Goal: Task Accomplishment & Management: Manage account settings

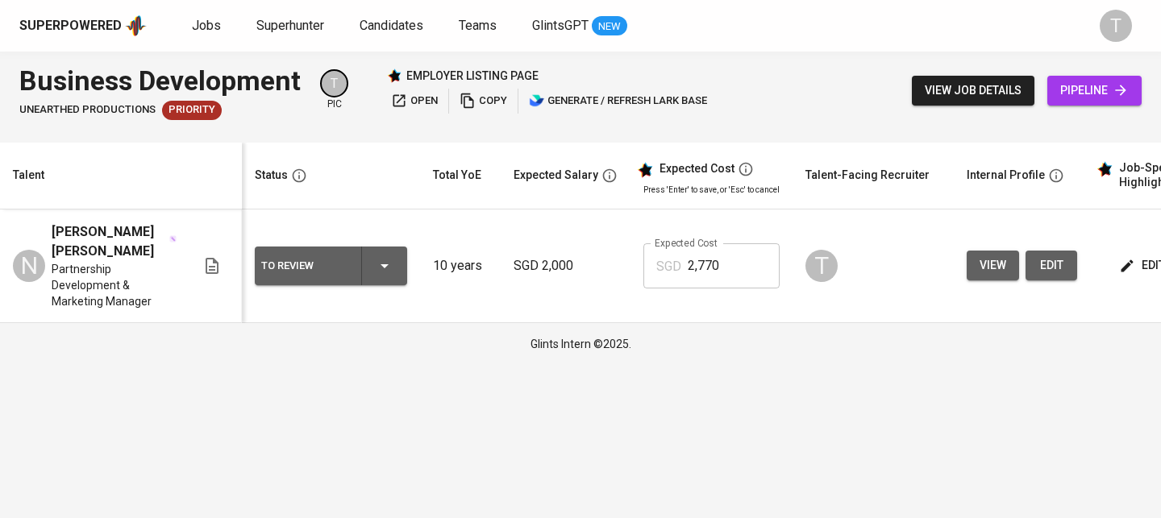
scroll to position [0, 230]
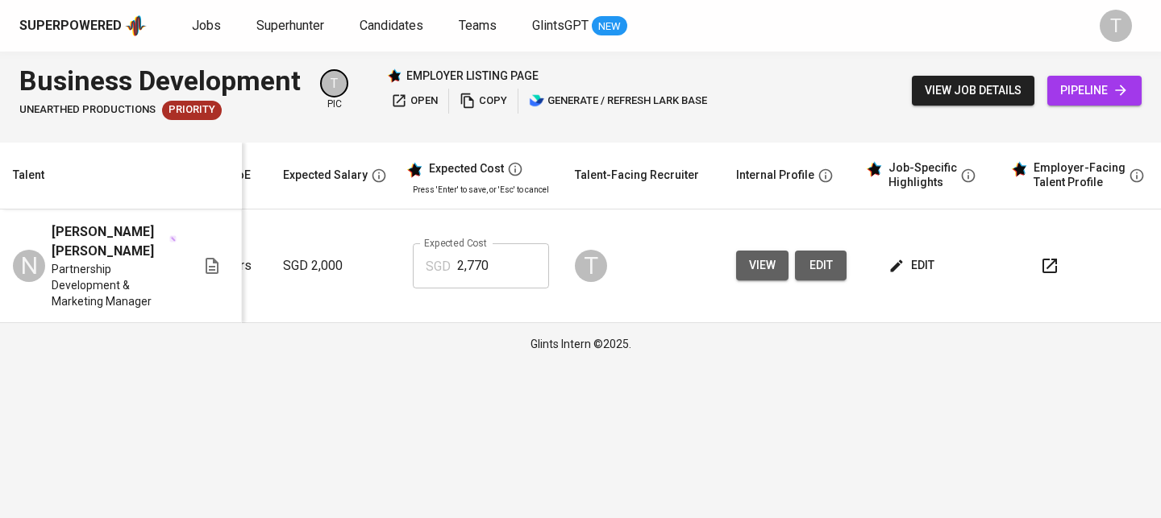
click at [505, 272] on input "2,770" at bounding box center [503, 265] width 92 height 45
type input "2,937"
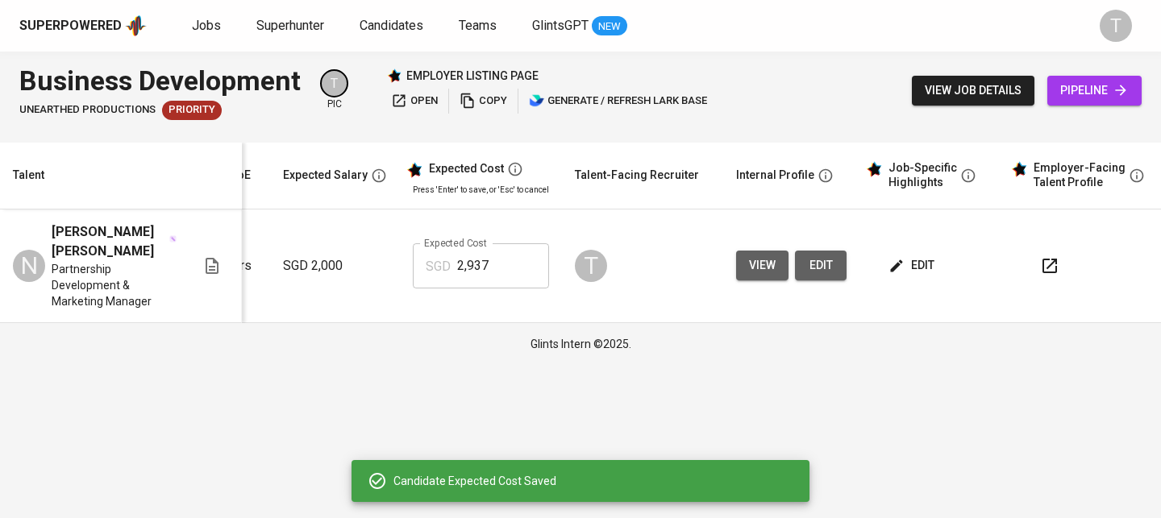
click at [919, 272] on span "edit" at bounding box center [912, 265] width 43 height 20
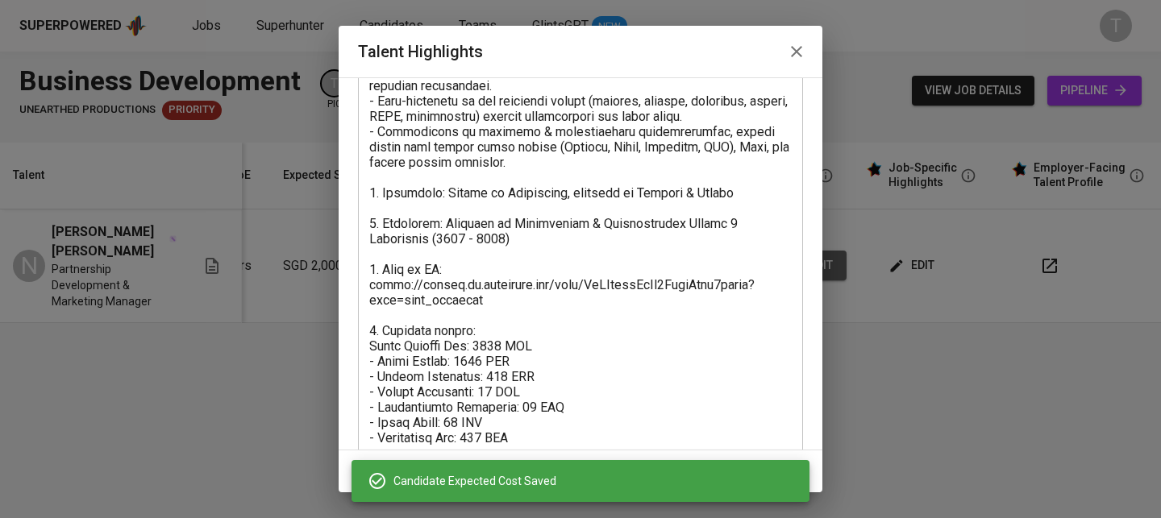
scroll to position [604, 0]
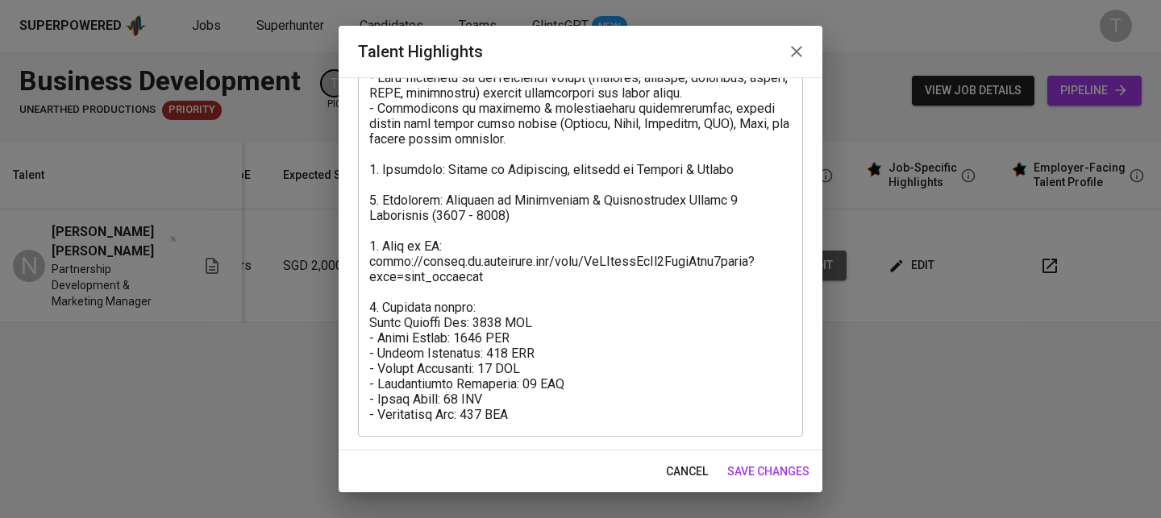
click at [551, 412] on textarea at bounding box center [580, 1] width 422 height 842
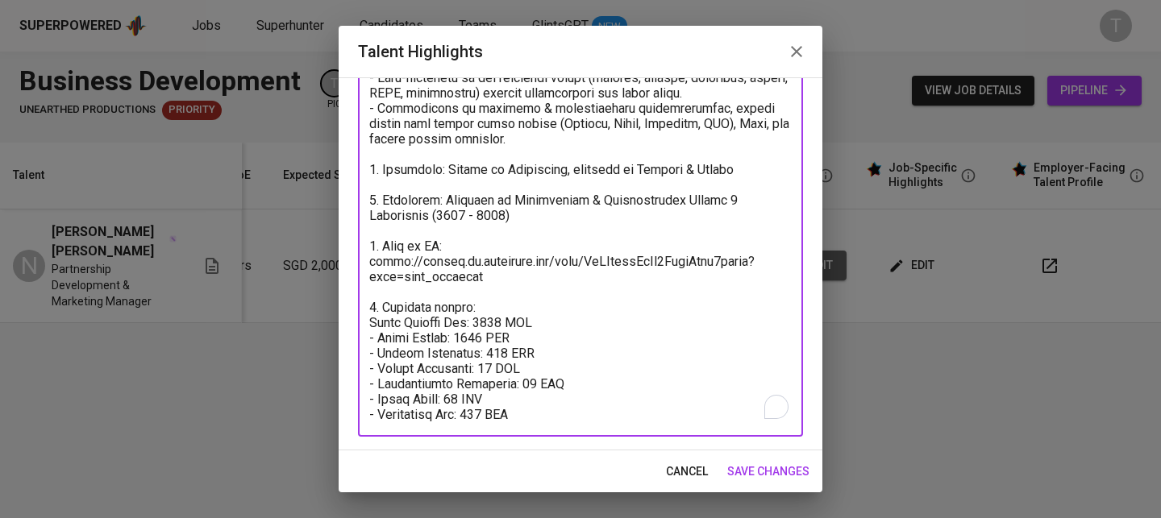
click at [546, 401] on textarea "To enrich screen reader interactions, please activate Accessibility in Grammarl…" at bounding box center [580, 1] width 422 height 842
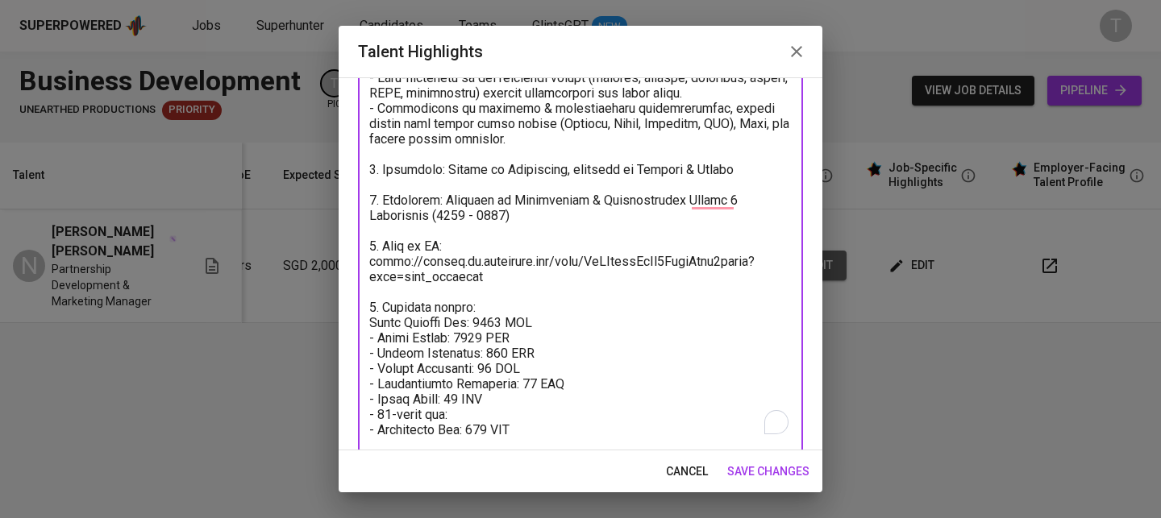
click at [439, 413] on textarea "To enrich screen reader interactions, please activate Accessibility in Grammarl…" at bounding box center [580, 9] width 422 height 858
type textarea "1. Summary of Experience – Thuong Nguyen: - 10+ years of progressive experience…"
click at [795, 466] on span "save changes" at bounding box center [768, 472] width 82 height 20
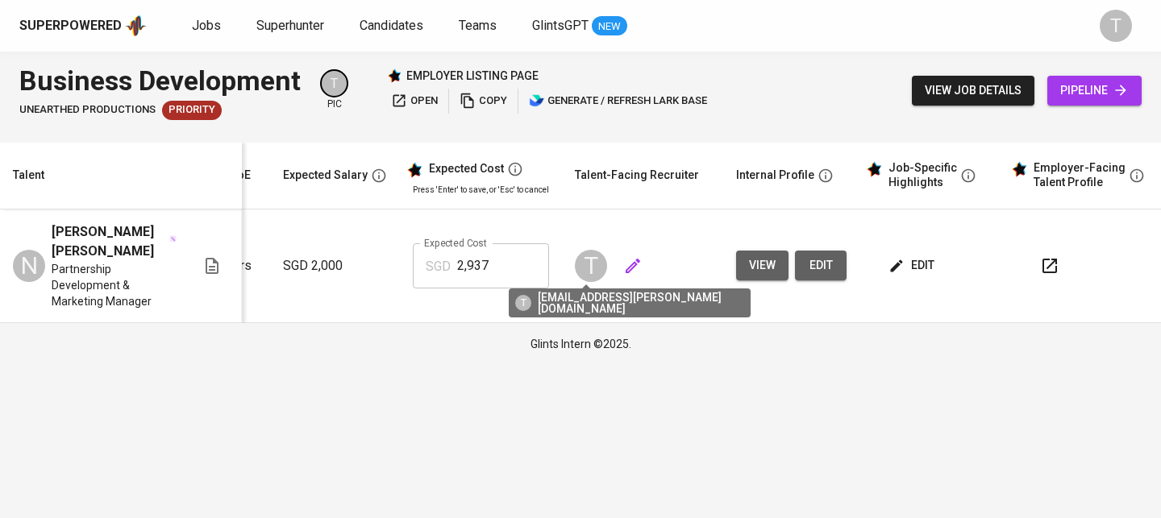
scroll to position [0, 0]
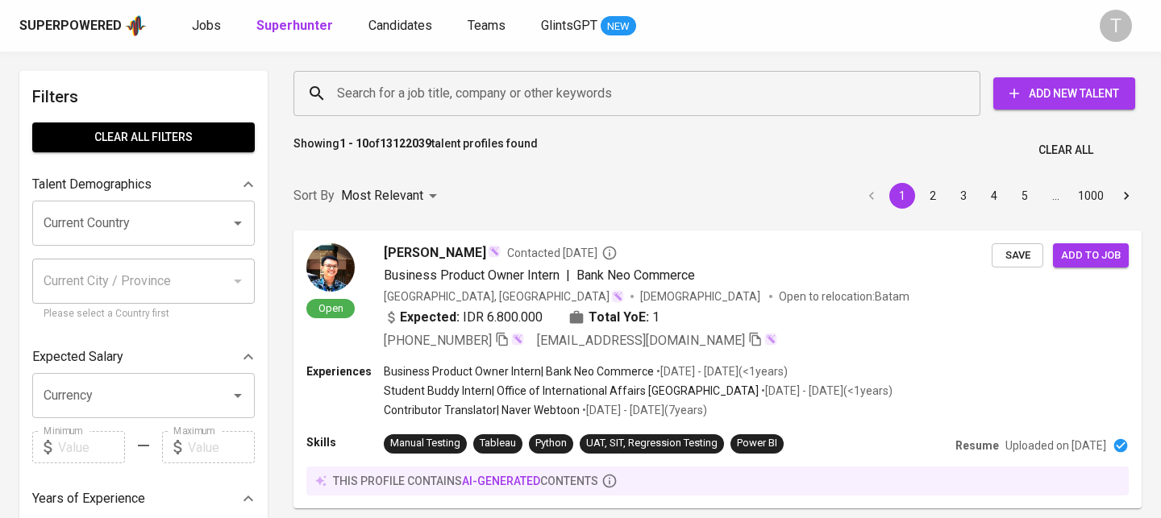
click at [837, 103] on input "Search for a job title, company or other keywords" at bounding box center [641, 93] width 616 height 31
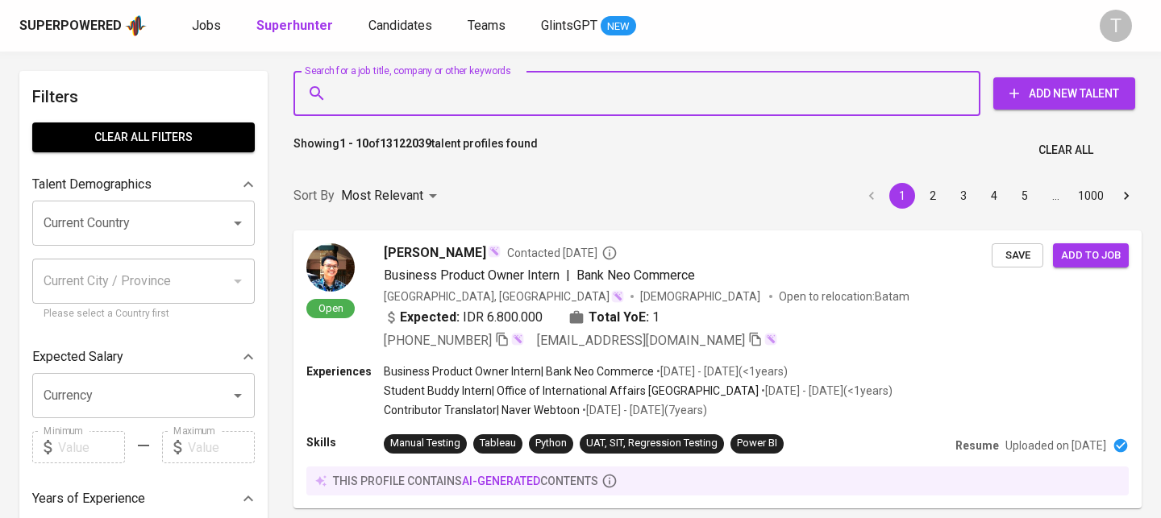
paste input "phamngahculaw@gmail.com"
type input "phamngahculaw@gmail.com"
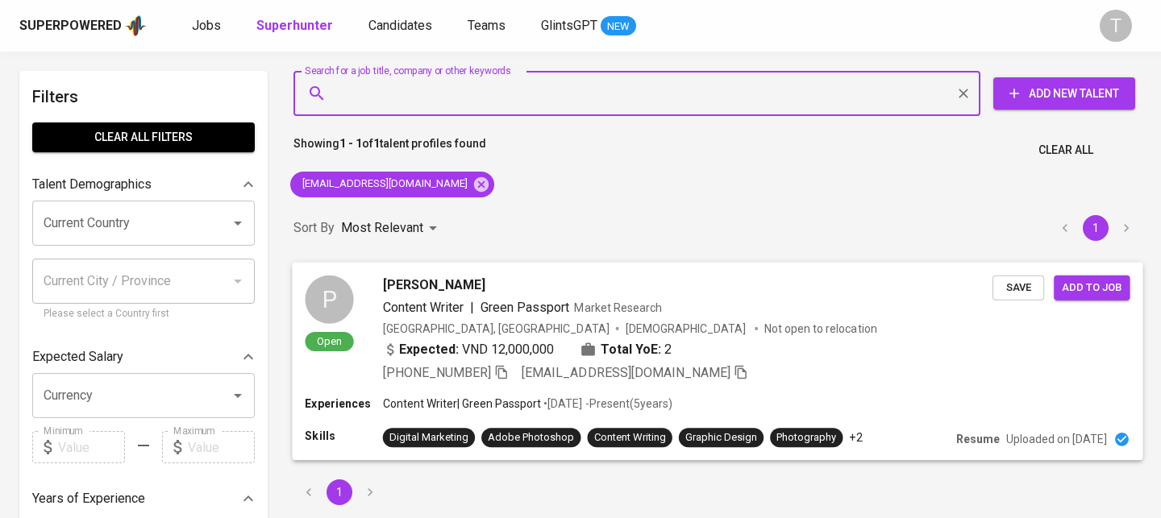
click at [1008, 291] on span "Save" at bounding box center [1017, 287] width 35 height 19
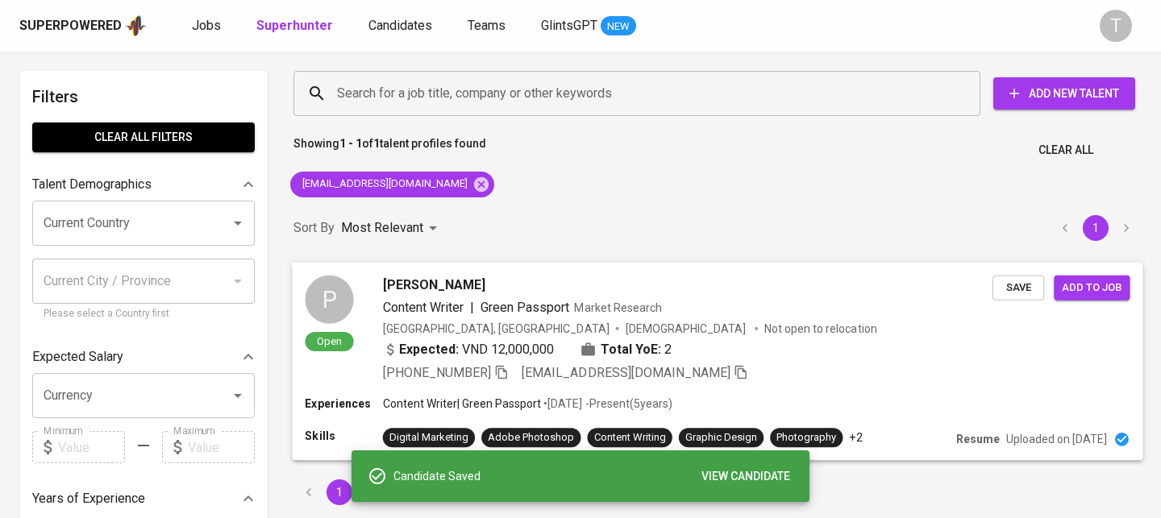
click at [1103, 282] on span "Add to job" at bounding box center [1091, 287] width 60 height 19
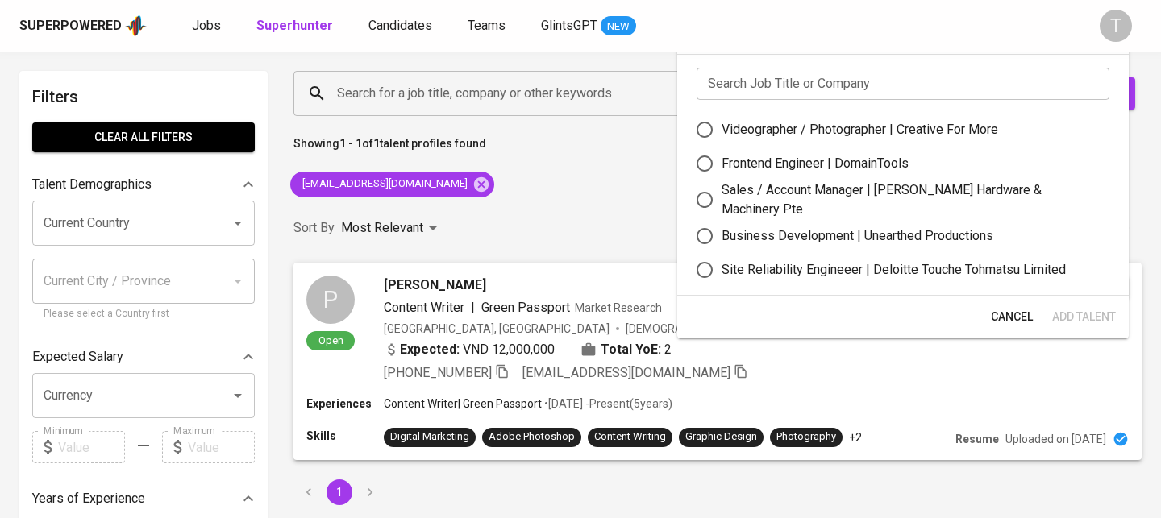
click at [899, 233] on div "Business Development | Unearthed Productions" at bounding box center [857, 235] width 272 height 19
click at [721, 233] on input "Business Development | Unearthed Productions" at bounding box center [704, 236] width 34 height 34
radio input "true"
click at [1105, 320] on span "Add Talent" at bounding box center [1084, 317] width 64 height 20
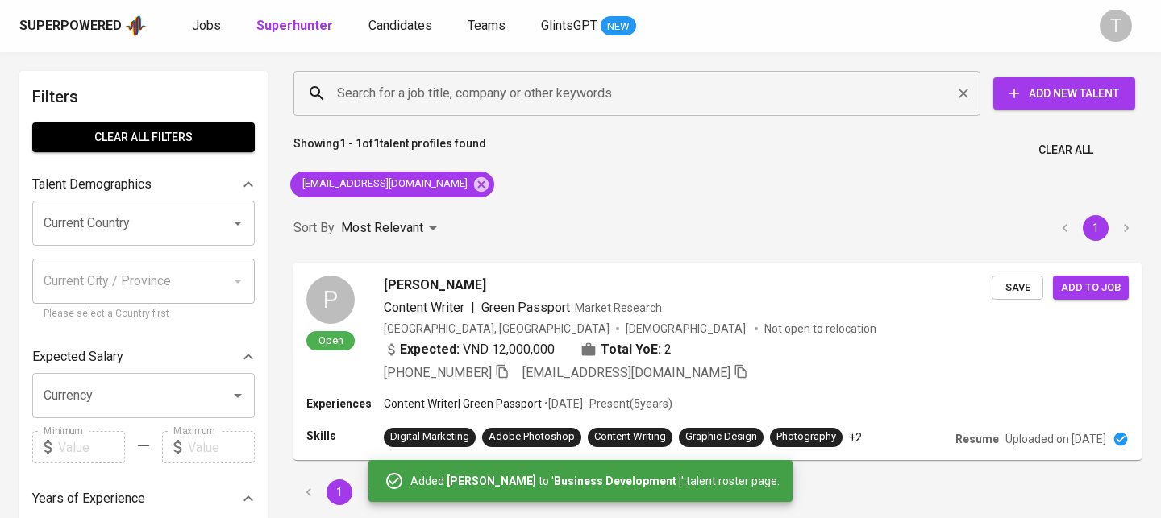
click at [696, 72] on div "Search for a job title, company or other keywords" at bounding box center [636, 93] width 687 height 45
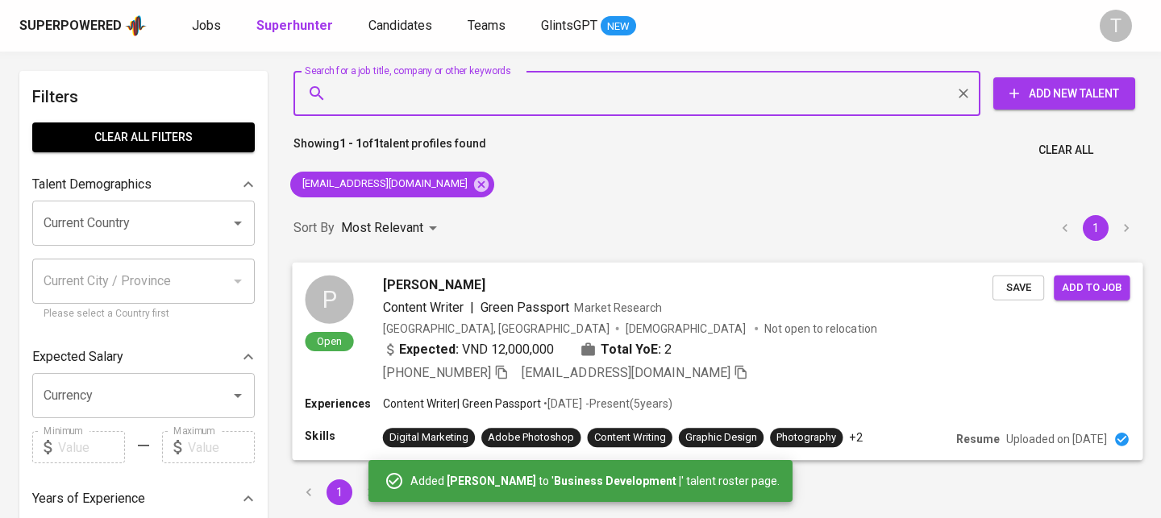
click at [755, 307] on div "Content Writer | Green Passport Market Research" at bounding box center [687, 306] width 609 height 19
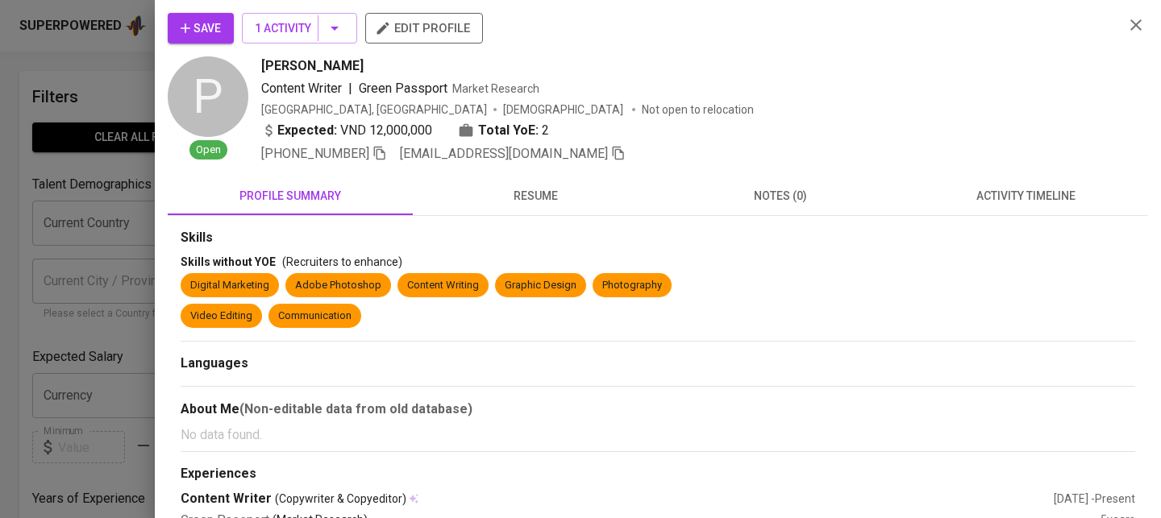
click at [386, 34] on icon "button" at bounding box center [383, 28] width 16 height 16
click at [42, 153] on div at bounding box center [580, 259] width 1161 height 518
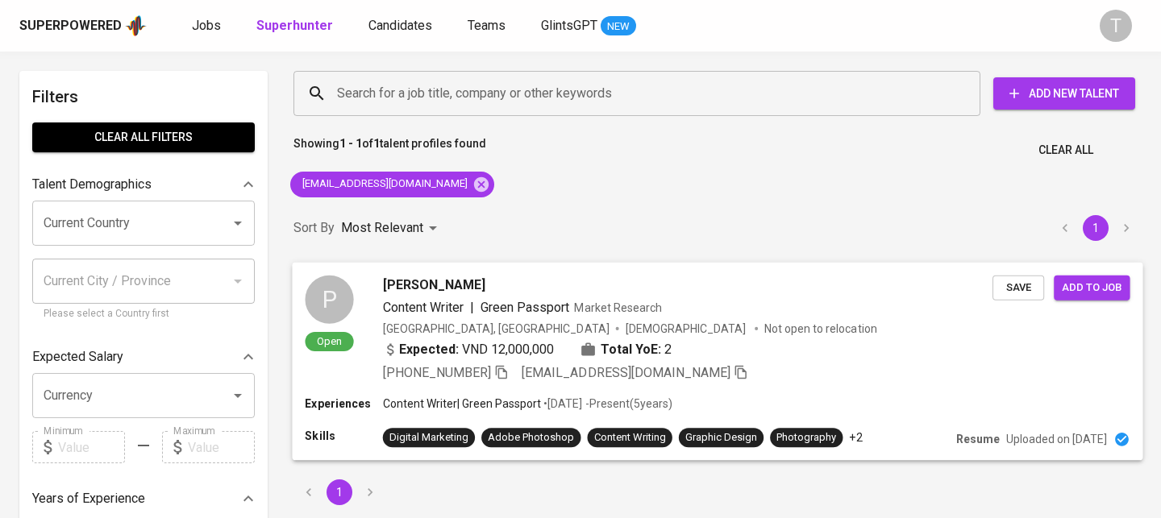
click at [1018, 276] on button "Save" at bounding box center [1018, 287] width 52 height 25
click at [1024, 284] on span "Save" at bounding box center [1017, 287] width 35 height 19
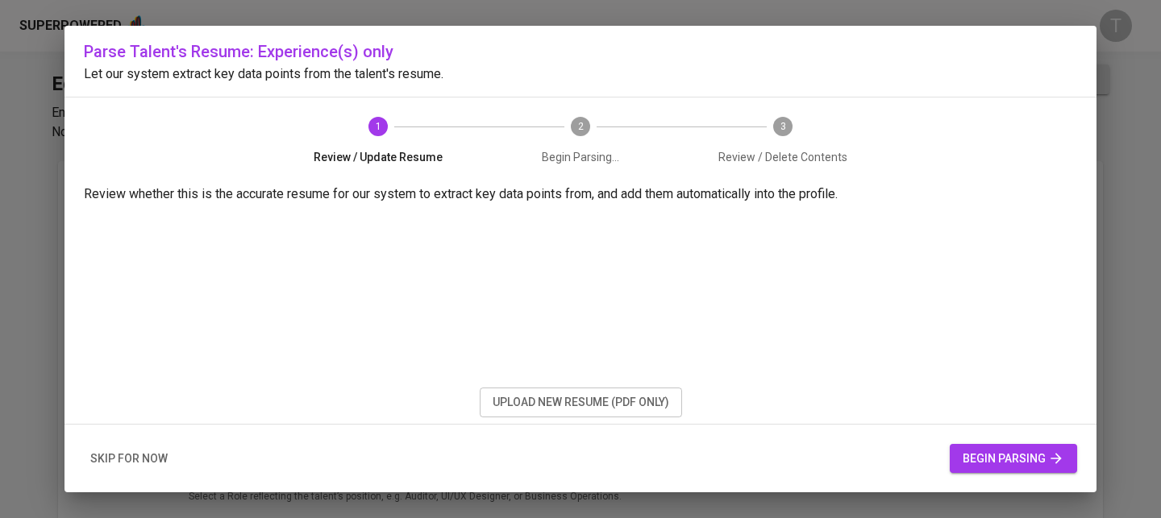
click at [561, 416] on button "upload new resume (pdf only)" at bounding box center [581, 403] width 202 height 30
click at [999, 464] on span "begin parsing" at bounding box center [1013, 459] width 102 height 20
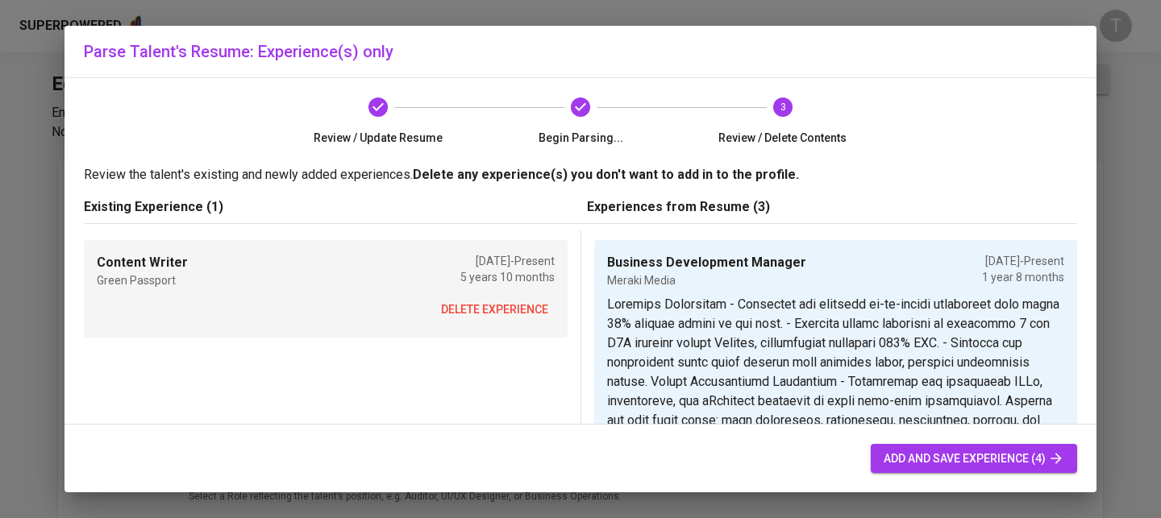
click at [518, 302] on span "delete experience" at bounding box center [494, 310] width 107 height 20
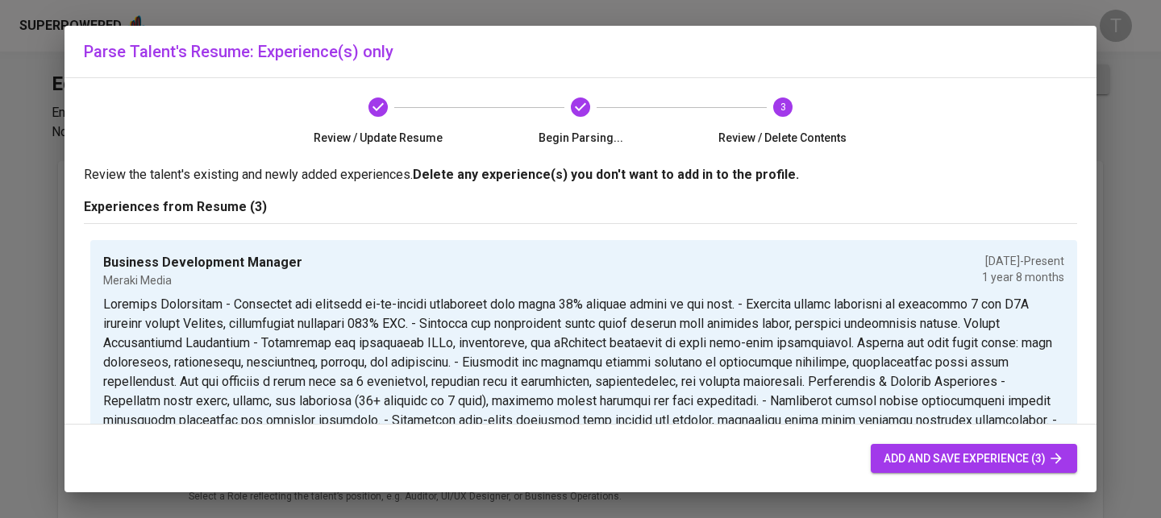
click at [925, 460] on span "add and save experience (3)" at bounding box center [973, 459] width 181 height 20
type input "Business Development Manager"
type input "Meraki Media"
type input "01/01/2024"
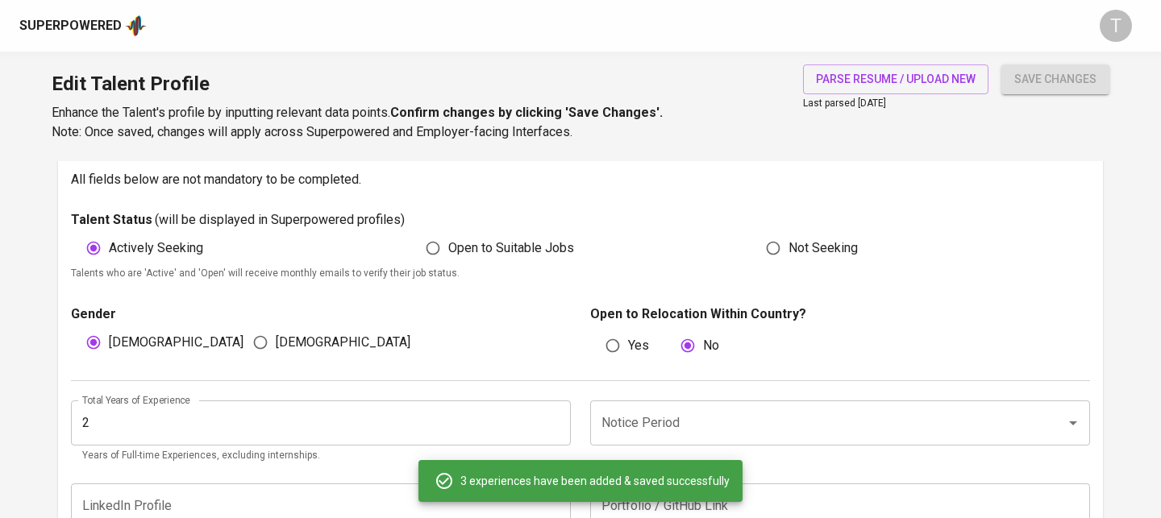
scroll to position [413, 0]
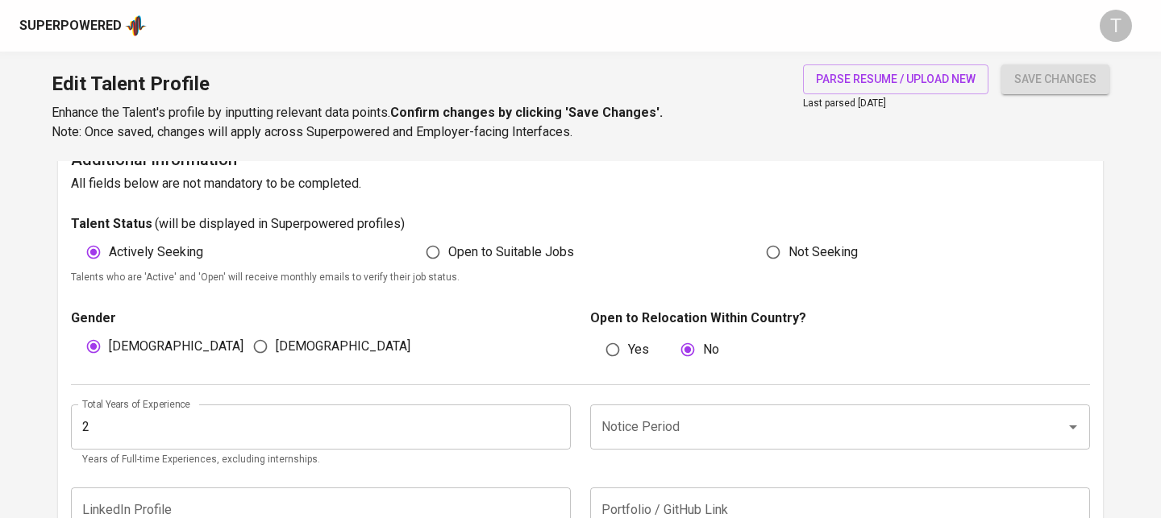
click at [284, 344] on span "Female" at bounding box center [343, 346] width 135 height 19
click at [276, 344] on input "Female" at bounding box center [260, 346] width 31 height 31
radio input "true"
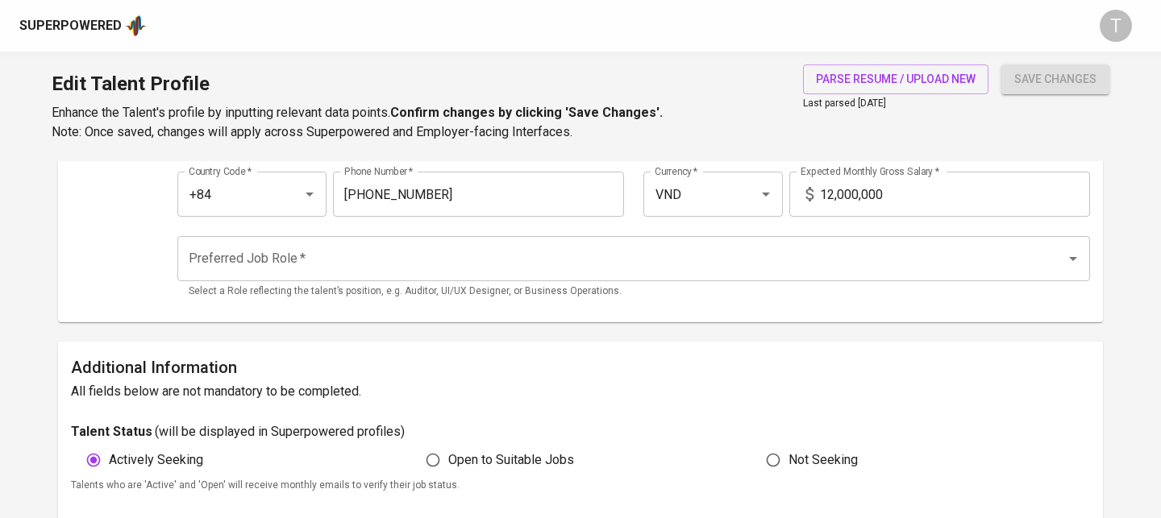
scroll to position [0, 0]
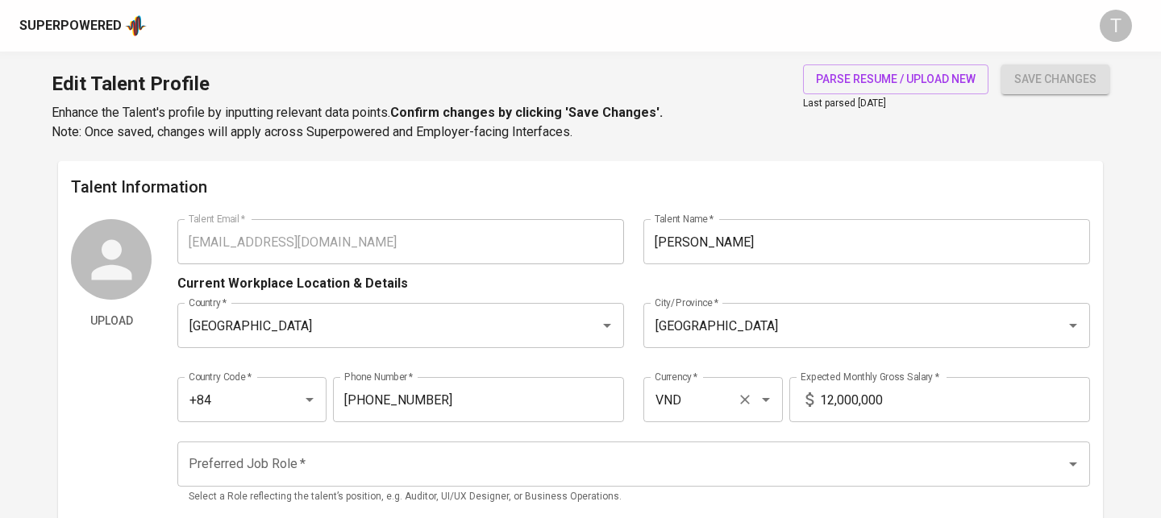
click at [678, 399] on input "VND" at bounding box center [690, 399] width 80 height 31
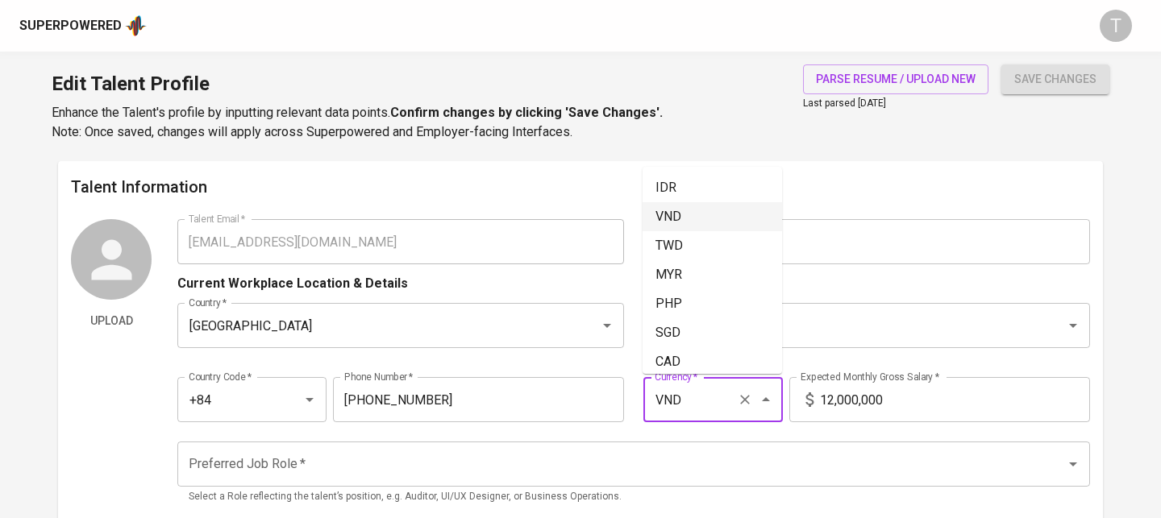
click at [678, 399] on input "VND" at bounding box center [690, 399] width 80 height 31
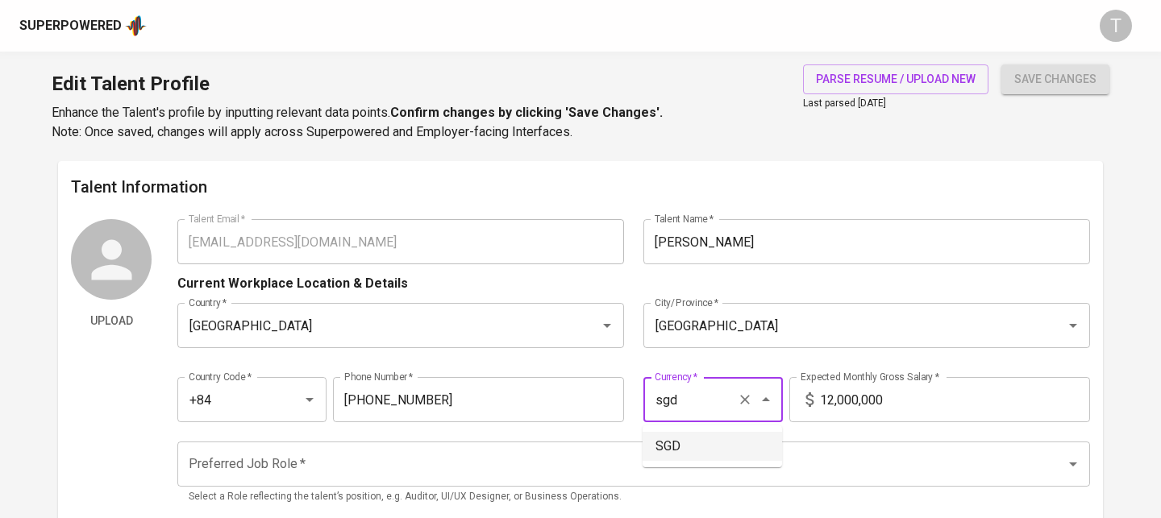
click at [673, 434] on li "SGD" at bounding box center [711, 446] width 139 height 29
type input "SGD"
click at [804, 417] on div "12,000,000 Expected Monthly Gross Salary *" at bounding box center [939, 399] width 301 height 45
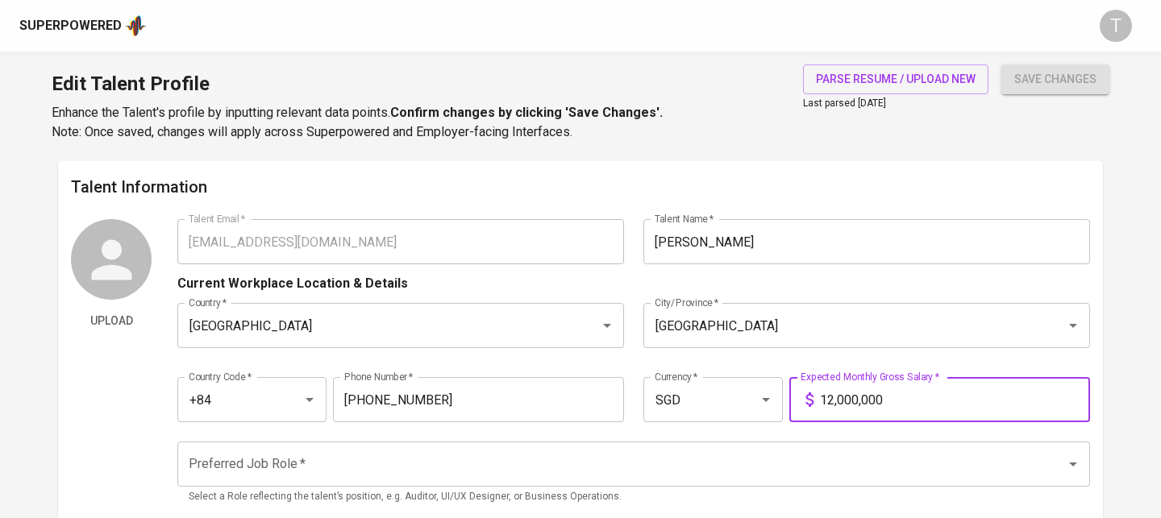
click at [856, 401] on input "12,000,000" at bounding box center [955, 399] width 270 height 45
type input "1,500"
click at [450, 352] on div "Country   * Vietnam Country * City/Province   * Ho Chi Minh City City/Province *" at bounding box center [633, 325] width 912 height 64
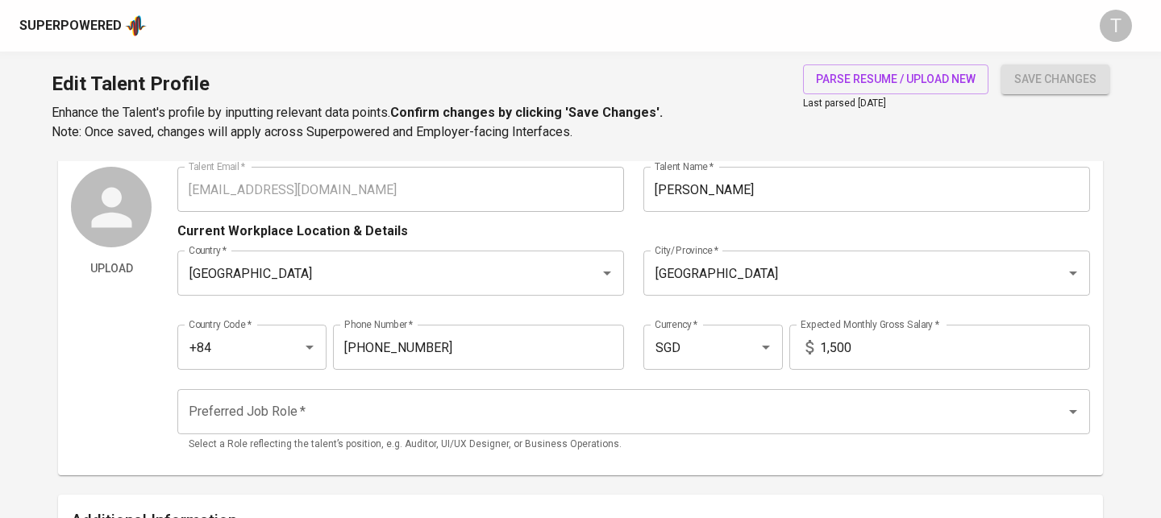
scroll to position [112, 0]
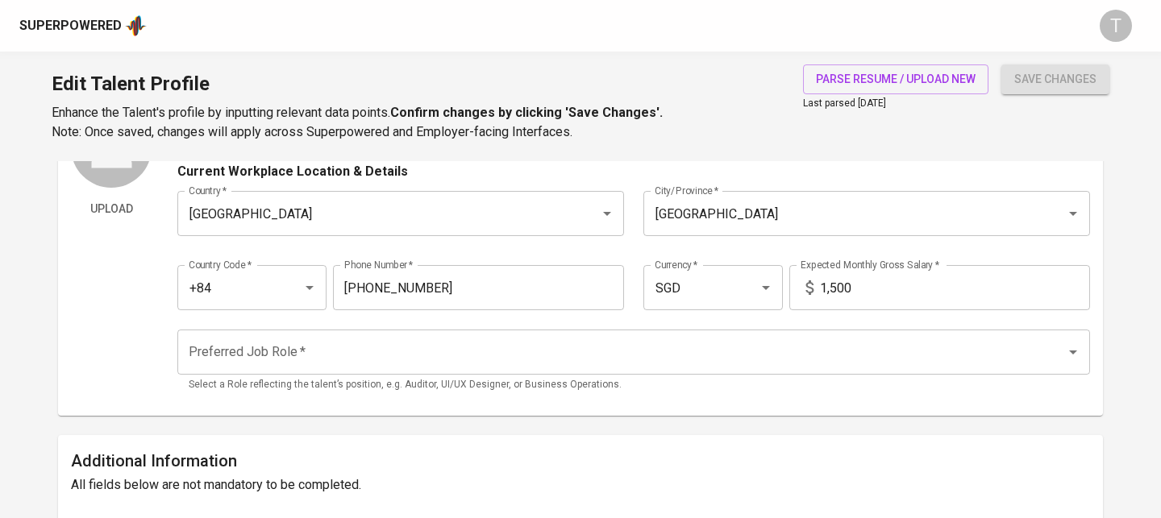
click at [447, 372] on div "Preferred Job Role *" at bounding box center [633, 352] width 912 height 45
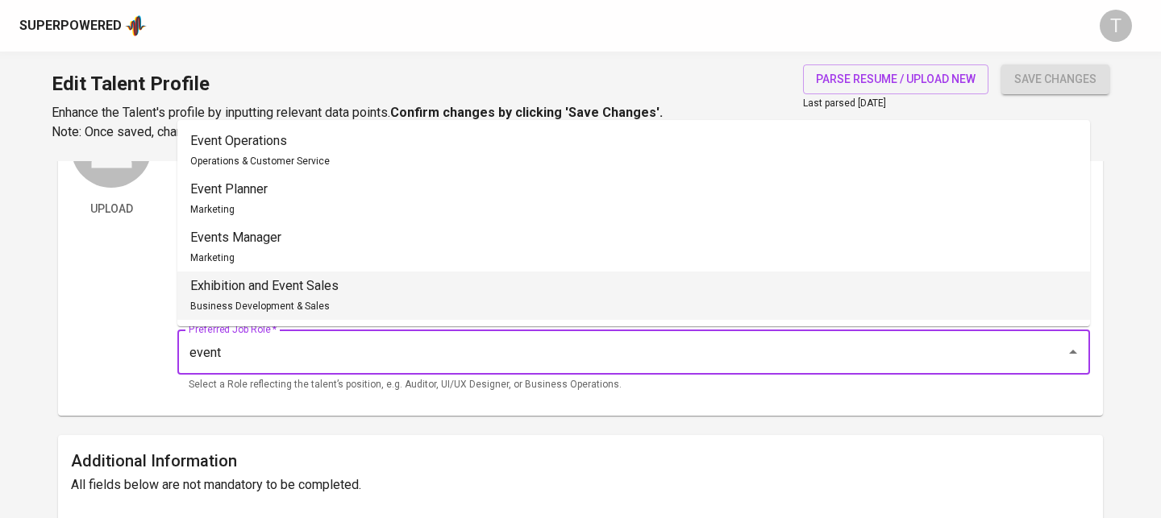
click at [414, 301] on li "Exhibition and Event Sales Business Development & Sales" at bounding box center [633, 296] width 912 height 48
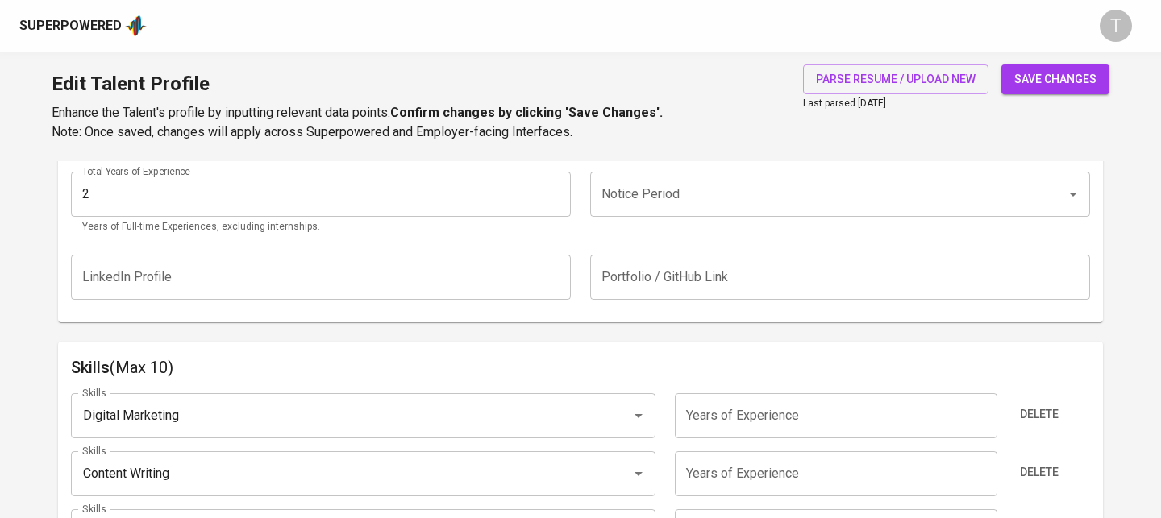
scroll to position [625, 0]
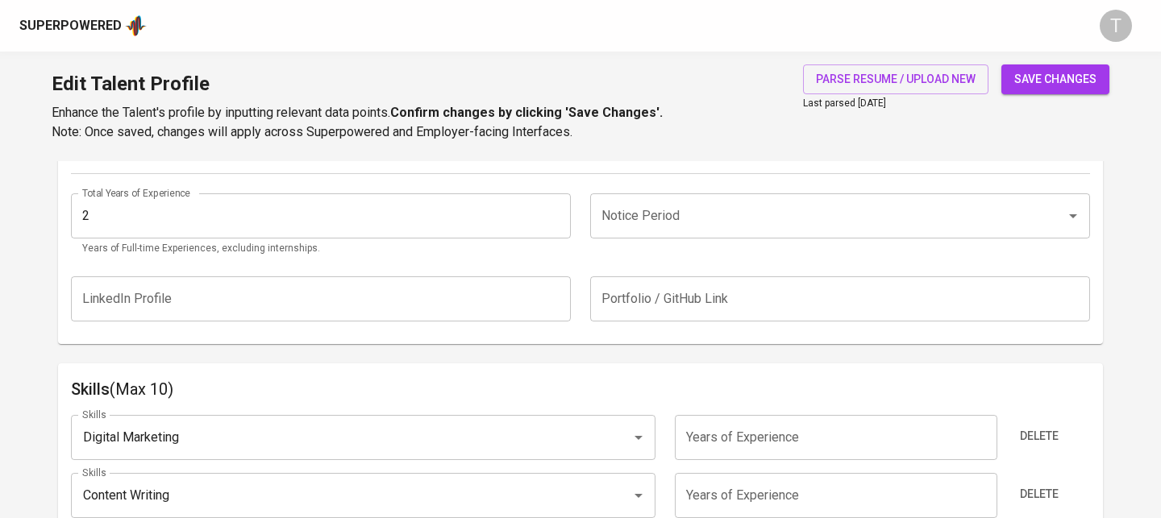
type input "Exhibition and Event Sales"
click at [416, 205] on input "2" at bounding box center [321, 215] width 500 height 45
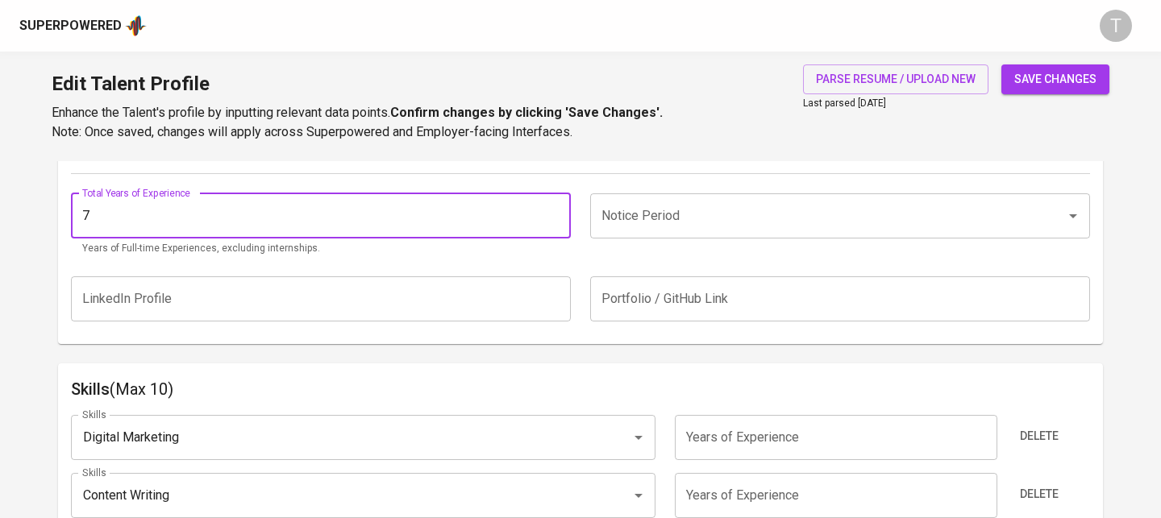
type input "7"
click at [758, 215] on input "Notice Period" at bounding box center [817, 216] width 440 height 31
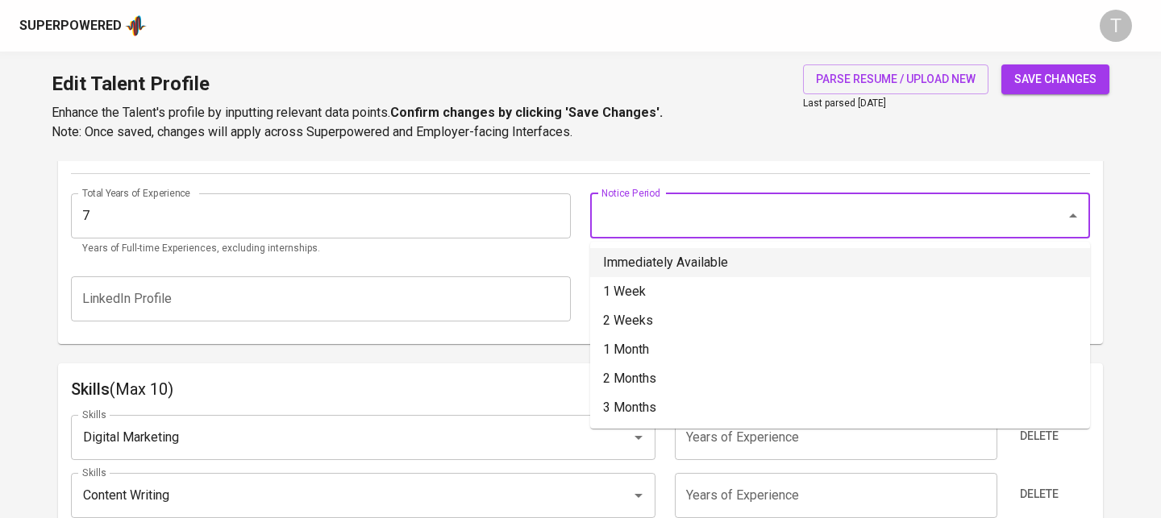
click at [726, 264] on li "Immediately Available" at bounding box center [840, 262] width 500 height 29
type input "Immediately Available"
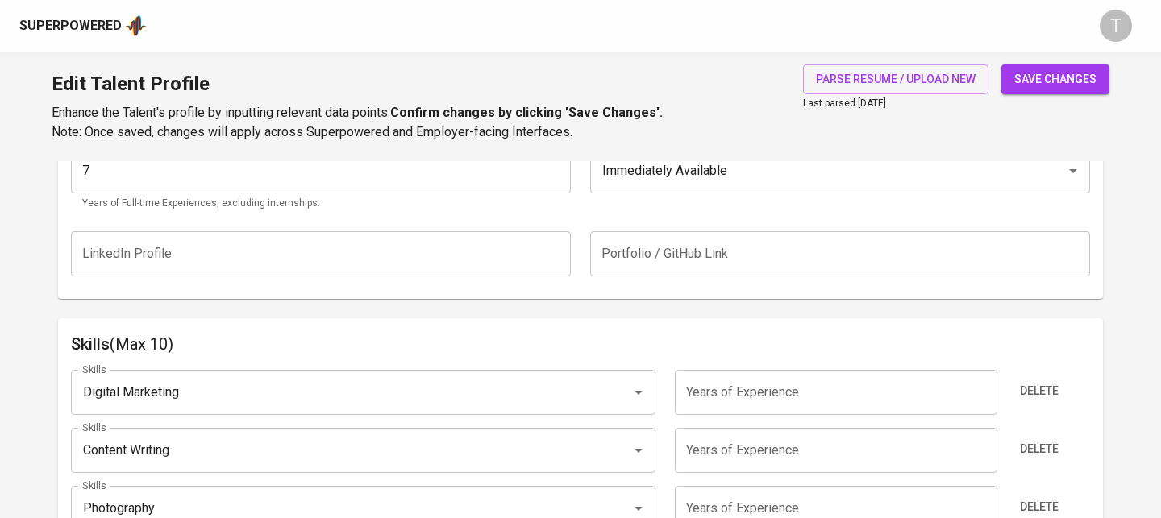
scroll to position [679, 0]
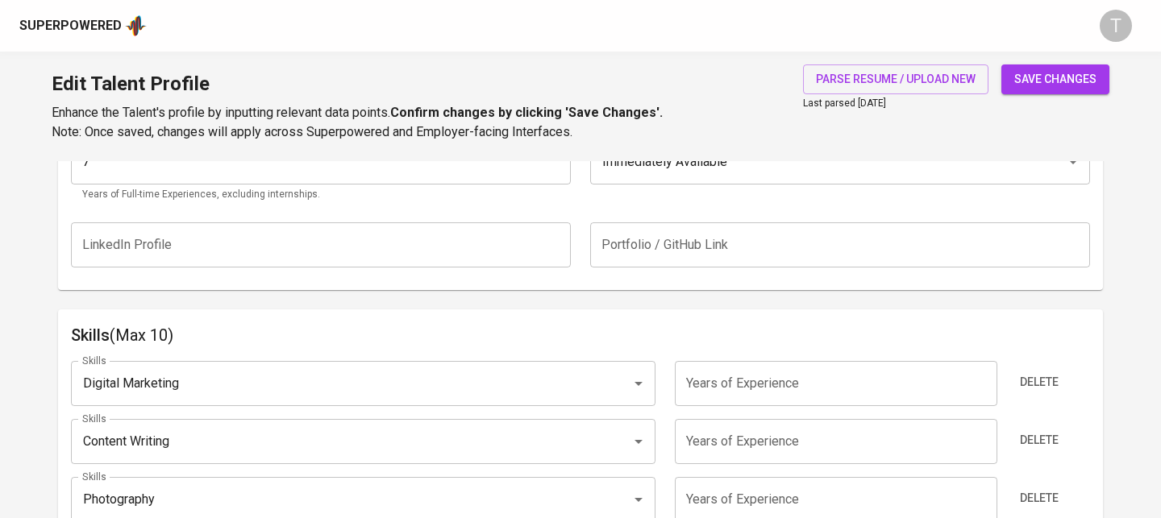
click at [722, 218] on div "LinkedIn Profile LinkedIn Profile Portfolio / GitHub Link Portfolio / GitHub Li…" at bounding box center [580, 245] width 1019 height 64
click at [723, 245] on input "text" at bounding box center [840, 244] width 500 height 45
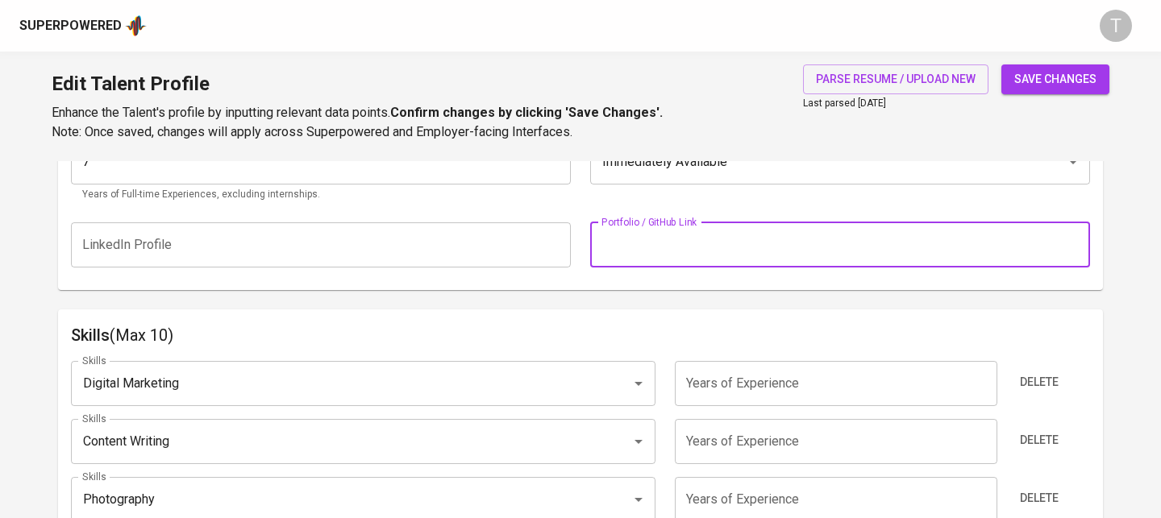
click at [391, 253] on input "text" at bounding box center [321, 244] width 500 height 45
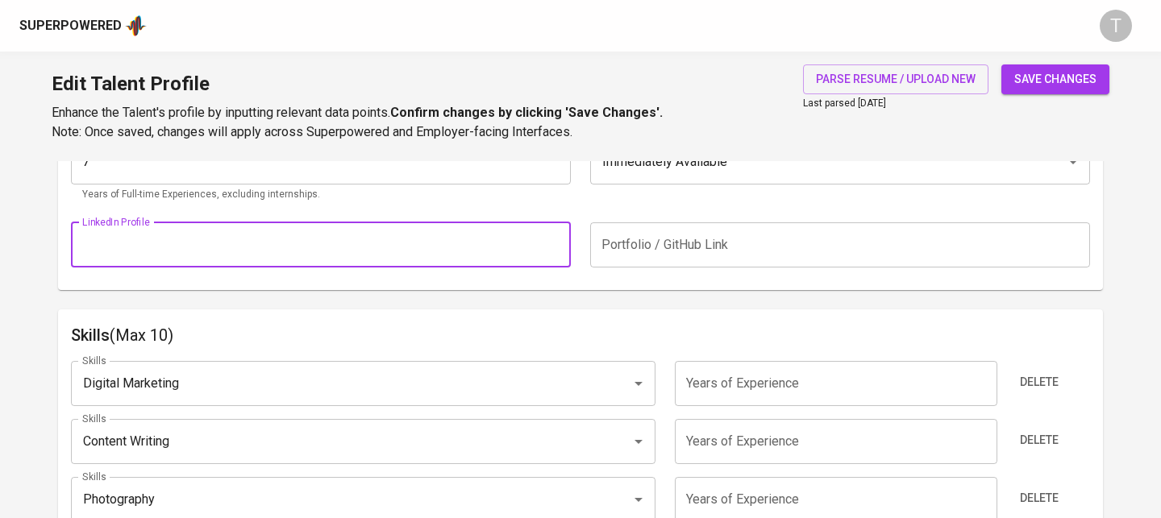
click at [646, 243] on input "text" at bounding box center [840, 244] width 500 height 45
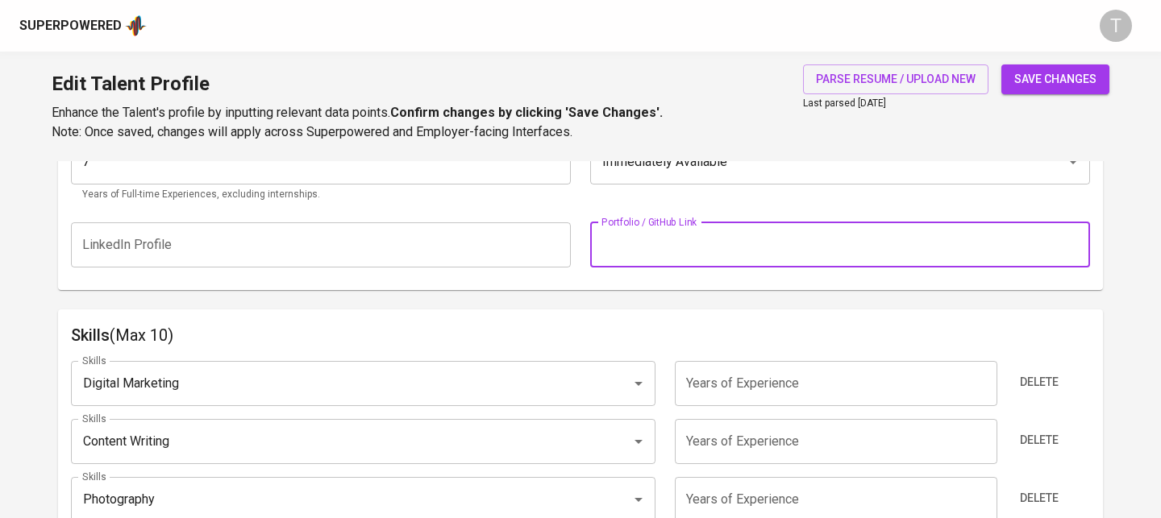
paste input "Link"
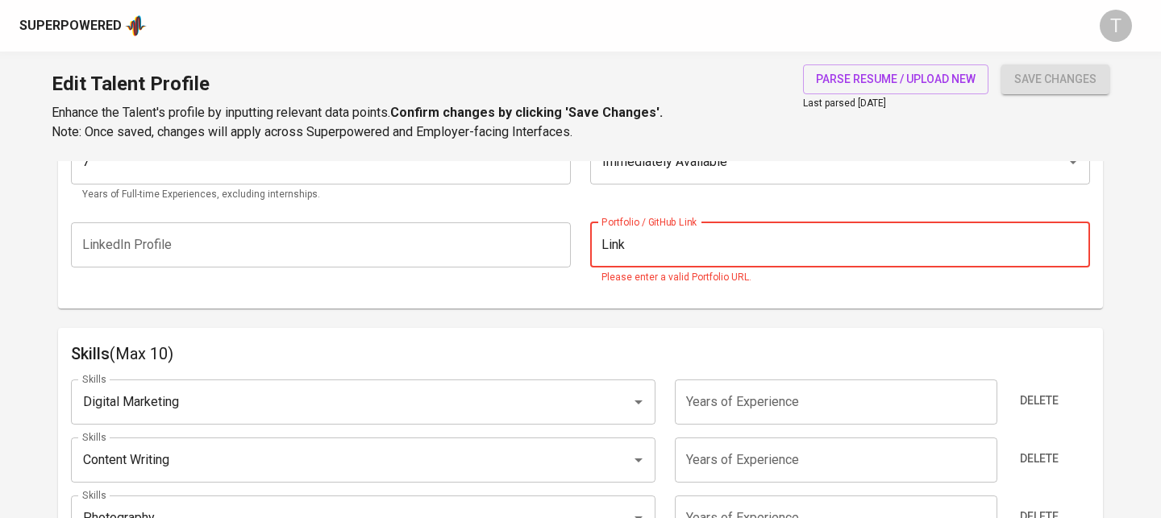
paste input "https://drive.google.com/file/d/1j_YD5KJWUA4ot5zy-oQyN2UM7fiwUvuo/view?usp=shar…"
type input "https://drive.google.com/file/d/1j_YD5KJWUA4ot5zy-oQyN2UM7fiwUvuo/view?usp=shar…"
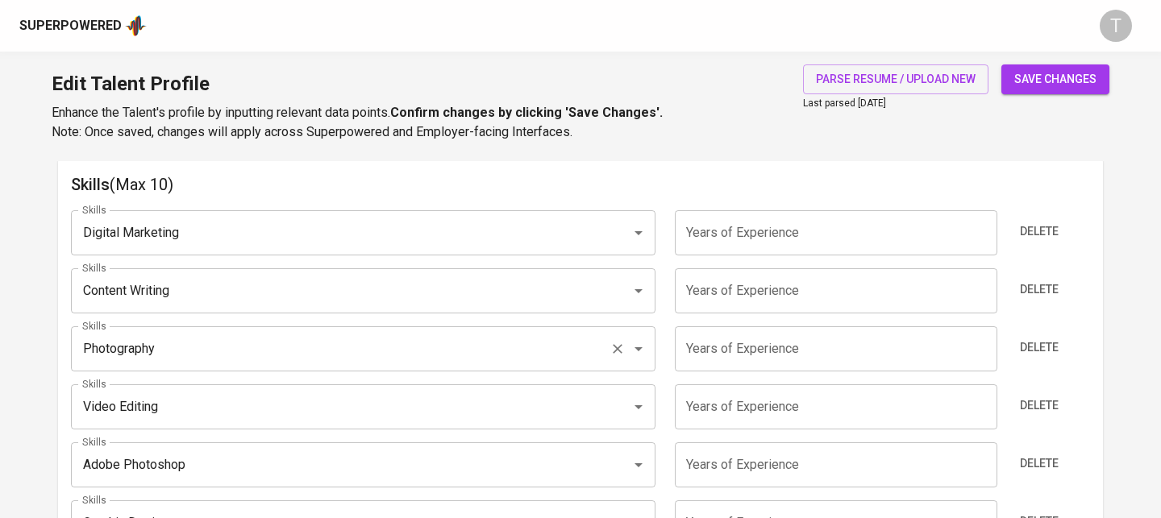
scroll to position [736, 0]
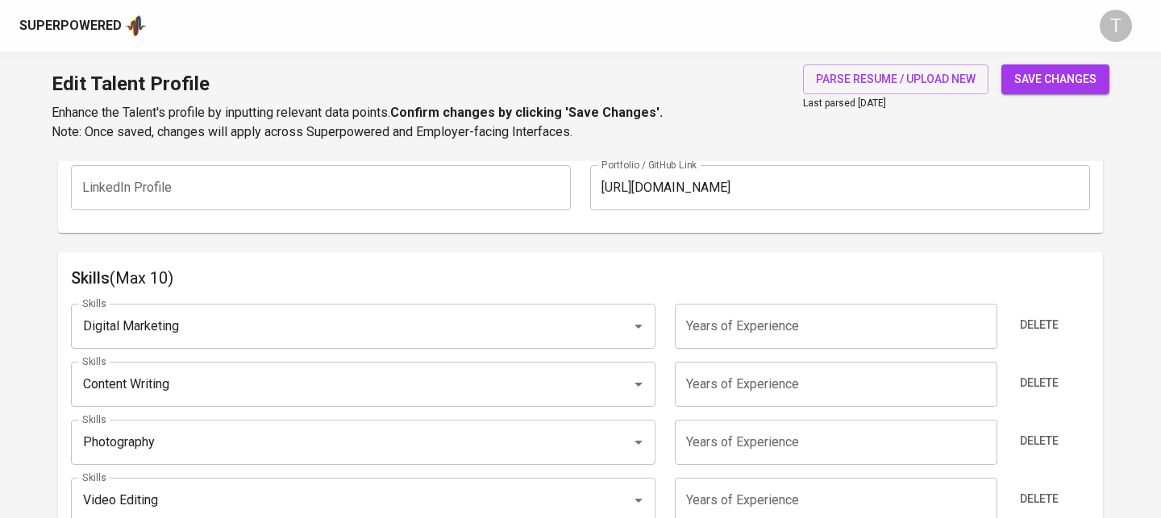
click at [1049, 86] on span "save changes" at bounding box center [1055, 79] width 82 height 20
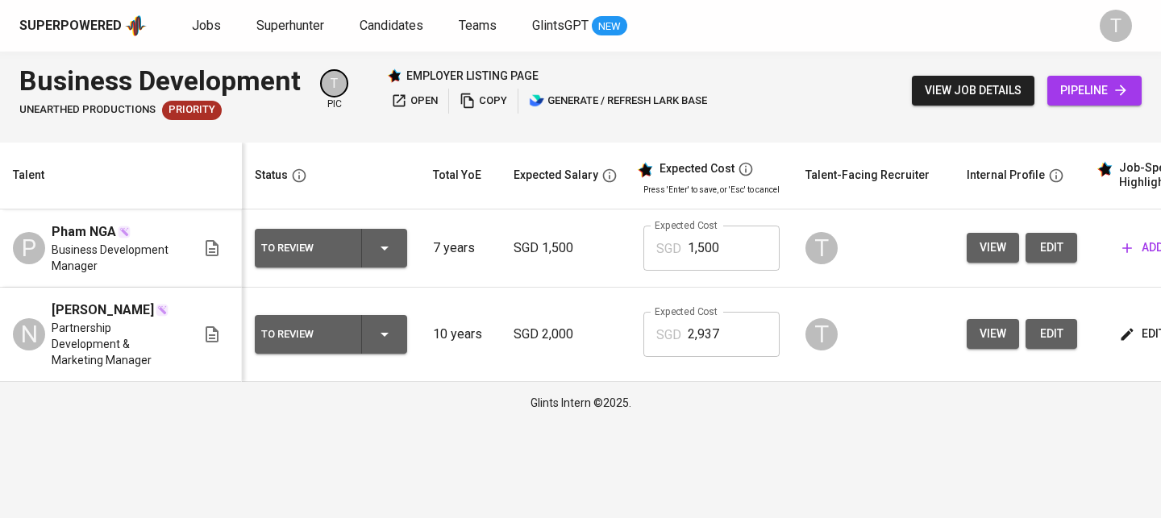
click at [1061, 248] on button "edit" at bounding box center [1051, 248] width 52 height 30
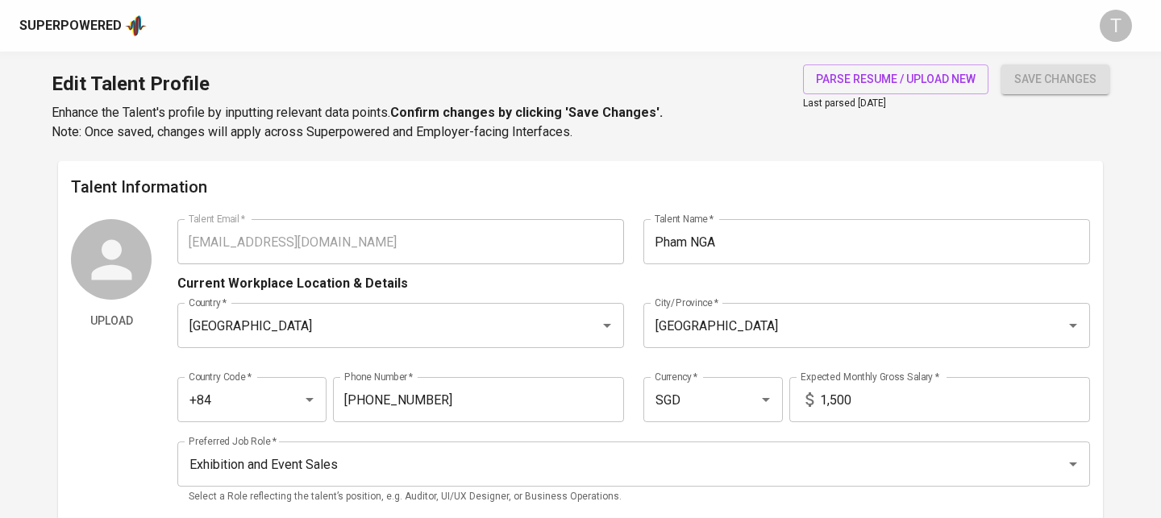
click at [812, 254] on input "Pham NGA" at bounding box center [866, 241] width 446 height 45
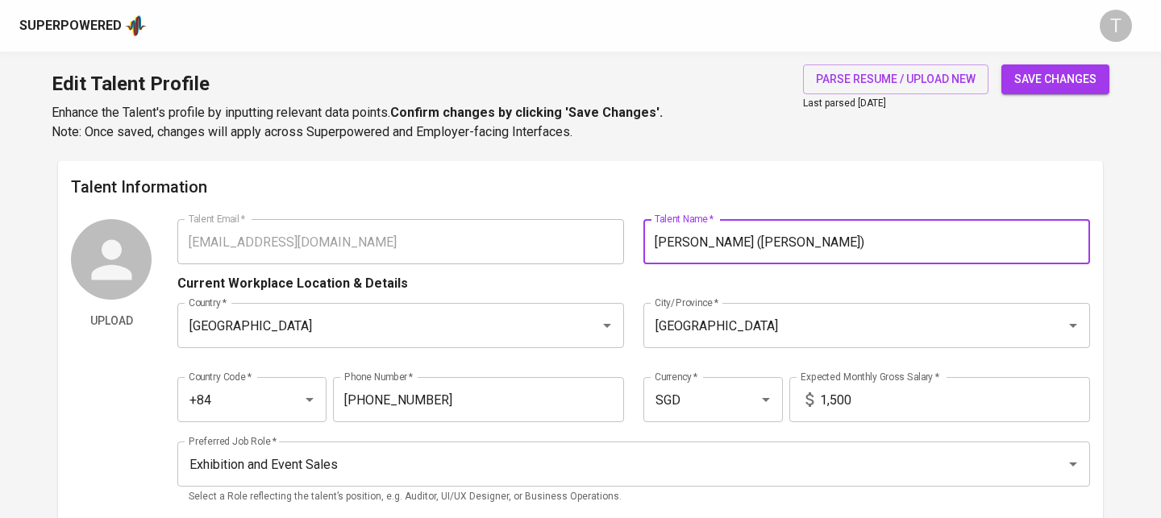
type input "[PERSON_NAME] ([PERSON_NAME])"
click at [1066, 95] on div "save changes" at bounding box center [1055, 102] width 108 height 77
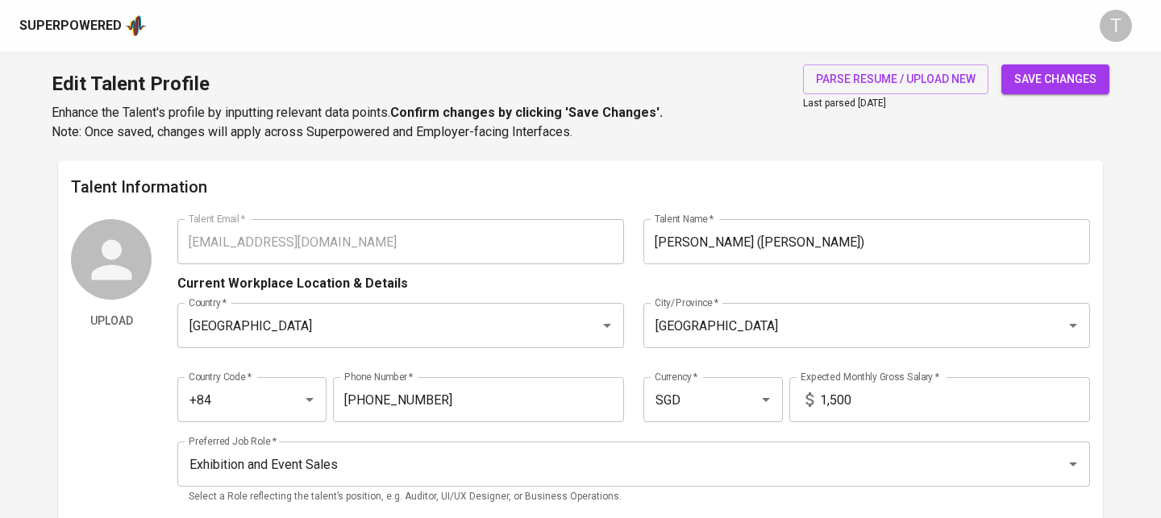
click at [1065, 73] on span "save changes" at bounding box center [1055, 79] width 82 height 20
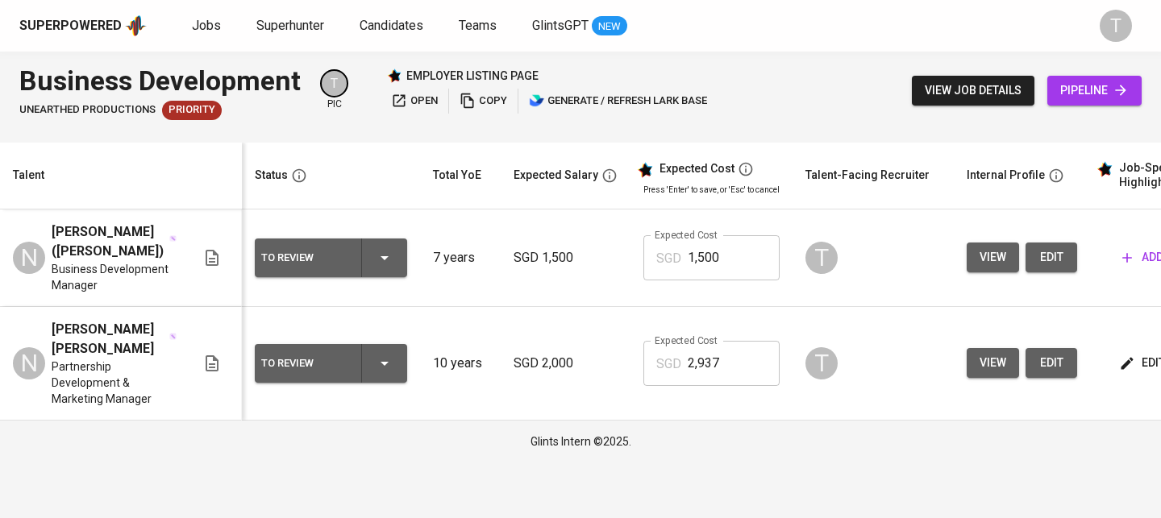
scroll to position [0, 219]
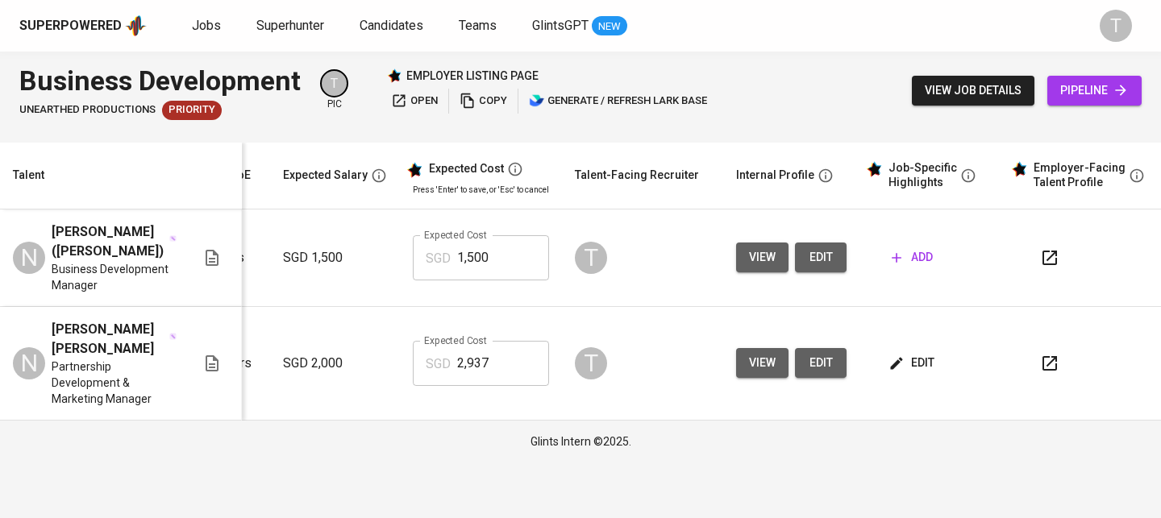
click at [902, 247] on span "add" at bounding box center [911, 257] width 41 height 20
click at [915, 353] on span "edit" at bounding box center [912, 363] width 43 height 20
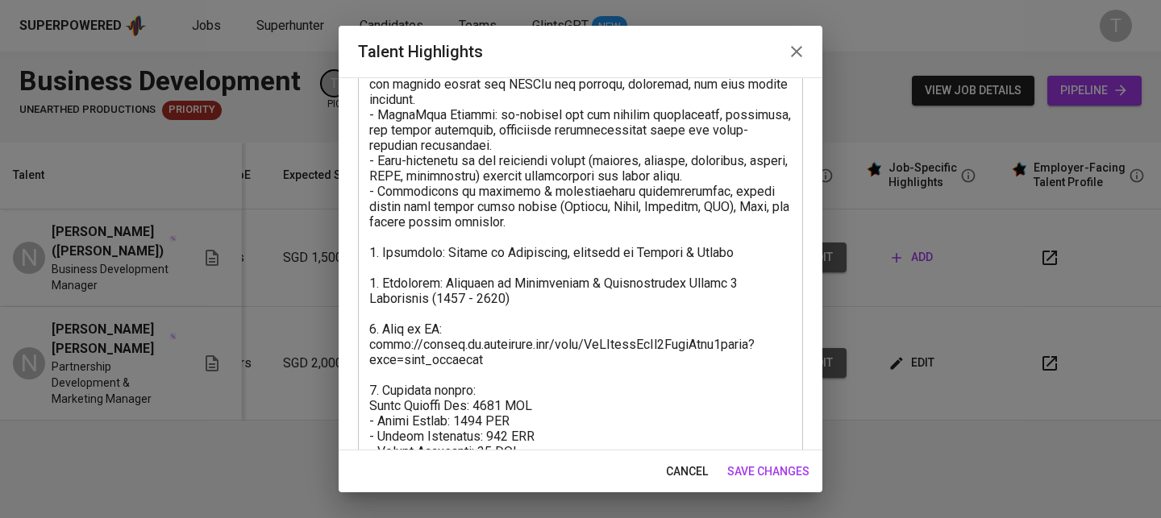
scroll to position [619, 0]
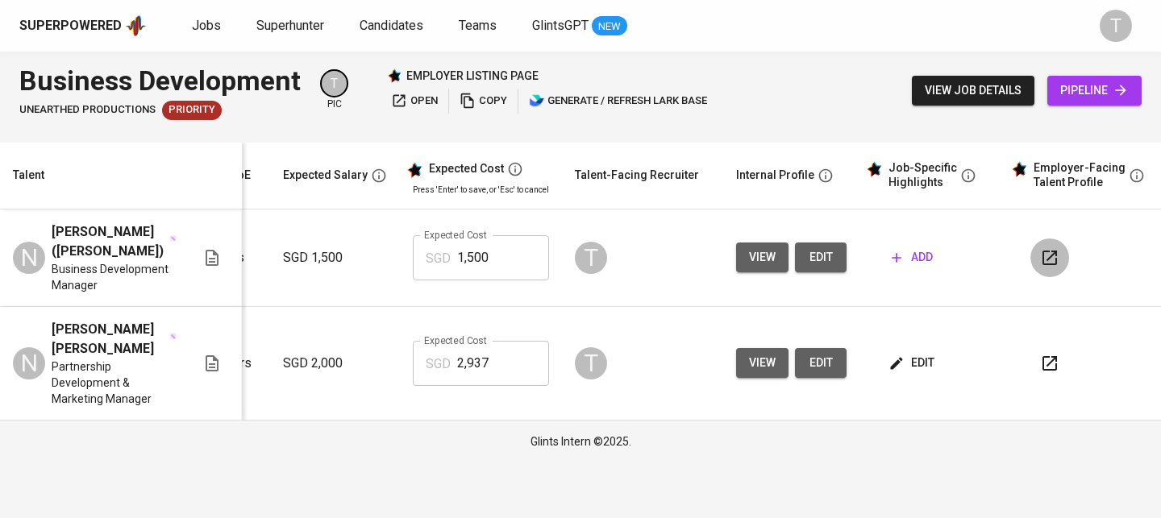
click at [1057, 252] on button "button" at bounding box center [1049, 258] width 39 height 39
click at [932, 243] on button "add" at bounding box center [912, 258] width 54 height 30
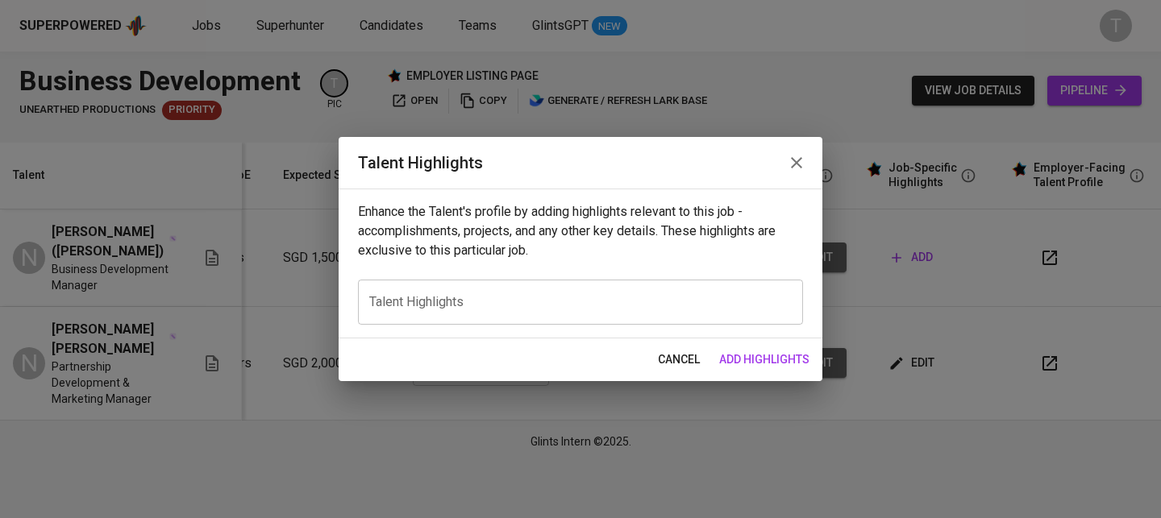
click at [648, 282] on div "x Talent Highlights" at bounding box center [580, 302] width 445 height 45
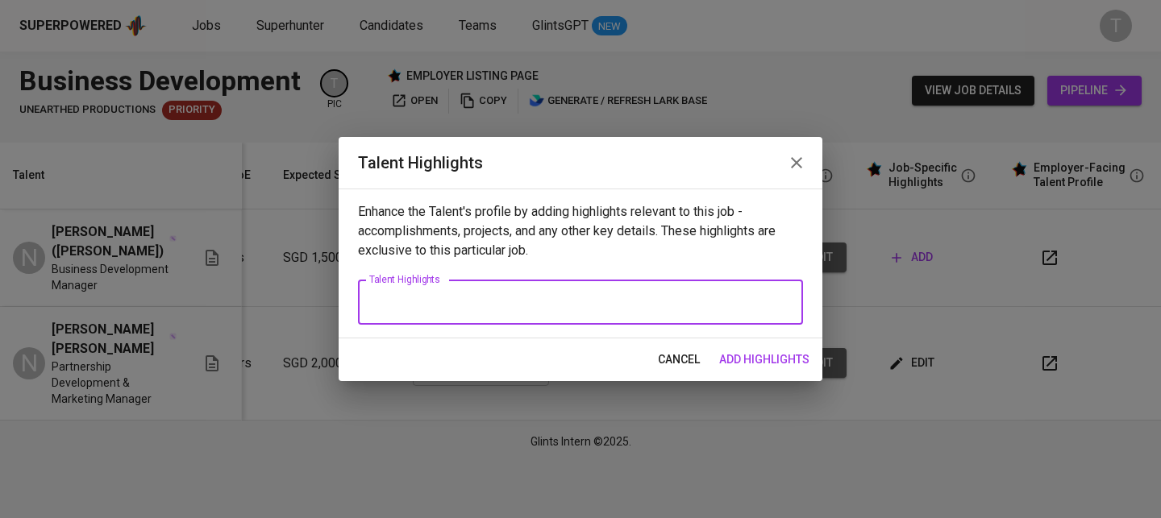
paste textarea "Summary of Experience – Emily Pham 5+ years of Business Development & Event Man…"
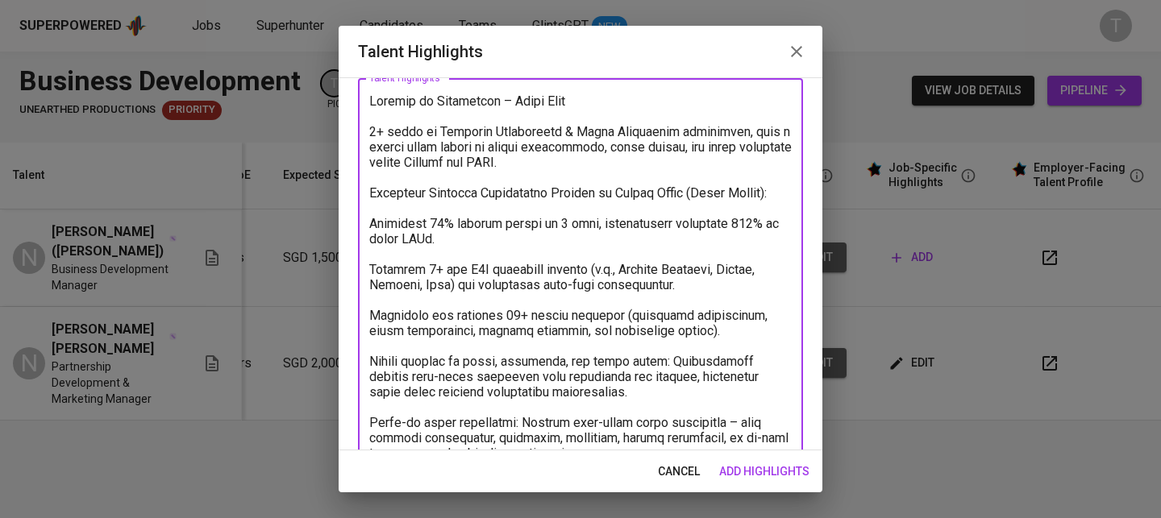
scroll to position [31, 0]
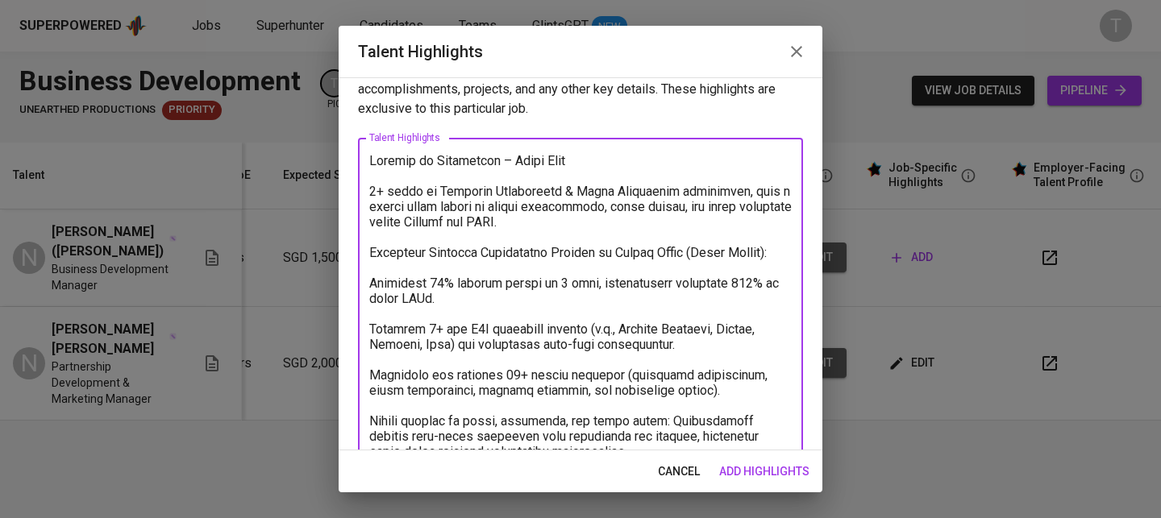
click at [372, 160] on textarea at bounding box center [580, 520] width 422 height 735
click at [369, 182] on textarea at bounding box center [580, 520] width 422 height 735
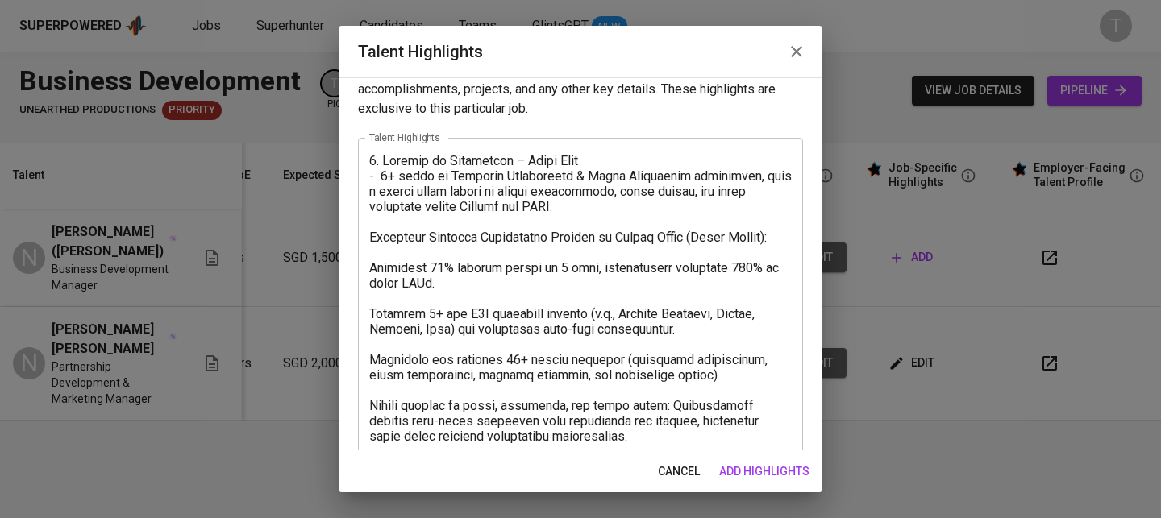
click at [367, 230] on div "x Talent Highlights" at bounding box center [580, 513] width 445 height 750
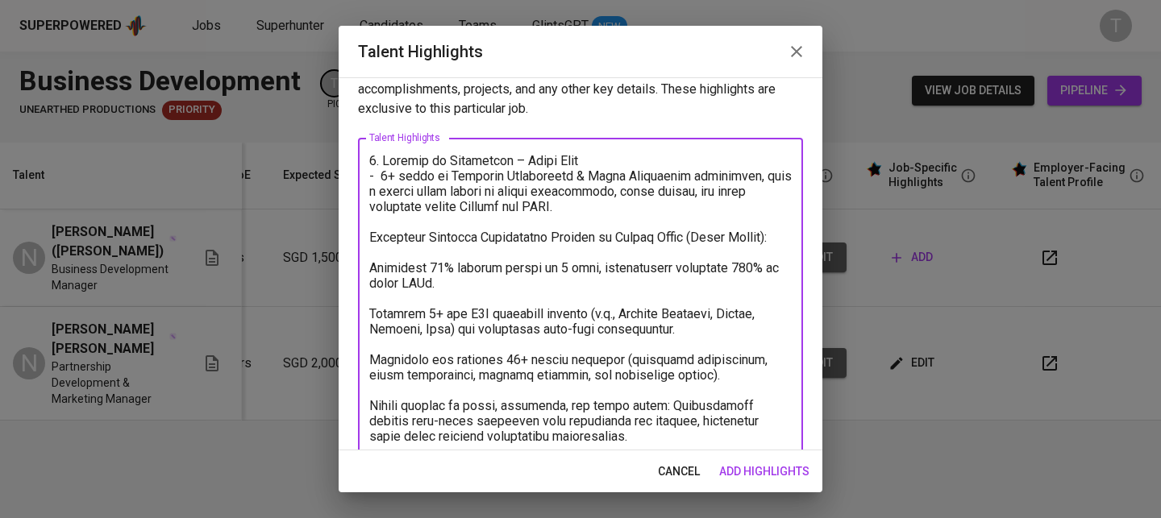
click at [373, 239] on textarea "To enrich screen reader interactions, please activate Accessibility in Grammarl…" at bounding box center [580, 513] width 422 height 720
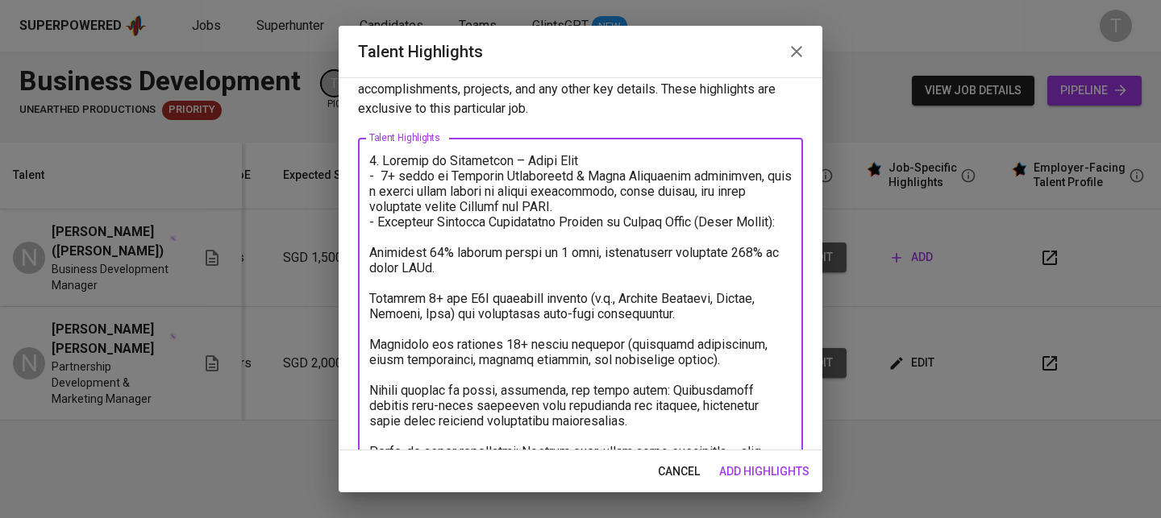
click at [368, 264] on div "x Talent Highlights" at bounding box center [580, 505] width 445 height 734
click at [375, 272] on textarea "To enrich screen reader interactions, please activate Accessibility in Grammarl…" at bounding box center [580, 505] width 422 height 704
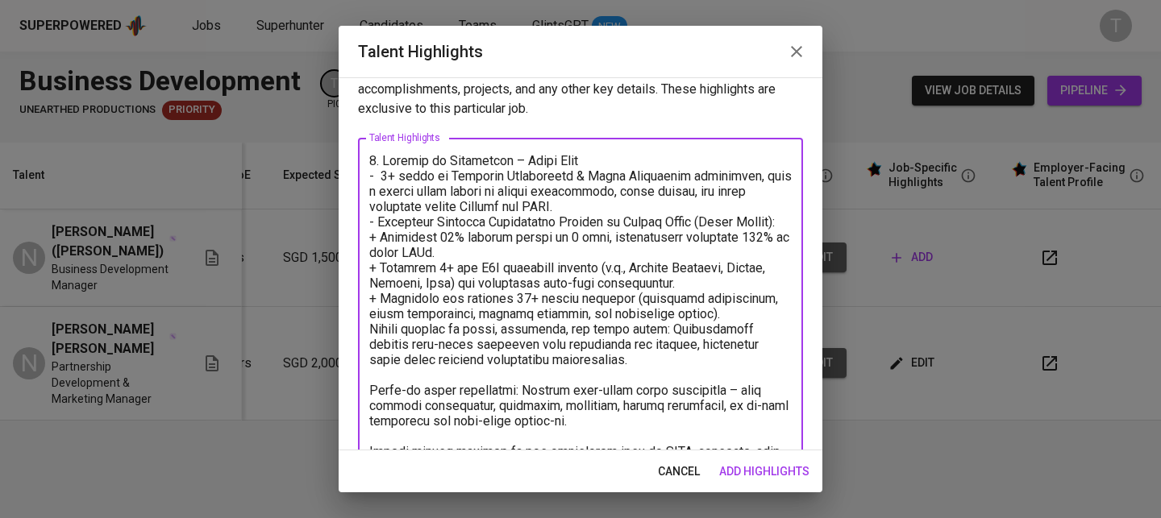
click at [369, 341] on textarea "To enrich screen reader interactions, please activate Accessibility in Grammarl…" at bounding box center [580, 474] width 422 height 643
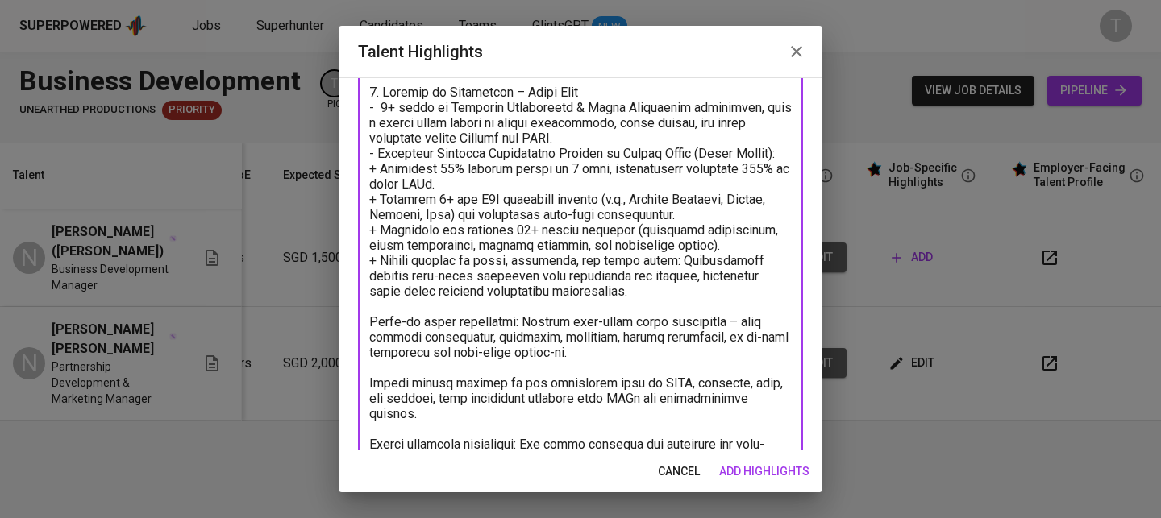
scroll to position [110, 0]
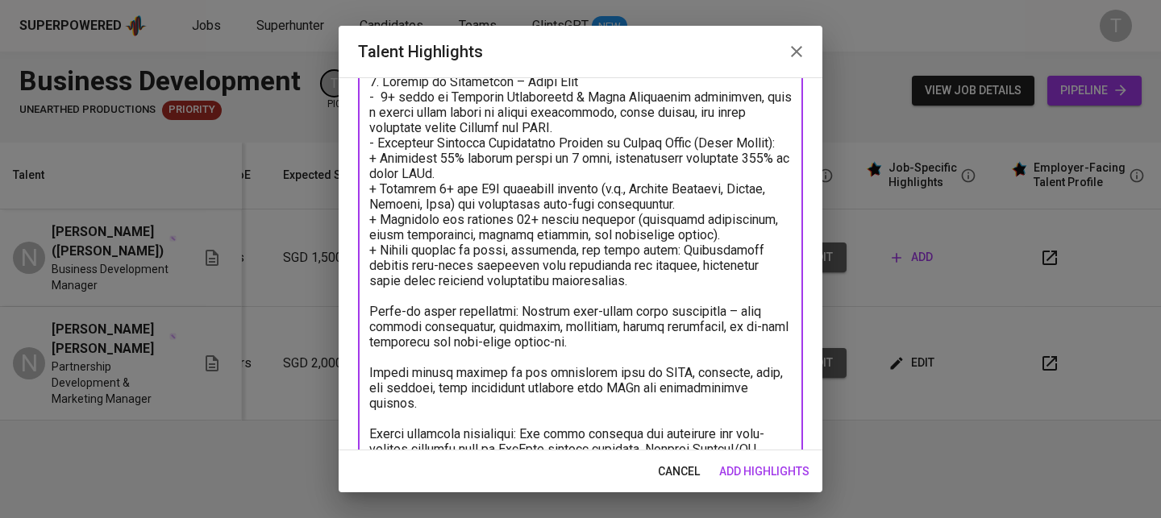
click at [369, 324] on textarea "To enrich screen reader interactions, please activate Accessibility in Grammarl…" at bounding box center [580, 395] width 422 height 643
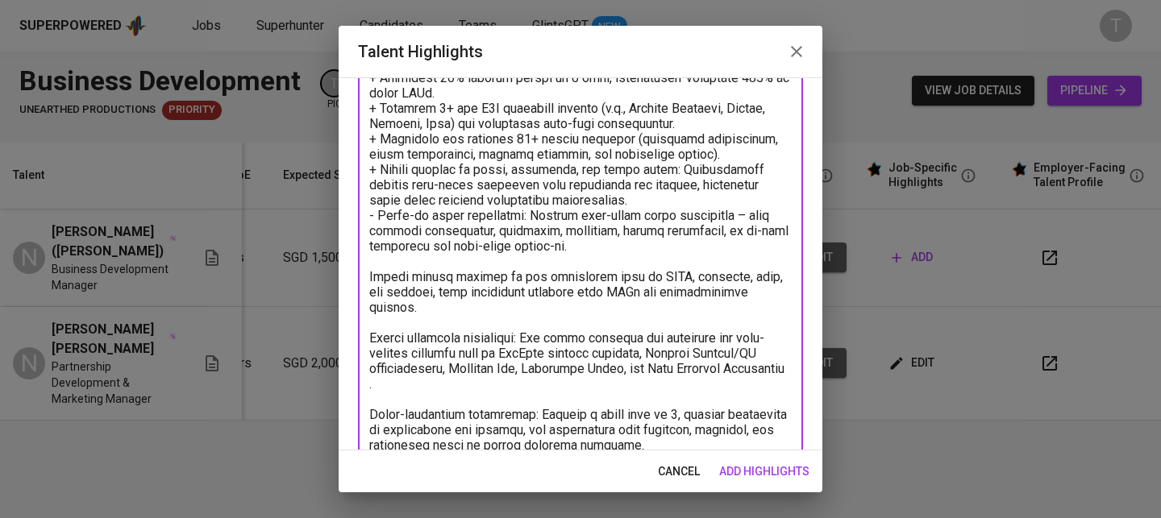
scroll to position [193, 0]
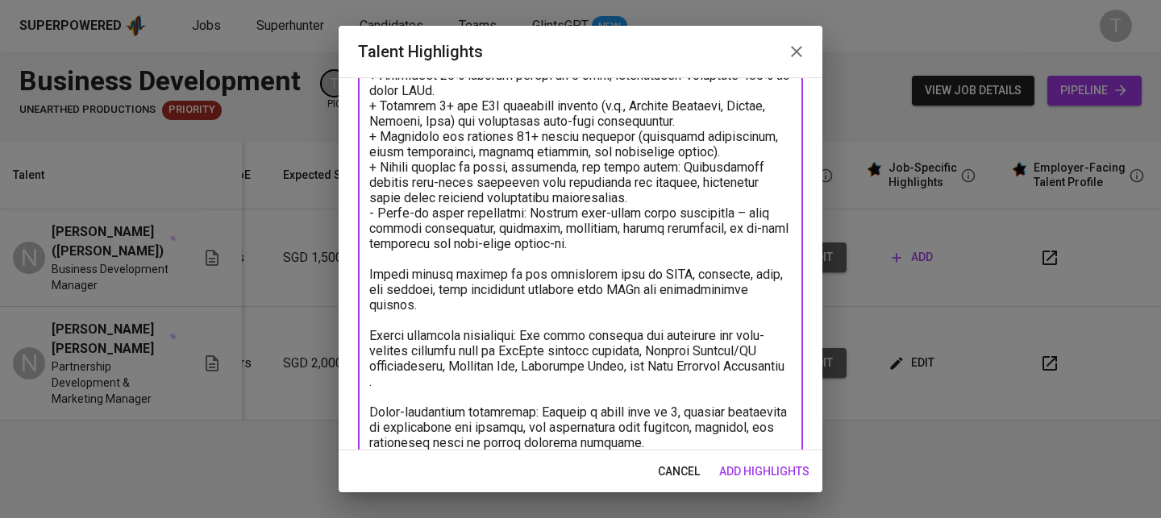
click at [370, 291] on textarea "To enrich screen reader interactions, please activate Accessibility in Grammarl…" at bounding box center [580, 305] width 422 height 628
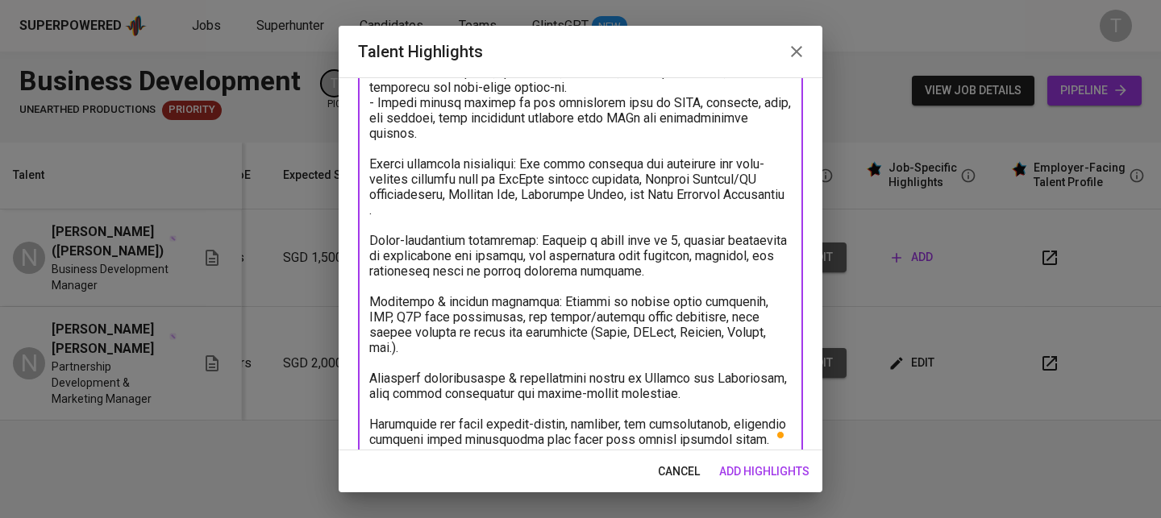
scroll to position [374, 0]
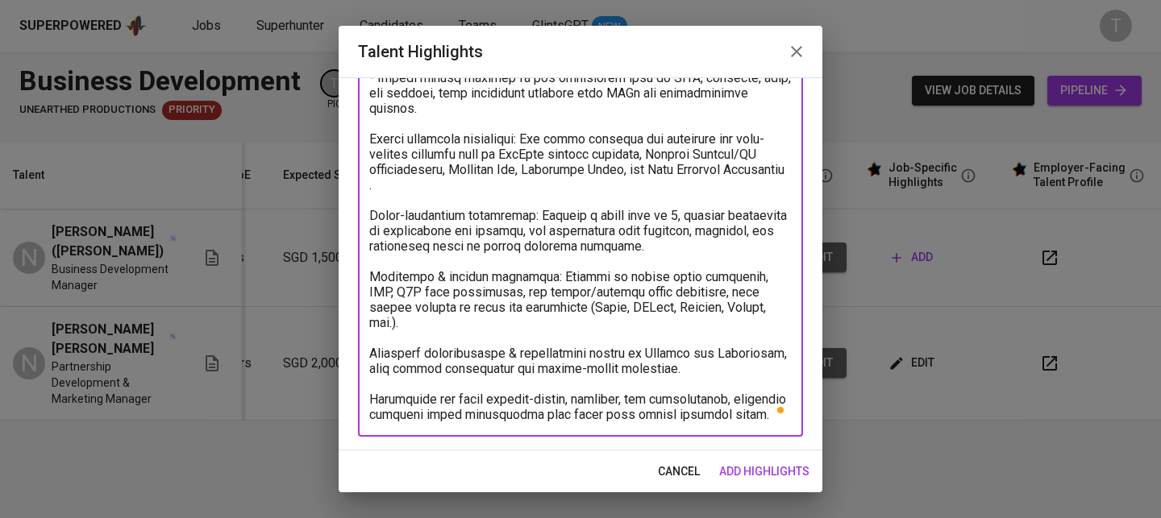
drag, startPoint x: 372, startPoint y: 220, endPoint x: 754, endPoint y: 422, distance: 432.6
click at [754, 422] on div "x Talent Highlights" at bounding box center [580, 115] width 445 height 642
click at [691, 377] on textarea "To enrich screen reader interactions, please activate Accessibility in Grammarl…" at bounding box center [580, 116] width 422 height 613
drag, startPoint x: 788, startPoint y: 324, endPoint x: 359, endPoint y: 138, distance: 468.2
click at [359, 138] on div "x Talent Highlights" at bounding box center [580, 115] width 445 height 642
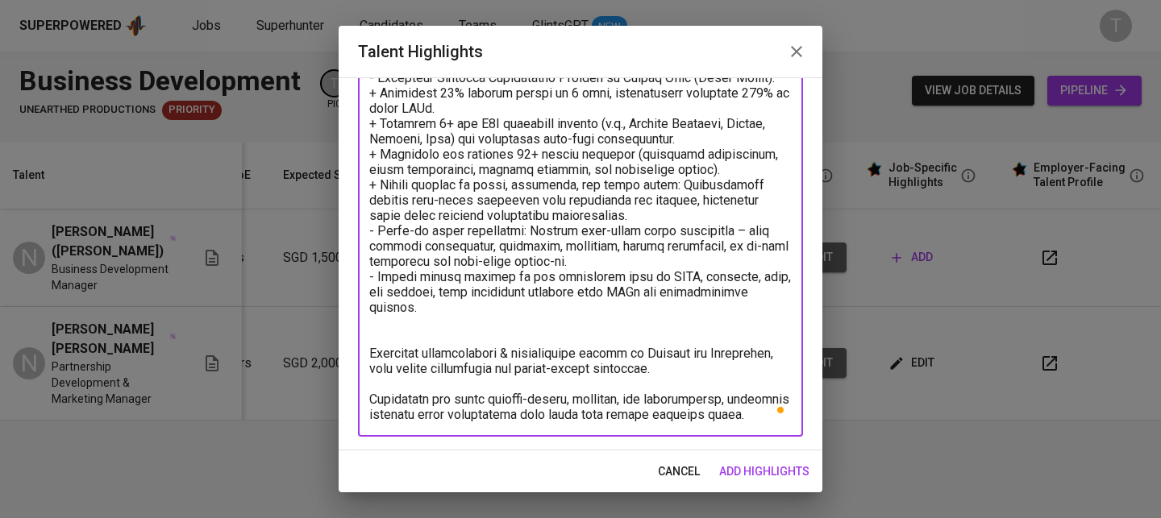
scroll to position [175, 0]
click at [370, 347] on textarea "To enrich screen reader interactions, please activate Accessibility in Grammarl…" at bounding box center [580, 215] width 422 height 413
drag, startPoint x: 371, startPoint y: 401, endPoint x: 771, endPoint y: 416, distance: 400.8
click at [771, 416] on textarea "To enrich screen reader interactions, please activate Accessibility in Grammarl…" at bounding box center [580, 215] width 422 height 413
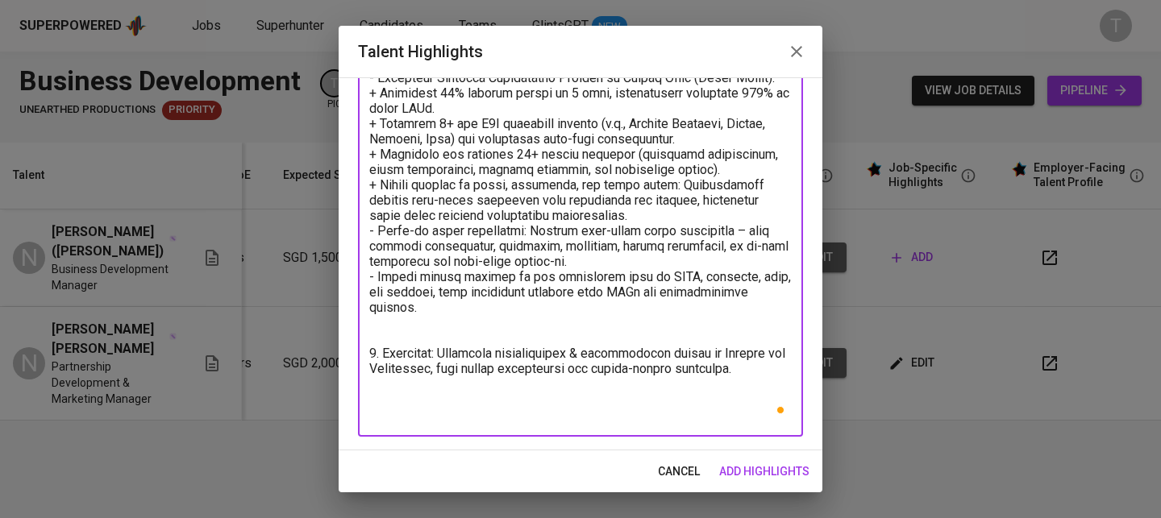
scroll to position [160, 0]
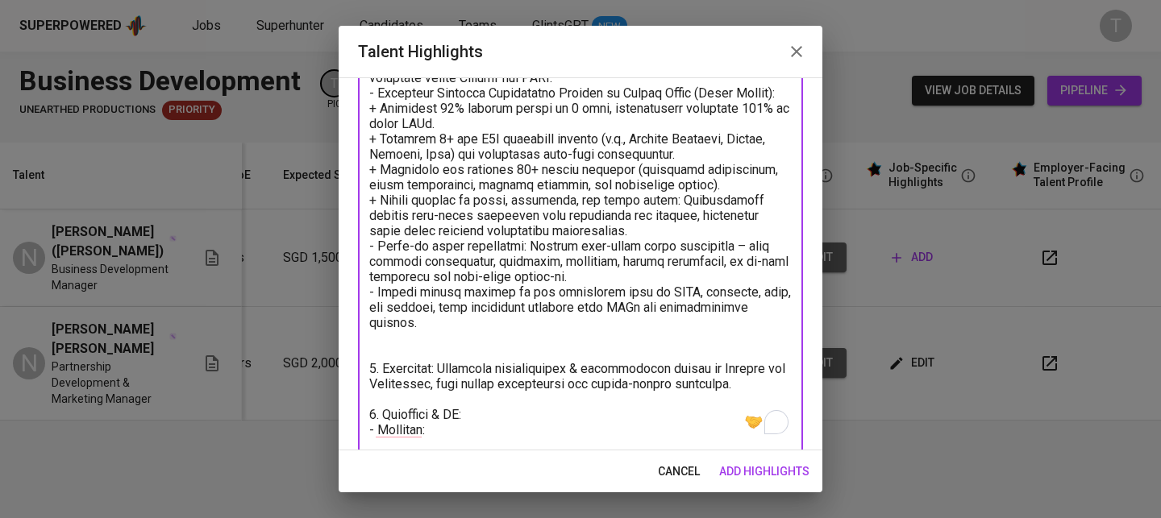
paste textarea "https://drive.google.com/file/d/1j_YD5KJWUA4ot5zy-oQyN2UM7fiwUvuo/view?usp=shar…"
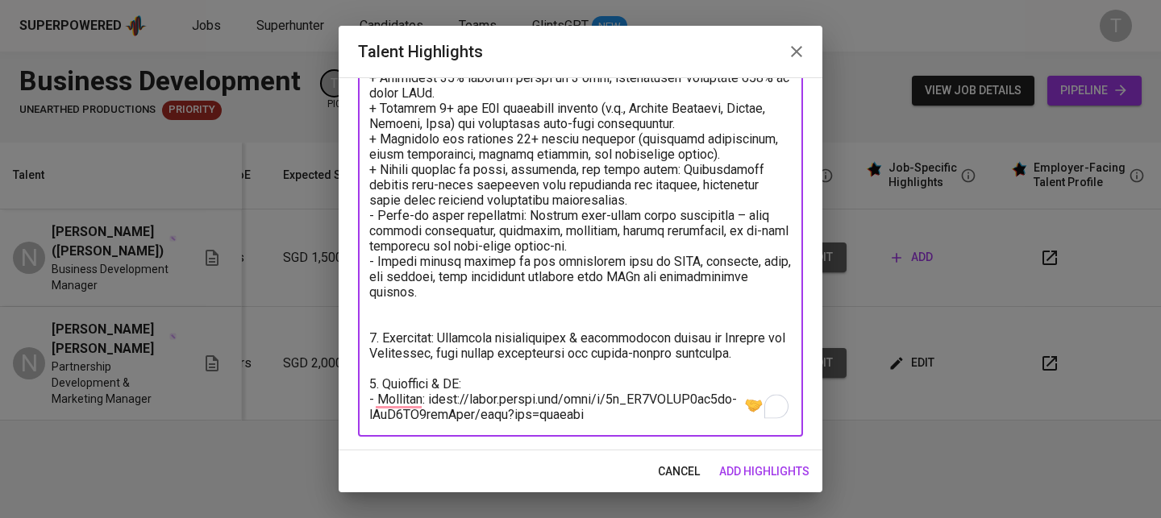
scroll to position [195, 0]
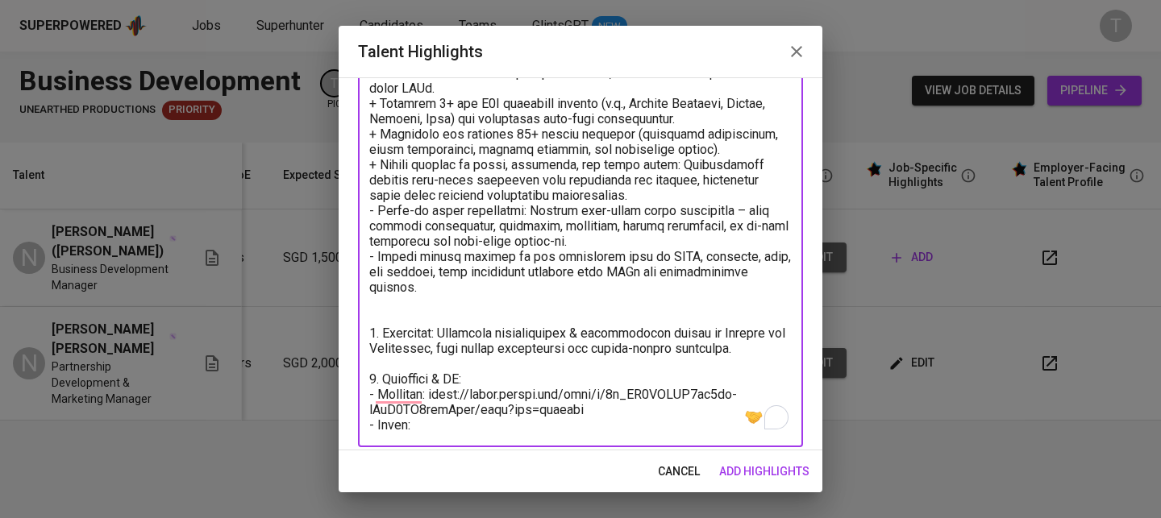
paste textarea "https://glints.sg.larksuite.com/drive/folder/J5aZfzn1SlglUndl0Pql9oWegtc?from=f…"
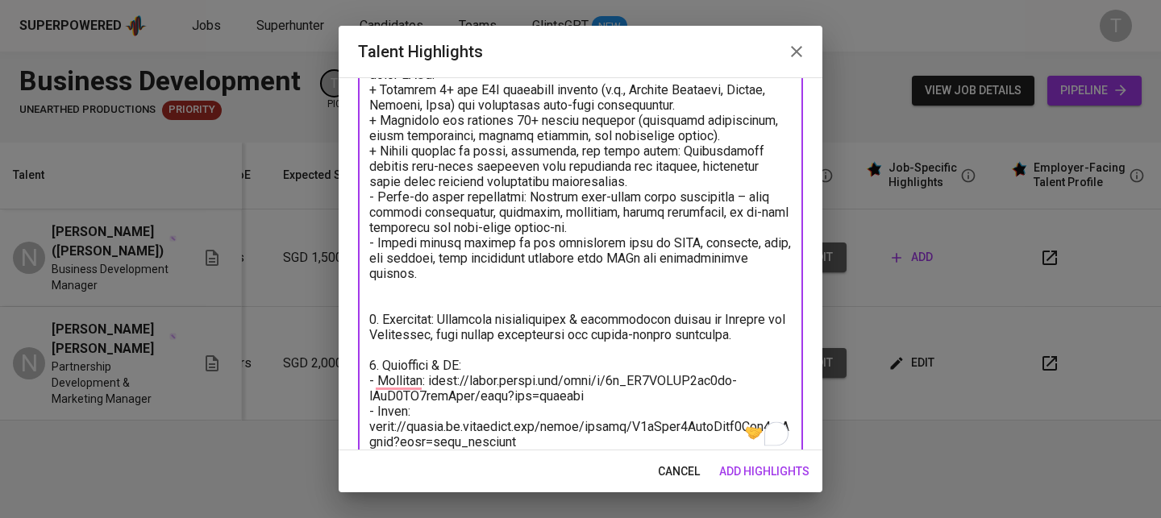
click at [387, 408] on textarea "To enrich screen reader interactions, please activate Accessibility in Grammarl…" at bounding box center [580, 212] width 422 height 475
click at [369, 423] on textarea "To enrich screen reader interactions, please activate Accessibility in Grammarl…" at bounding box center [580, 212] width 422 height 475
click at [533, 343] on textarea "To enrich screen reader interactions, please activate Accessibility in Grammarl…" at bounding box center [580, 212] width 422 height 475
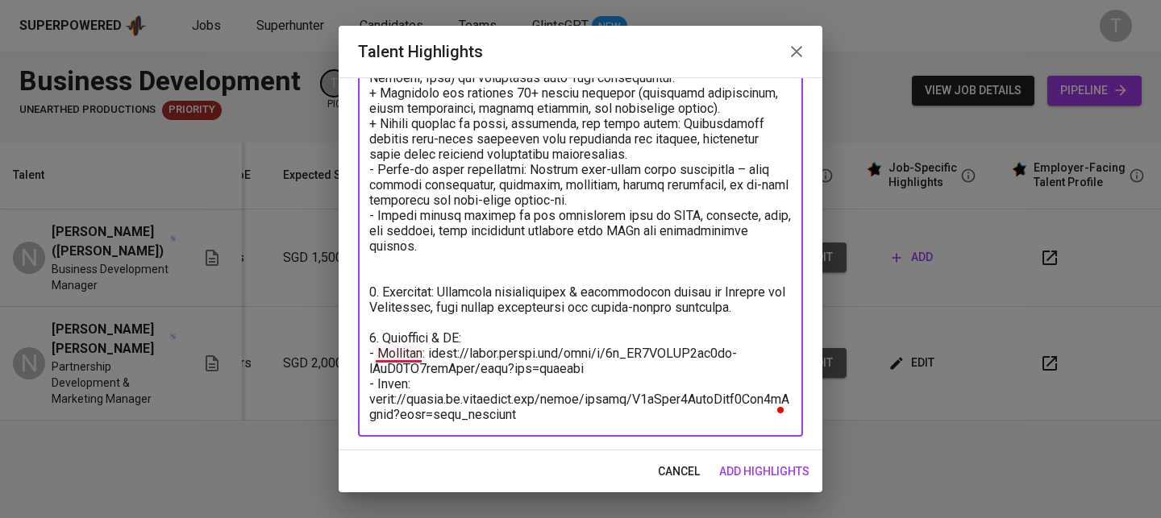
click at [396, 355] on textarea "To enrich screen reader interactions, please activate Accessibility in Grammarl…" at bounding box center [580, 185] width 422 height 475
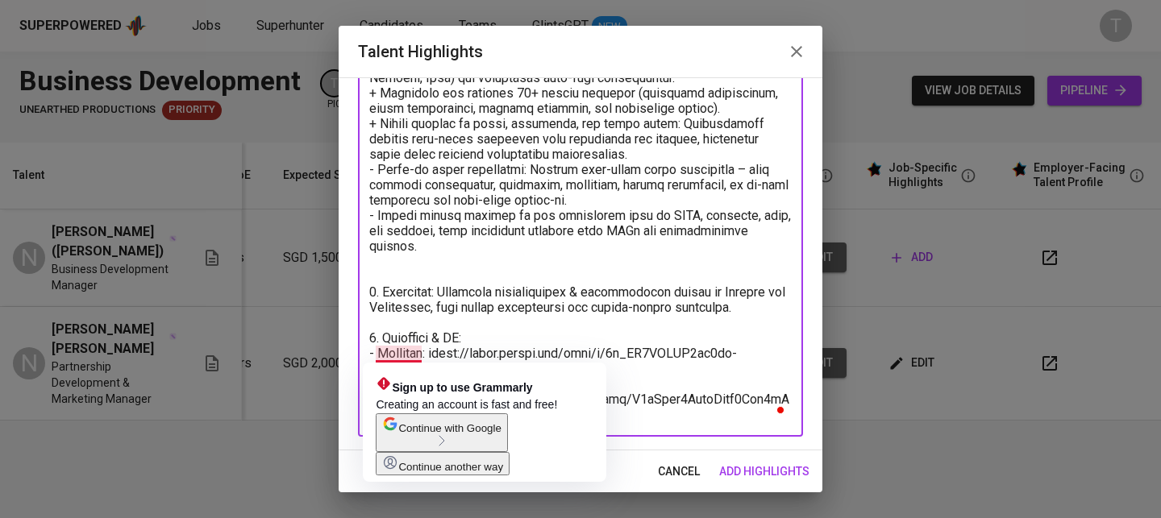
click at [522, 316] on textarea "To enrich screen reader interactions, please activate Accessibility in Grammarl…" at bounding box center [580, 185] width 422 height 475
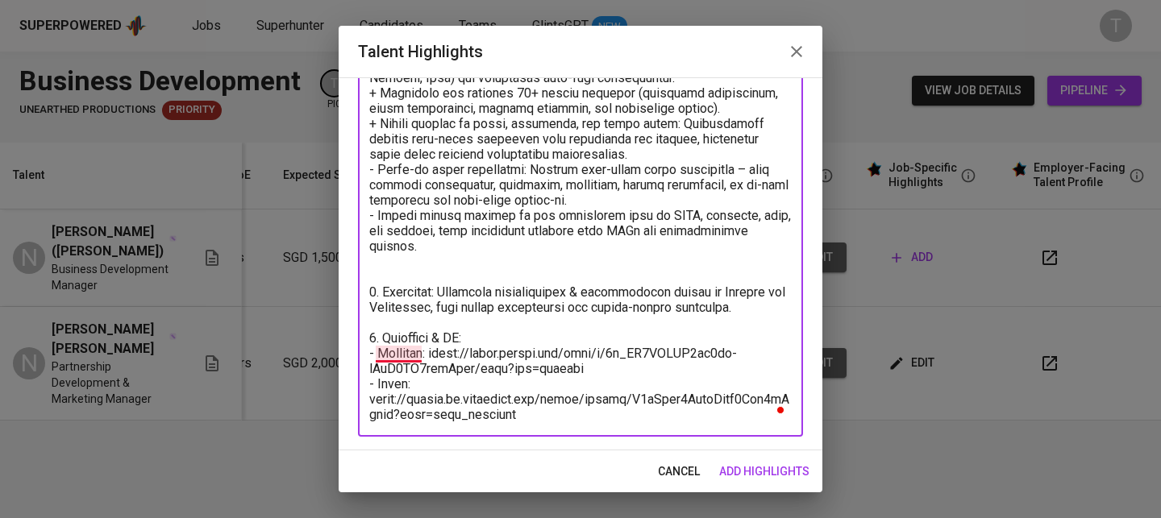
click at [393, 349] on textarea "To enrich screen reader interactions, please activate Accessibility in Grammarl…" at bounding box center [580, 185] width 422 height 475
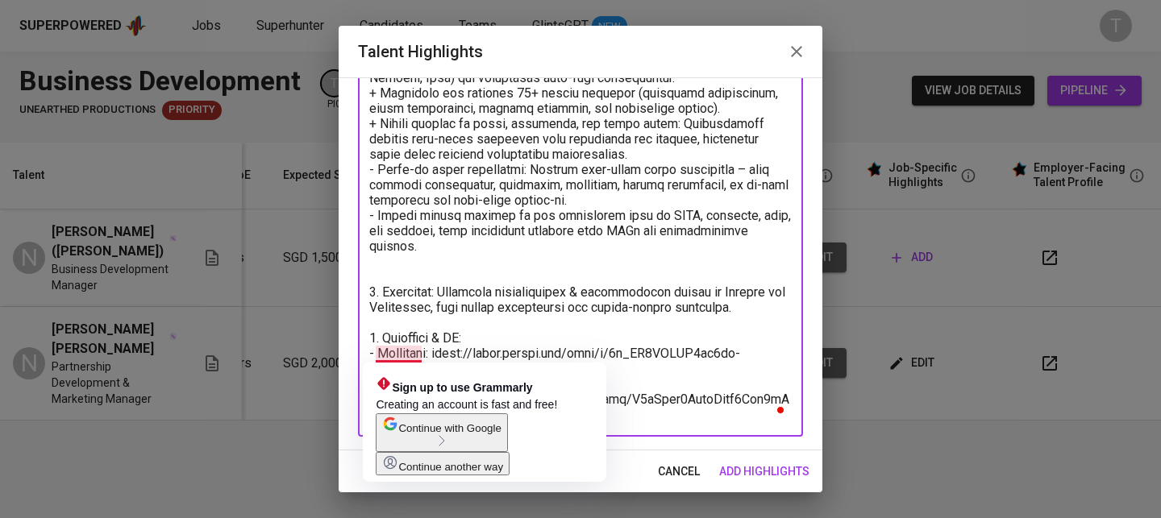
click at [636, 329] on textarea "To enrich screen reader interactions, please activate Accessibility in Grammarl…" at bounding box center [580, 185] width 422 height 475
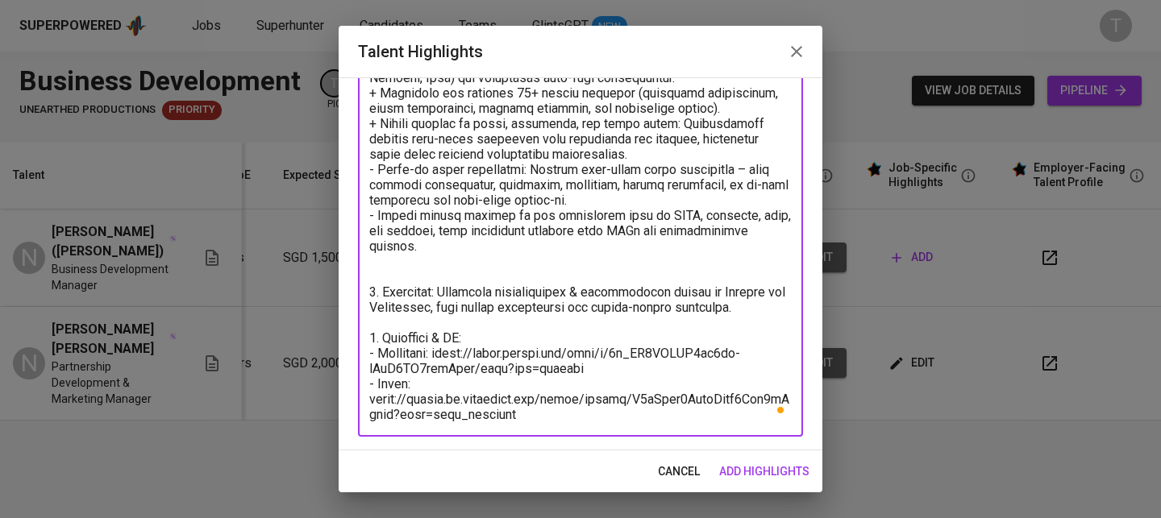
click at [568, 426] on div "x Talent Highlights" at bounding box center [580, 184] width 445 height 505
click at [568, 417] on textarea "To enrich screen reader interactions, please activate Accessibility in Grammarl…" at bounding box center [580, 185] width 422 height 475
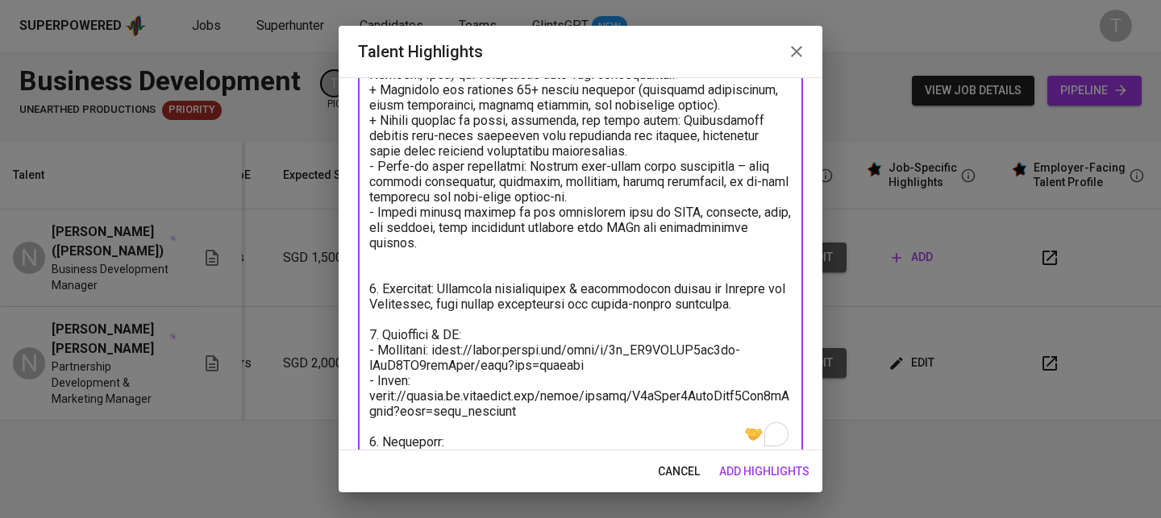
paste textarea "Ho Chi Minh University of Law - Bachelor"
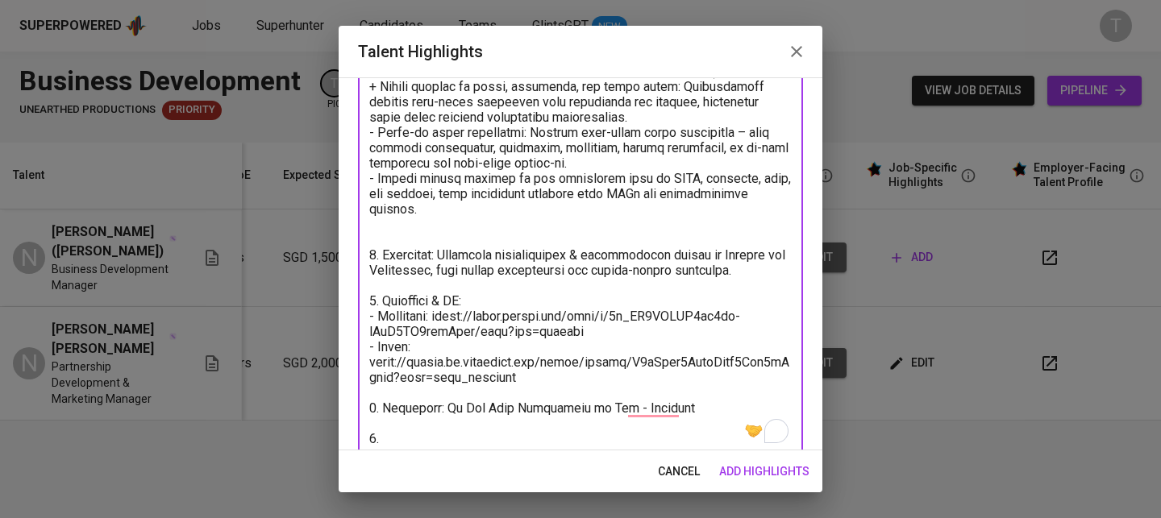
scroll to position [297, 0]
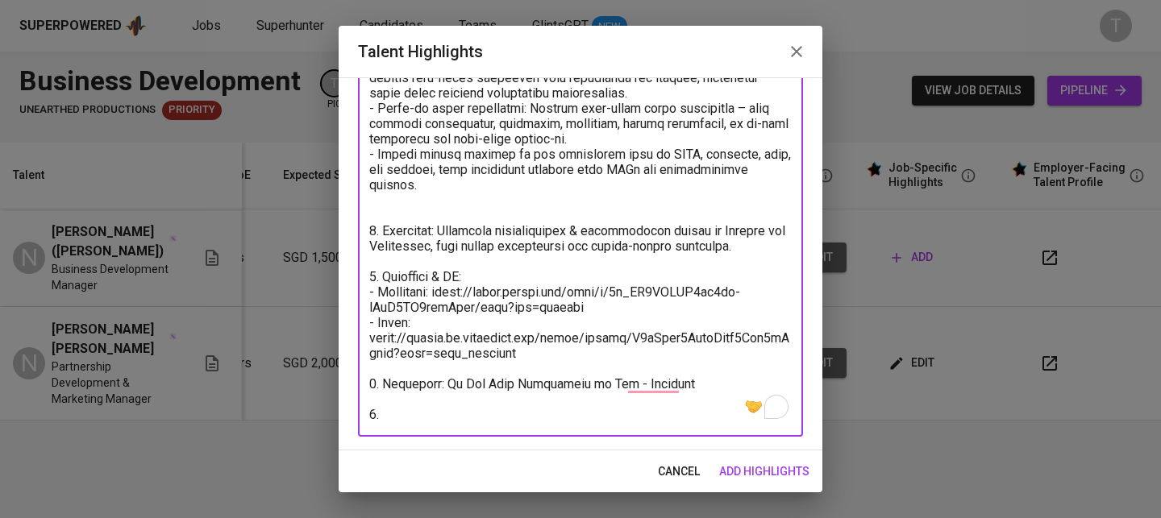
paste textarea "Expected salary: Total Monthly Fee: 2770 SGD - Basic Salary: 2000 SGD - Social …"
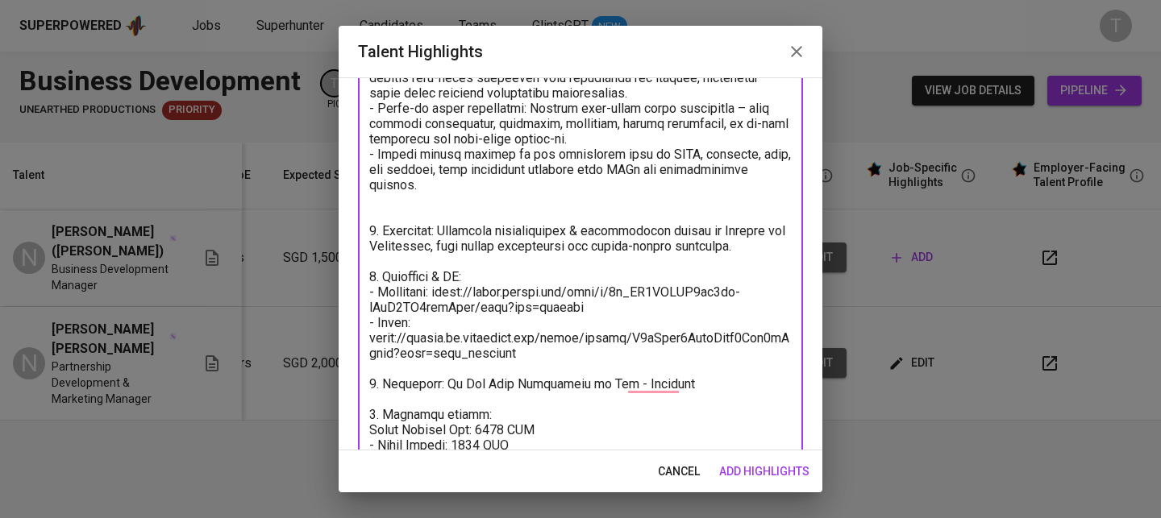
scroll to position [392, 0]
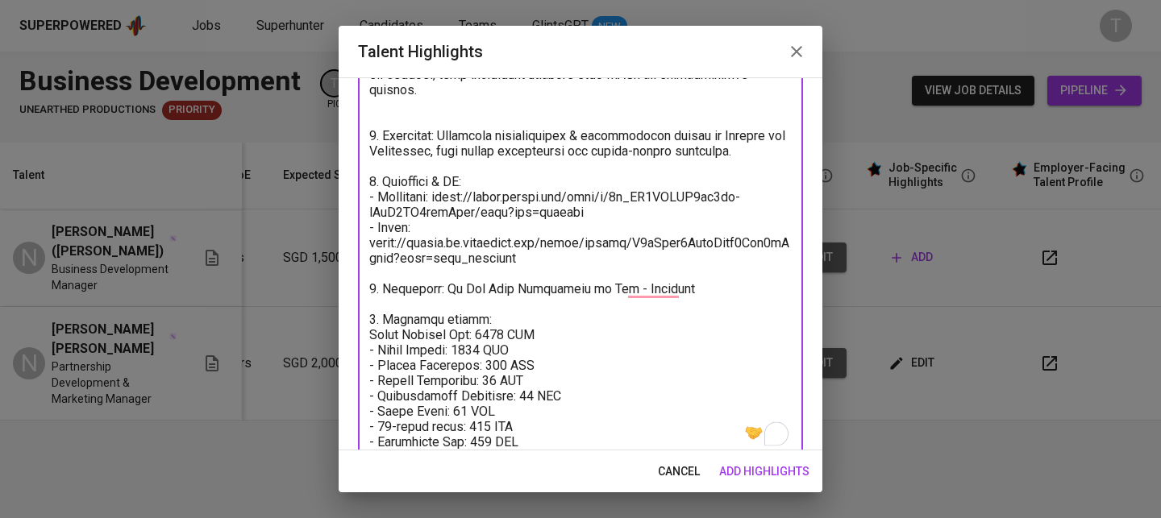
click at [501, 334] on textarea "To enrich screen reader interactions, please activate Accessibility in Grammarl…" at bounding box center [580, 120] width 422 height 658
click at [489, 338] on textarea "To enrich screen reader interactions, please activate Accessibility in Grammarl…" at bounding box center [580, 120] width 422 height 658
click at [465, 356] on textarea "To enrich screen reader interactions, please activate Accessibility in Grammarl…" at bounding box center [580, 120] width 422 height 658
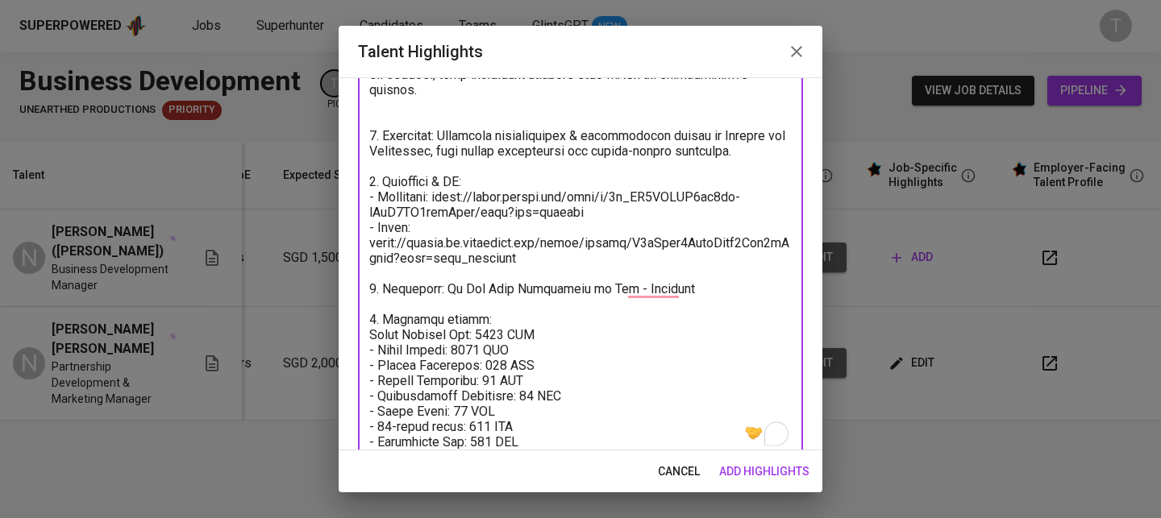
click at [465, 356] on textarea "To enrich screen reader interactions, please activate Accessibility in Grammarl…" at bounding box center [580, 120] width 422 height 658
click at [481, 361] on textarea "To enrich screen reader interactions, please activate Accessibility in Grammarl…" at bounding box center [580, 120] width 422 height 658
click at [485, 372] on textarea "To enrich screen reader interactions, please activate Accessibility in Grammarl…" at bounding box center [580, 120] width 422 height 658
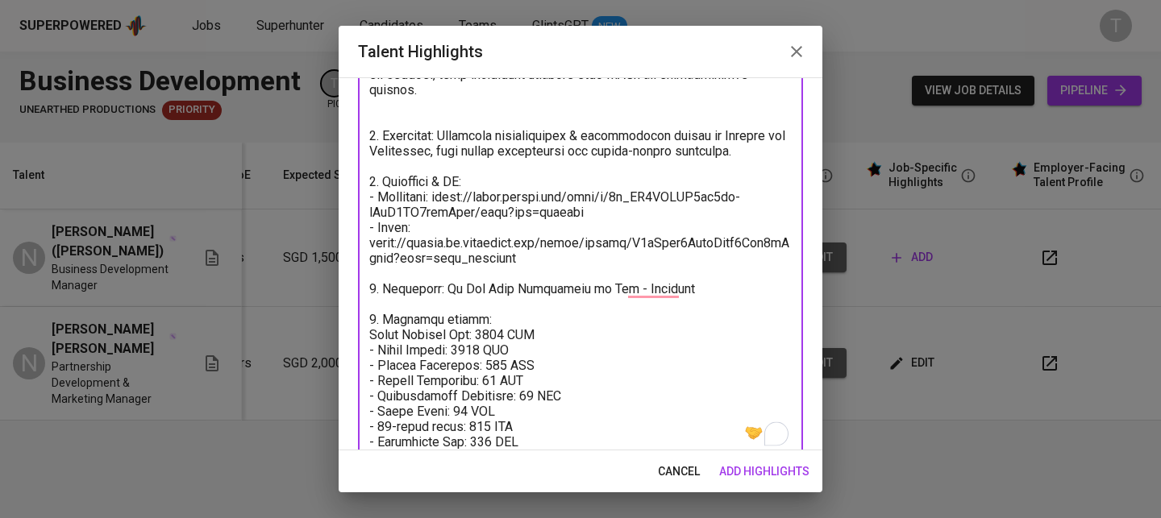
click at [484, 380] on textarea "To enrich screen reader interactions, please activate Accessibility in Grammarl…" at bounding box center [580, 120] width 422 height 658
click at [535, 388] on textarea "To enrich screen reader interactions, please activate Accessibility in Grammarl…" at bounding box center [580, 120] width 422 height 658
click at [455, 417] on textarea "To enrich screen reader interactions, please activate Accessibility in Grammarl…" at bounding box center [580, 120] width 422 height 658
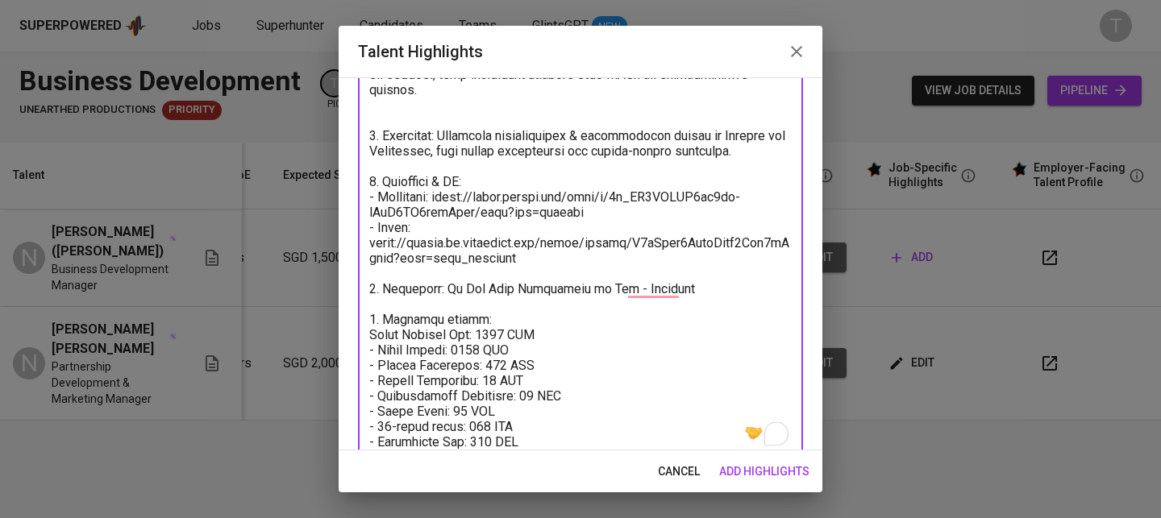
scroll to position [420, 0]
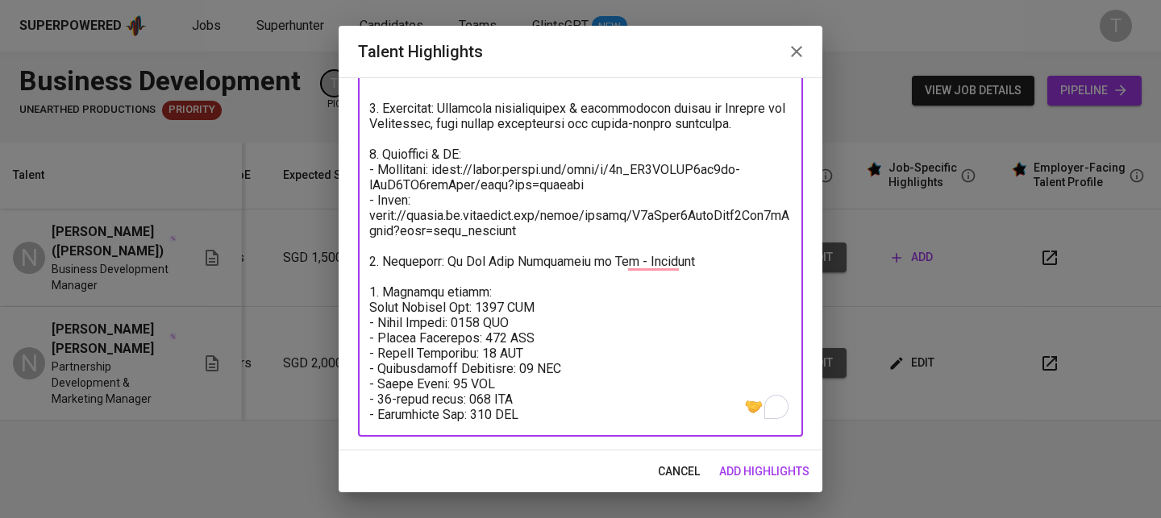
click at [455, 384] on textarea "To enrich screen reader interactions, please activate Accessibility in Grammarl…" at bounding box center [580, 93] width 422 height 658
click at [487, 403] on textarea "To enrich screen reader interactions, please activate Accessibility in Grammarl…" at bounding box center [580, 93] width 422 height 658
click at [619, 361] on textarea "To enrich screen reader interactions, please activate Accessibility in Grammarl…" at bounding box center [580, 93] width 422 height 658
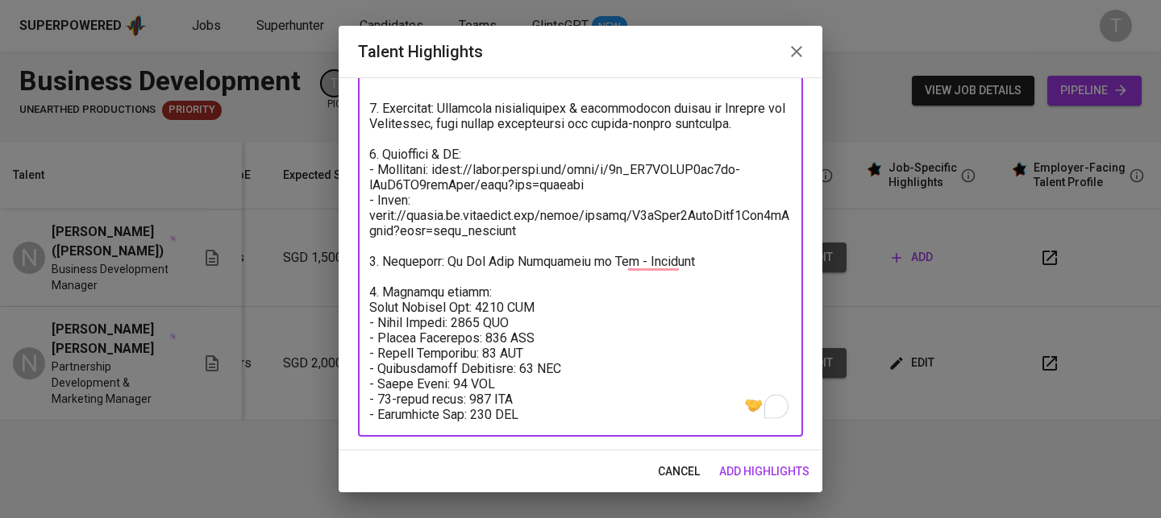
type textarea "1. Summary of Experience – Emily Pham - 5+ years of Business Development & Even…"
click at [763, 481] on button "add highlights" at bounding box center [763, 472] width 103 height 30
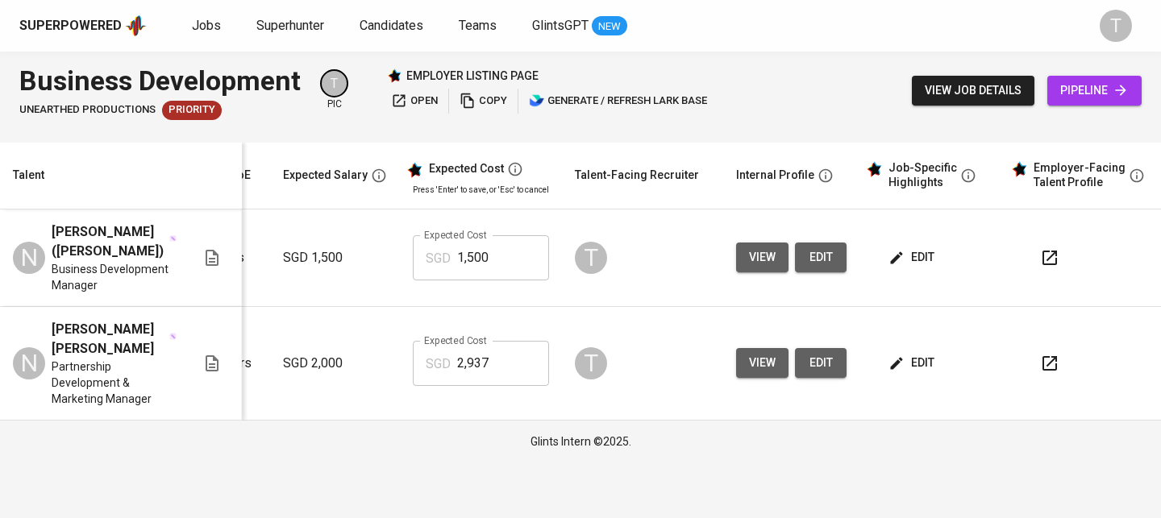
click at [520, 257] on input "1,500" at bounding box center [503, 257] width 92 height 45
type input "2,278"
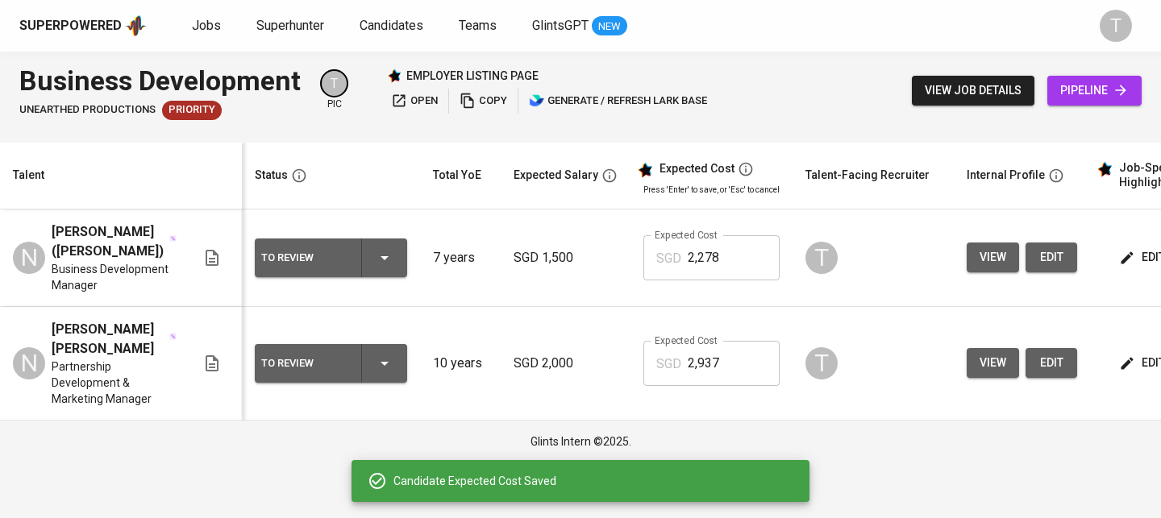
scroll to position [0, 230]
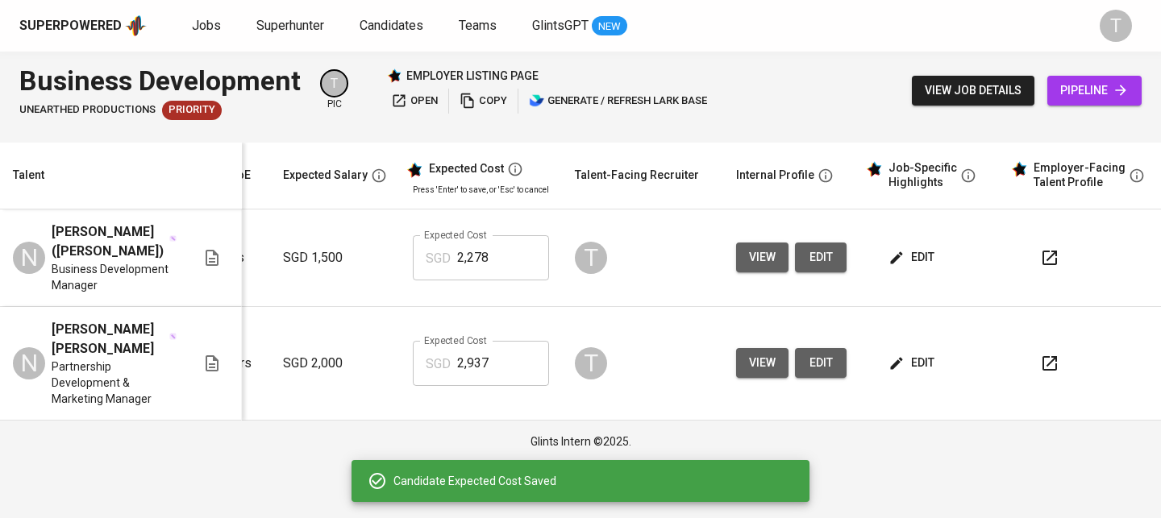
click at [1050, 239] on button "button" at bounding box center [1049, 258] width 39 height 39
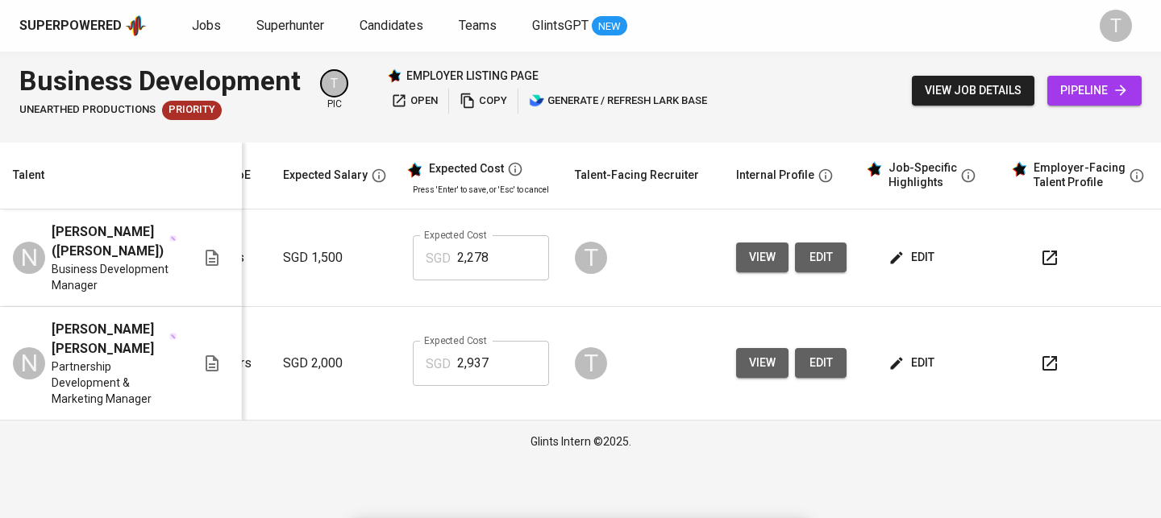
click at [936, 247] on div "edit" at bounding box center [938, 258] width 106 height 30
click at [899, 264] on td "edit" at bounding box center [931, 259] width 145 height 98
click at [918, 251] on span "edit" at bounding box center [912, 257] width 43 height 20
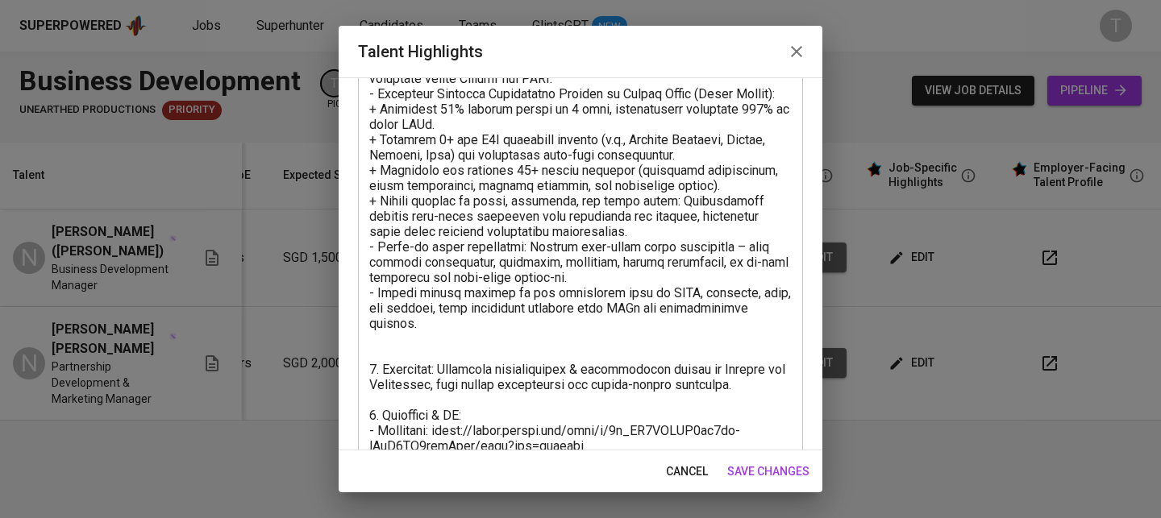
scroll to position [241, 0]
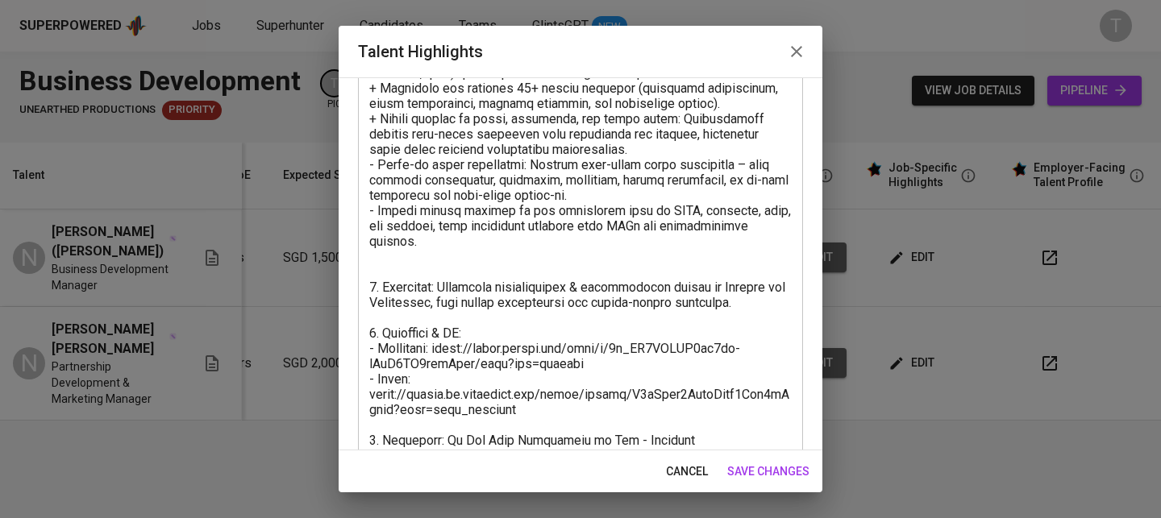
click at [473, 268] on textarea at bounding box center [580, 272] width 422 height 658
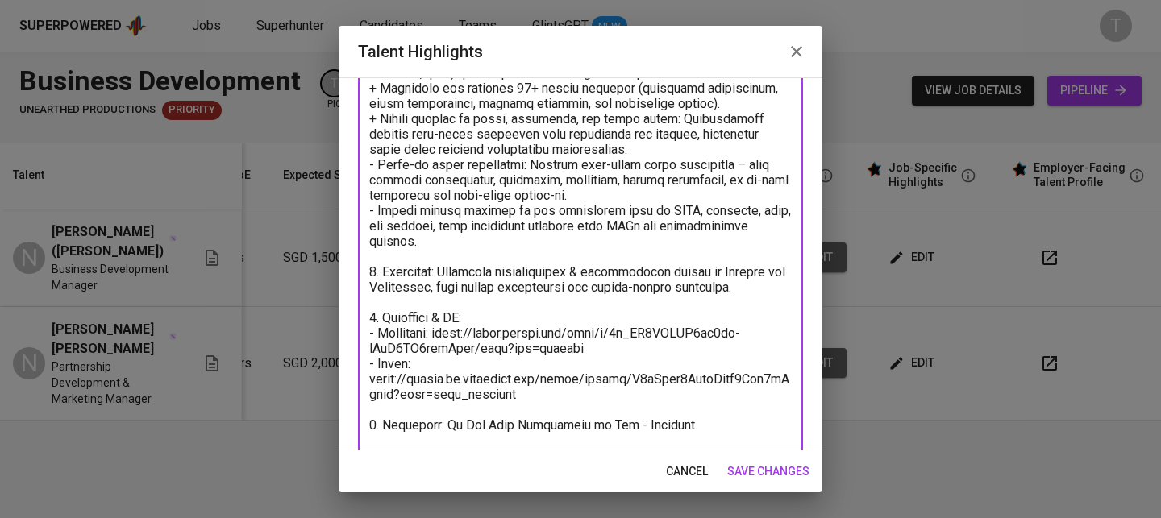
type textarea "1. Summary of Experience – Emily Pham - 5+ years of Business Development & Even…"
click at [760, 476] on span "save changes" at bounding box center [768, 472] width 82 height 20
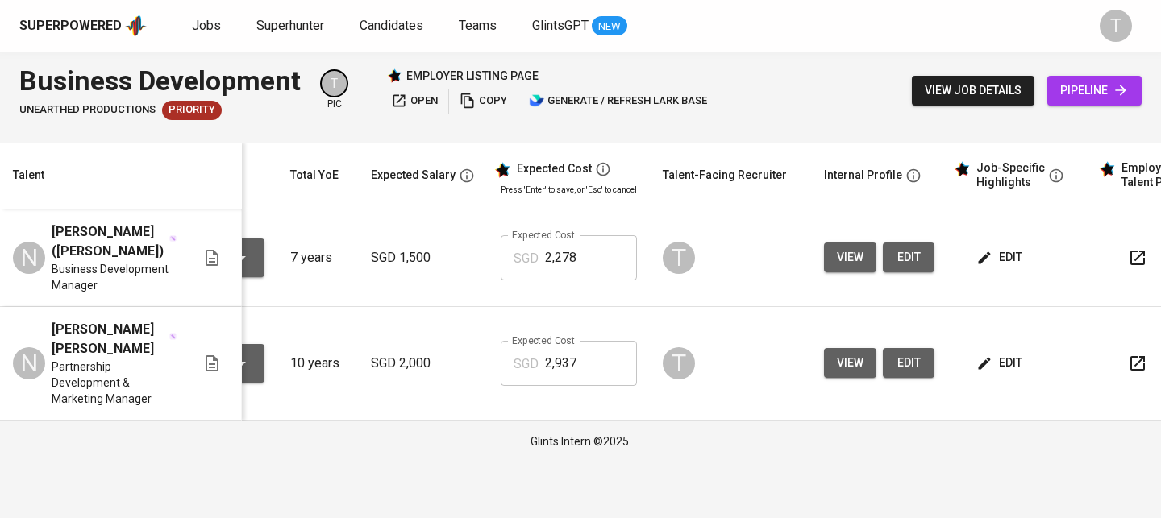
scroll to position [0, 230]
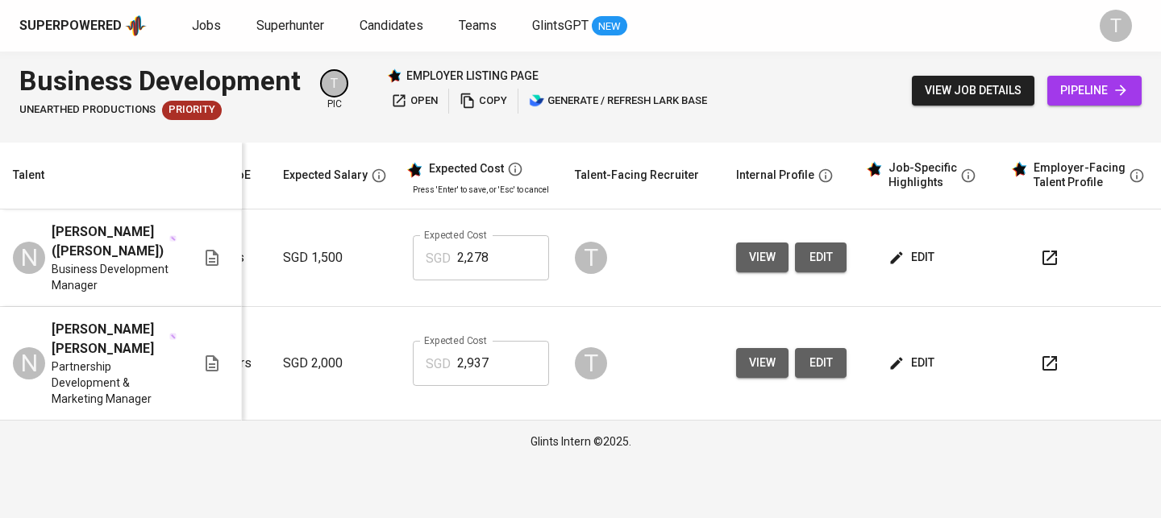
click at [1061, 255] on button "button" at bounding box center [1049, 258] width 39 height 39
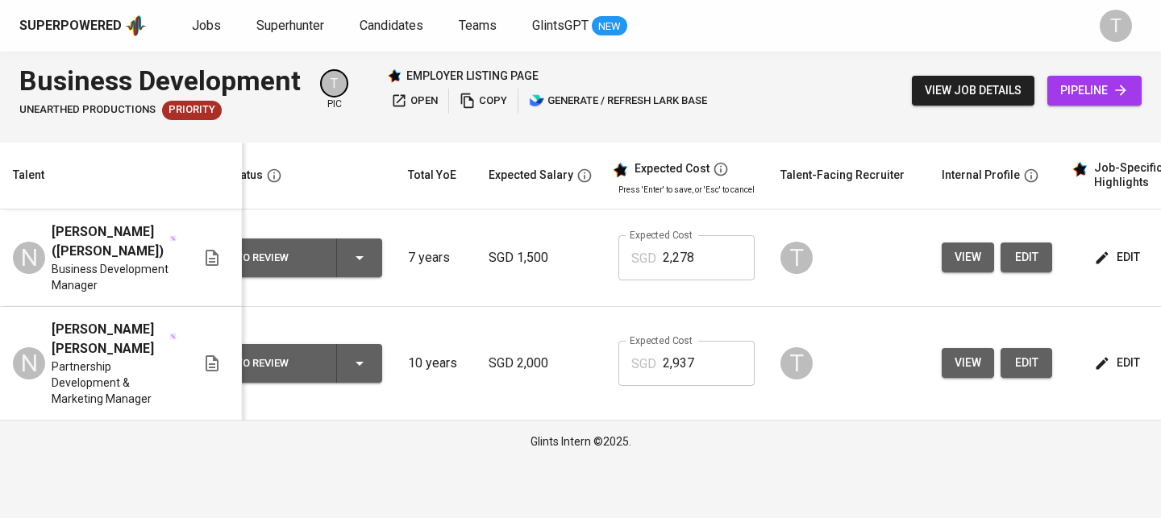
scroll to position [0, 0]
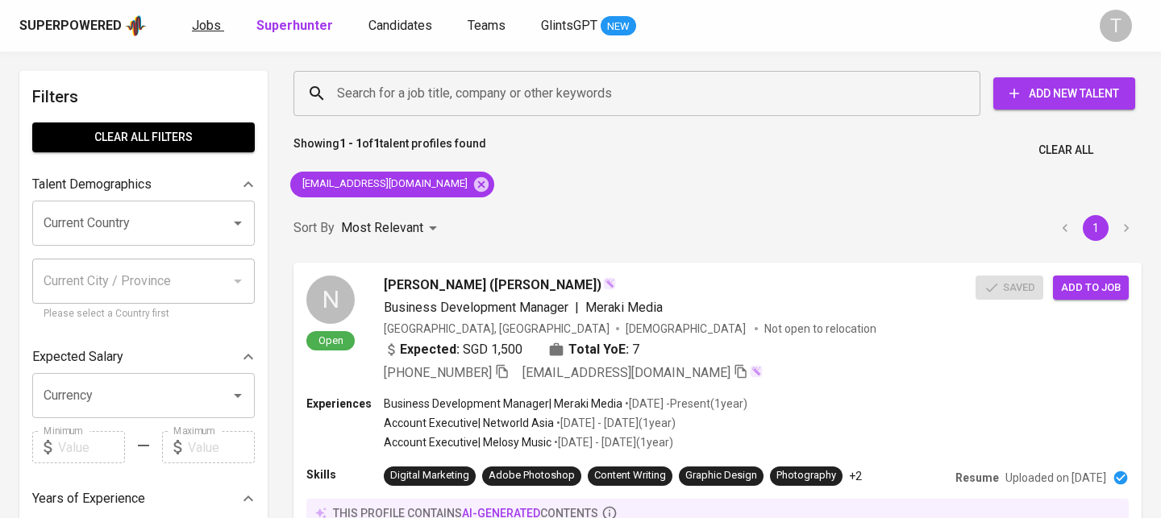
click at [220, 31] on link "Jobs" at bounding box center [208, 26] width 32 height 20
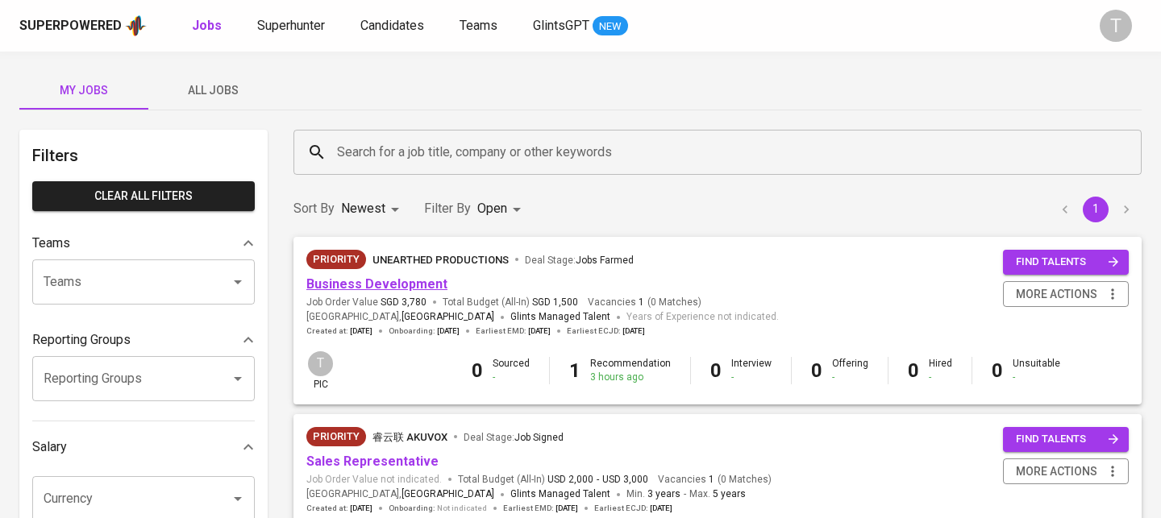
click at [377, 280] on link "Business Development" at bounding box center [376, 283] width 141 height 15
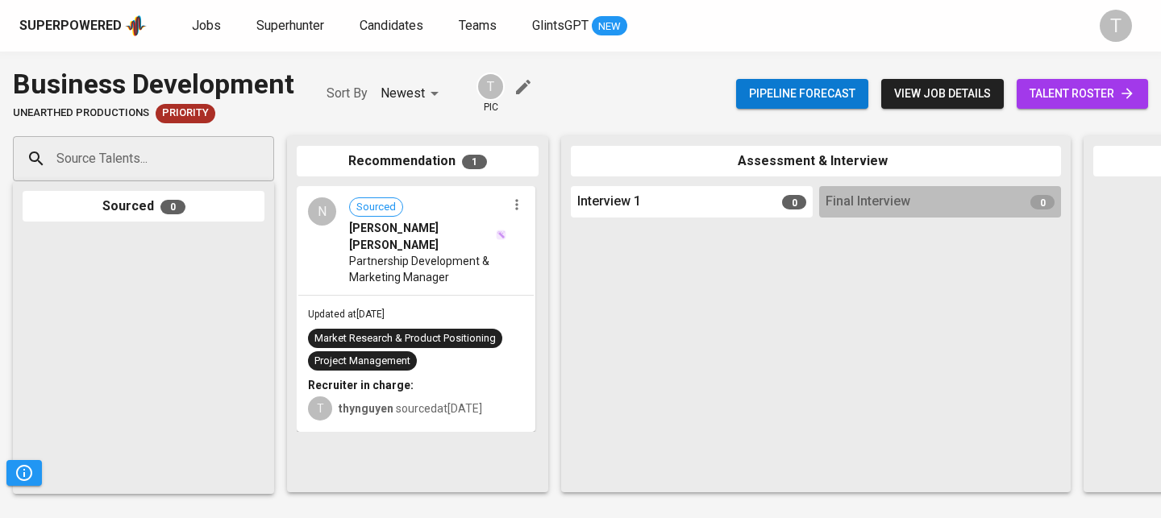
click at [1079, 105] on link "talent roster" at bounding box center [1081, 94] width 131 height 30
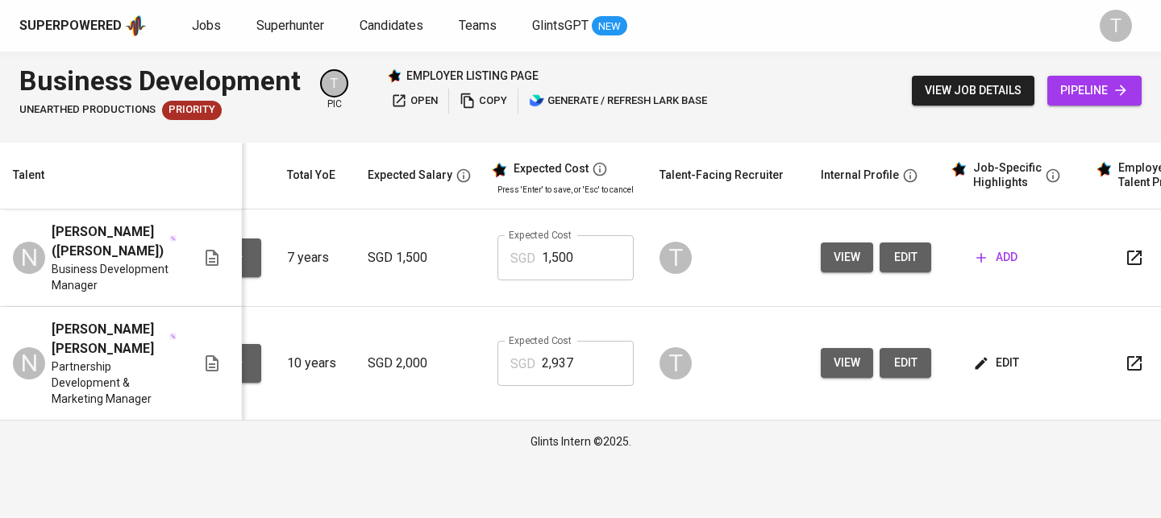
scroll to position [0, 219]
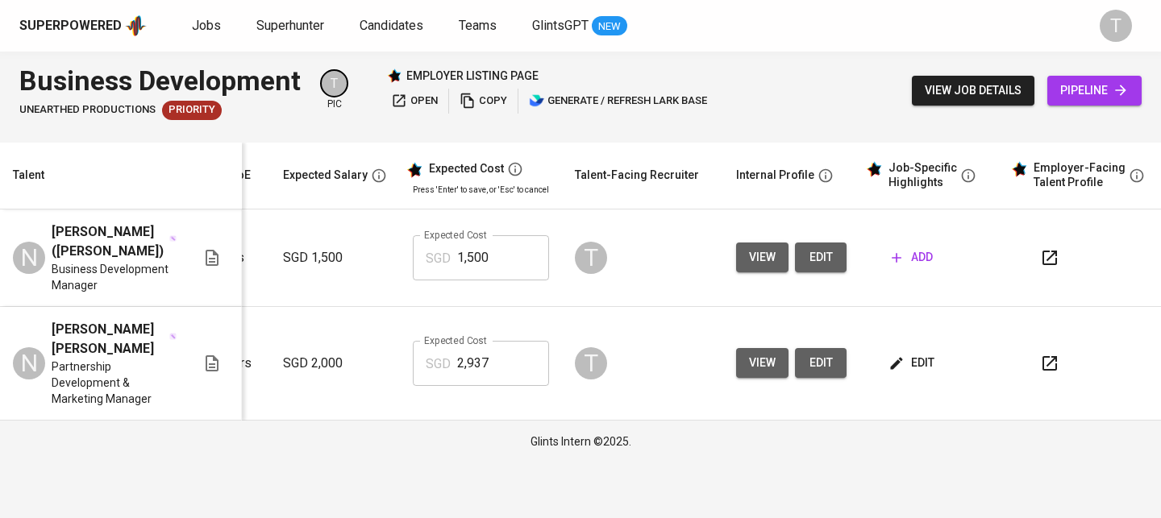
click at [764, 353] on span "view" at bounding box center [762, 363] width 27 height 20
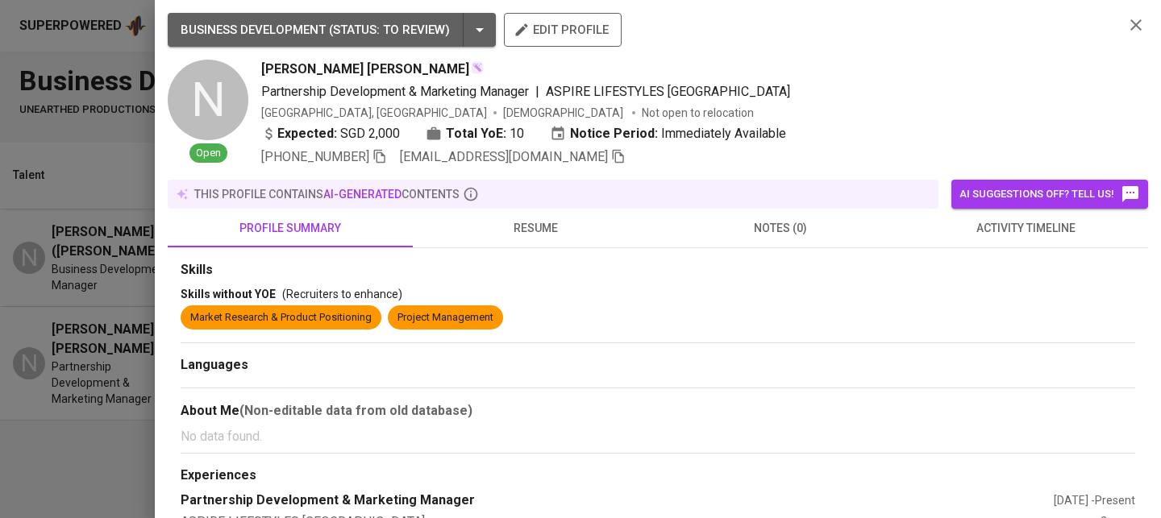
click at [108, 458] on div at bounding box center [580, 259] width 1161 height 518
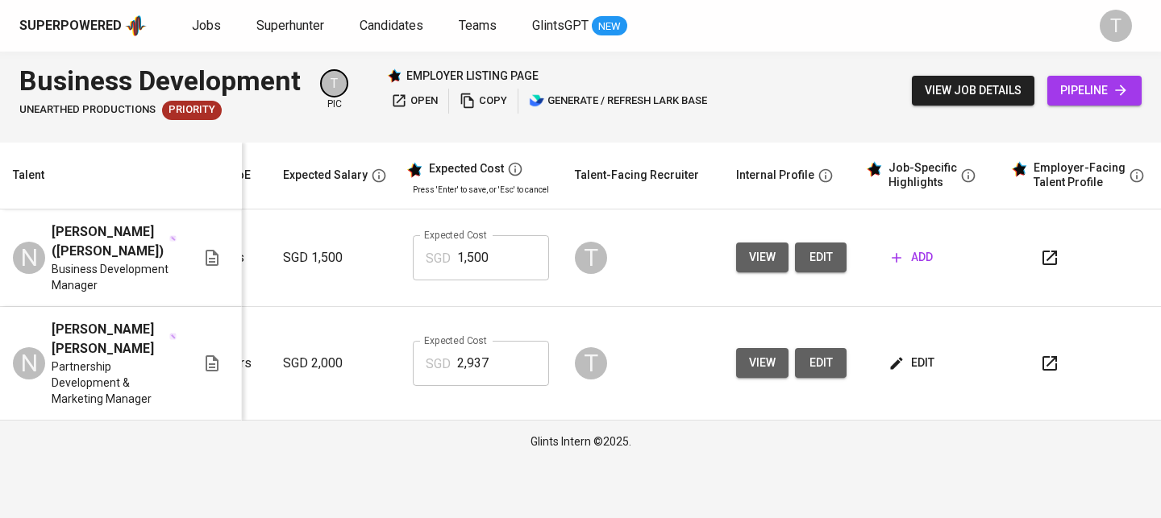
click at [1047, 354] on icon "button" at bounding box center [1049, 363] width 19 height 19
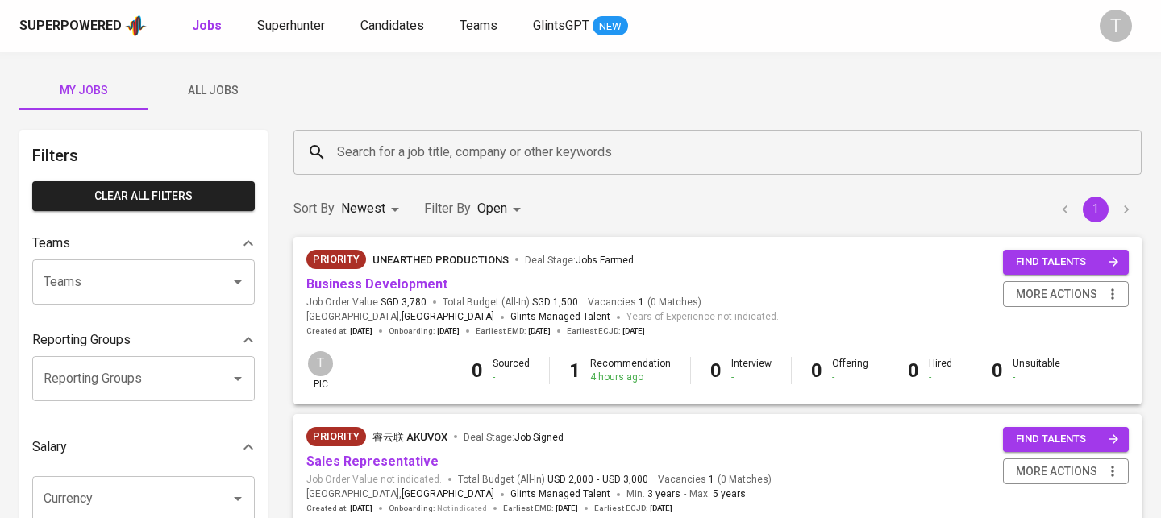
click at [276, 27] on span "Superhunter" at bounding box center [291, 25] width 68 height 15
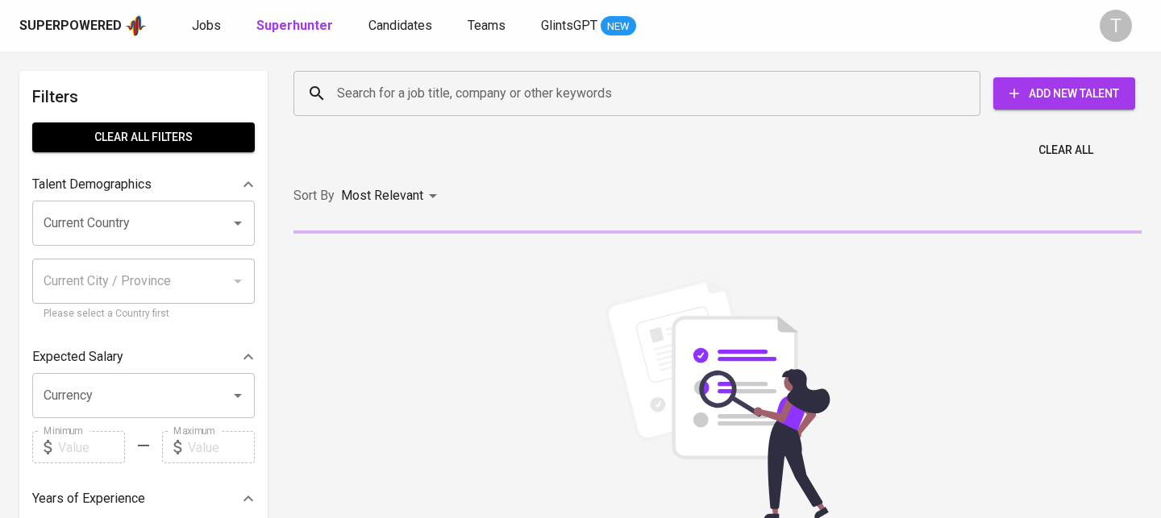
click at [462, 93] on input "Search for a job title, company or other keywords" at bounding box center [641, 93] width 616 height 31
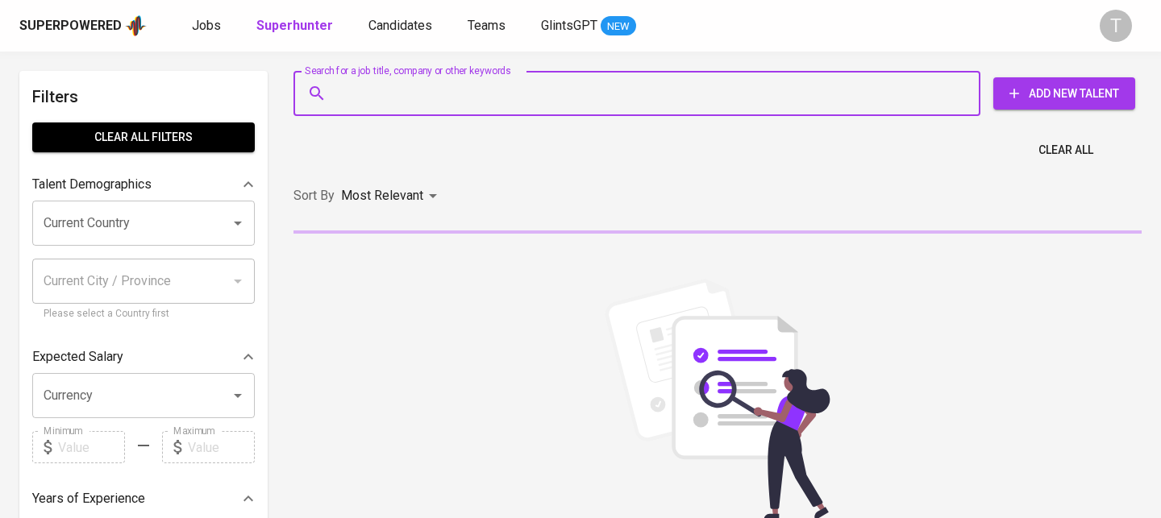
paste input "0394179527"
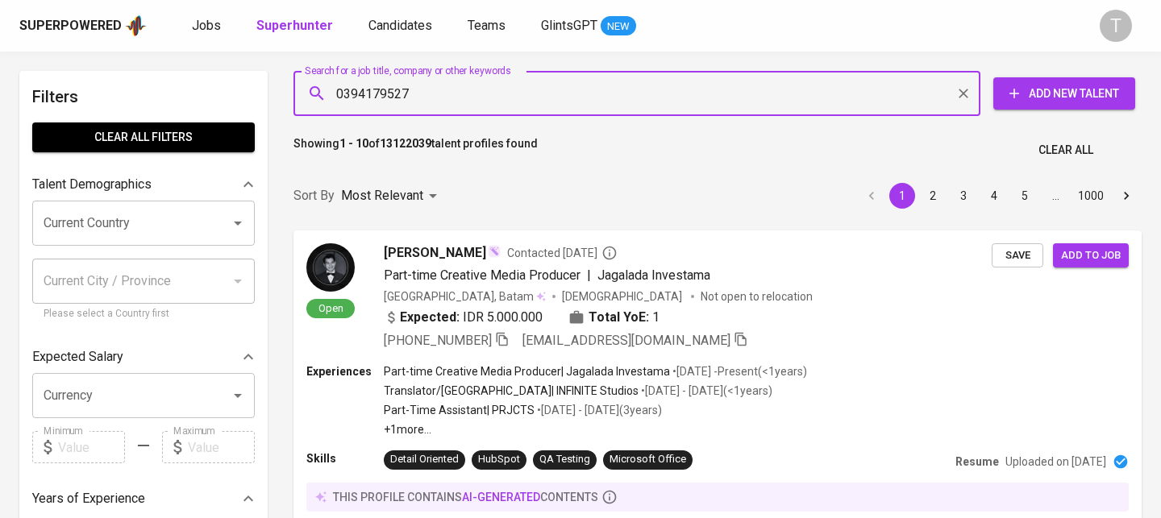
click at [474, 79] on input "0394179527" at bounding box center [641, 93] width 616 height 31
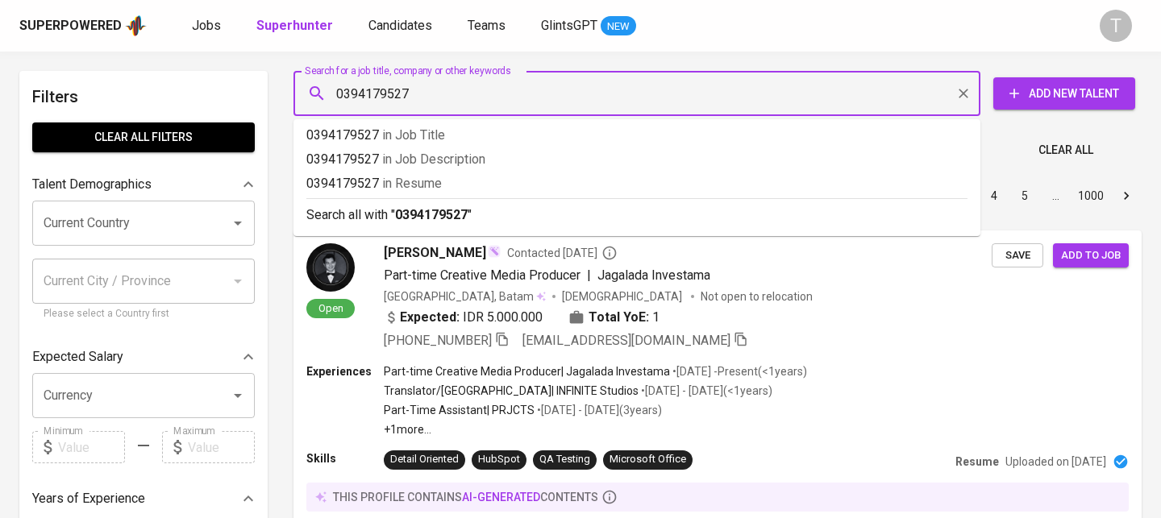
paste input "[EMAIL_ADDRESS][DOMAIN_NAME]"
type input "[EMAIL_ADDRESS][DOMAIN_NAME]"
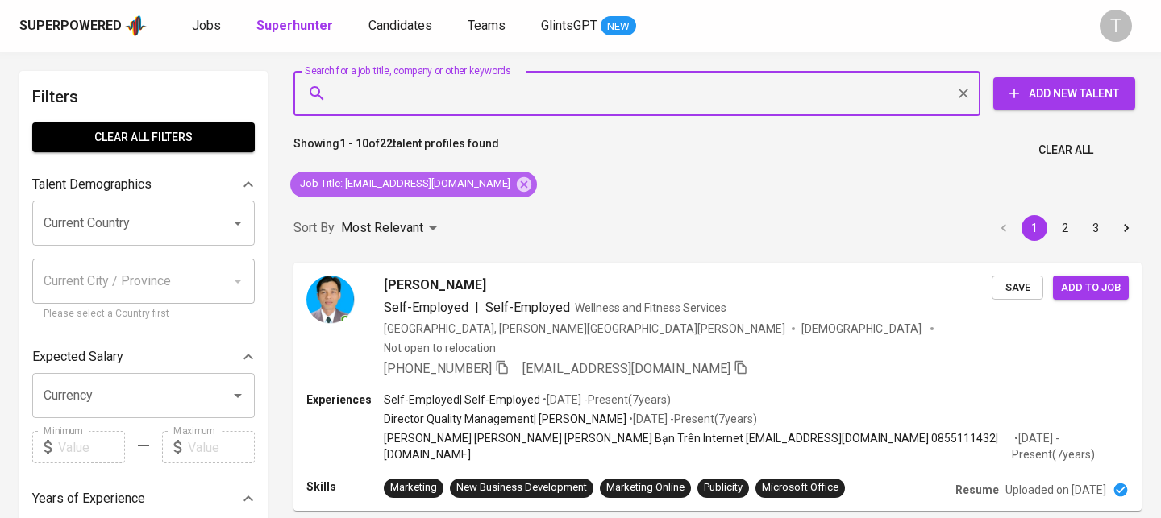
click at [478, 182] on span "Job Title : anhthutrandinh@gmail.com" at bounding box center [405, 183] width 230 height 15
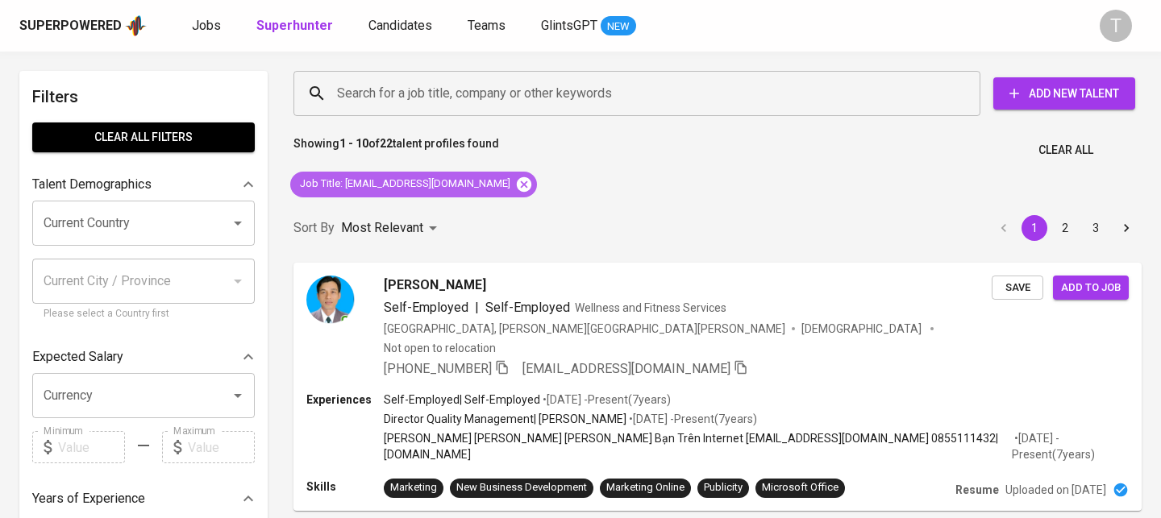
click at [517, 182] on icon at bounding box center [524, 183] width 15 height 15
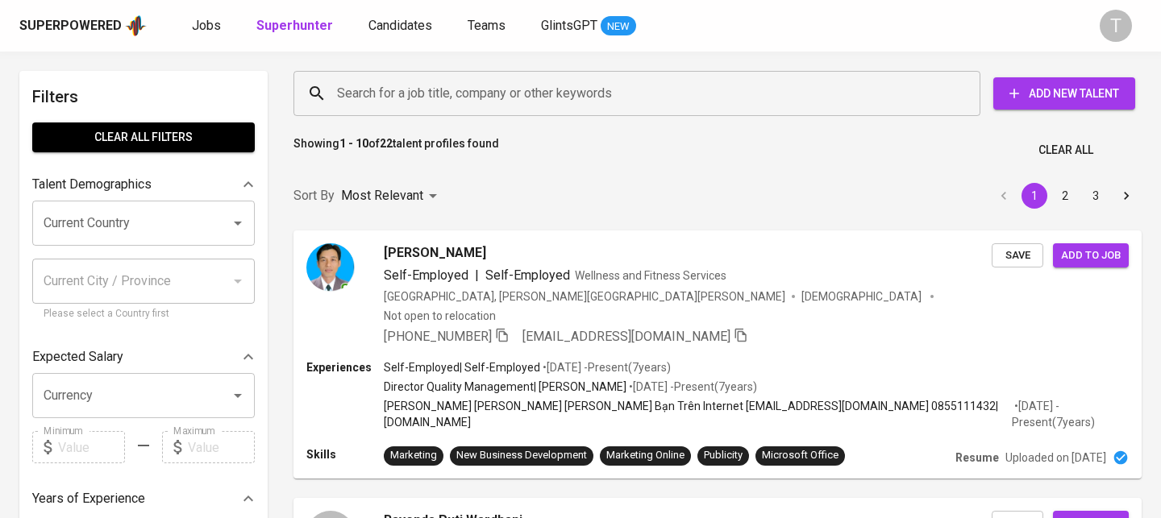
click at [1074, 93] on span "Add New Talent" at bounding box center [1064, 94] width 116 height 20
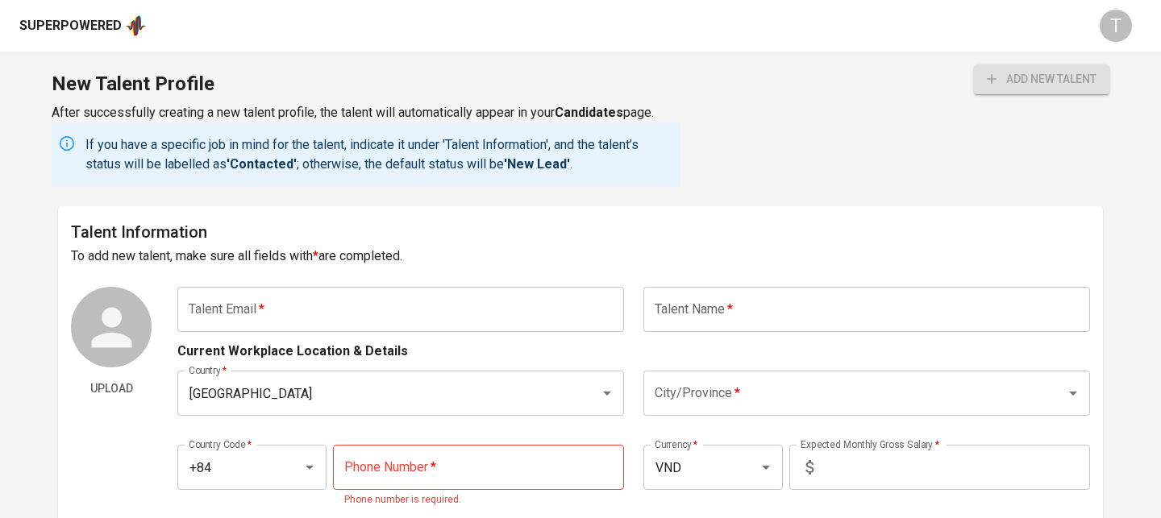
click at [489, 293] on input "text" at bounding box center [400, 309] width 446 height 45
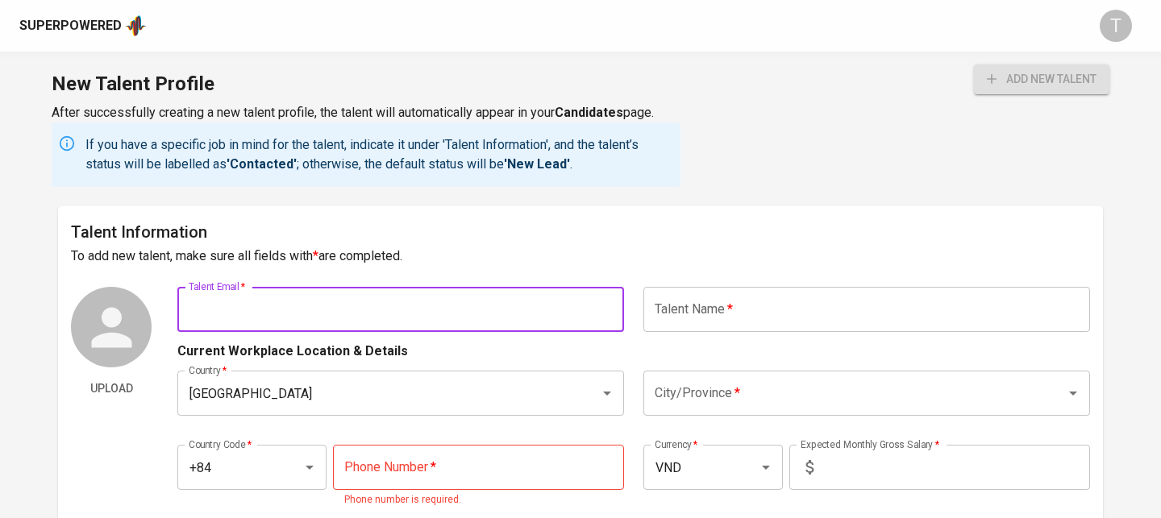
paste input "[EMAIL_ADDRESS][DOMAIN_NAME]"
type input "[EMAIL_ADDRESS][DOMAIN_NAME]"
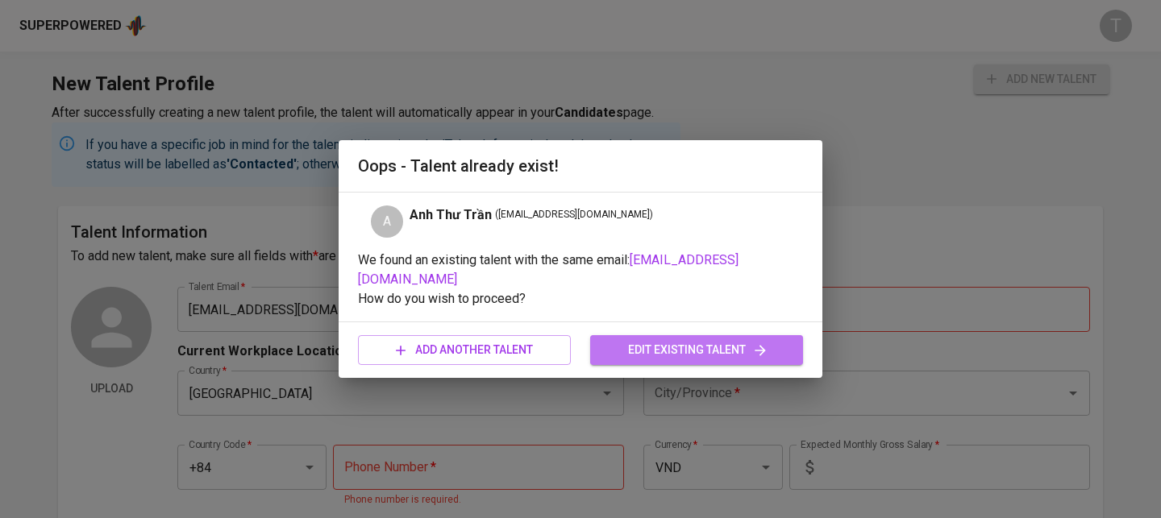
click at [704, 340] on span "edit existing talent" at bounding box center [696, 350] width 187 height 20
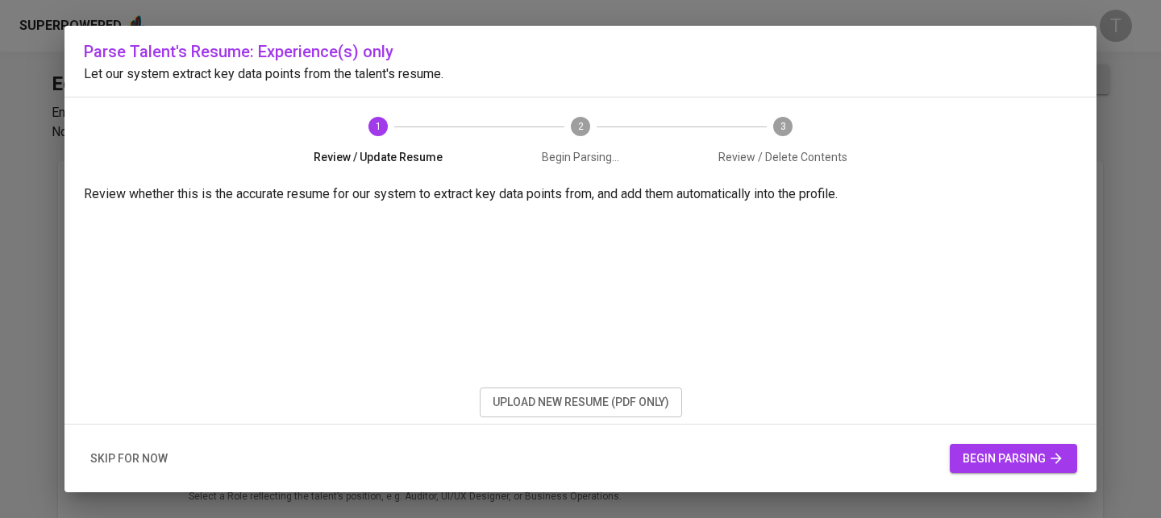
click at [651, 393] on span "upload new resume (pdf only)" at bounding box center [580, 402] width 176 height 20
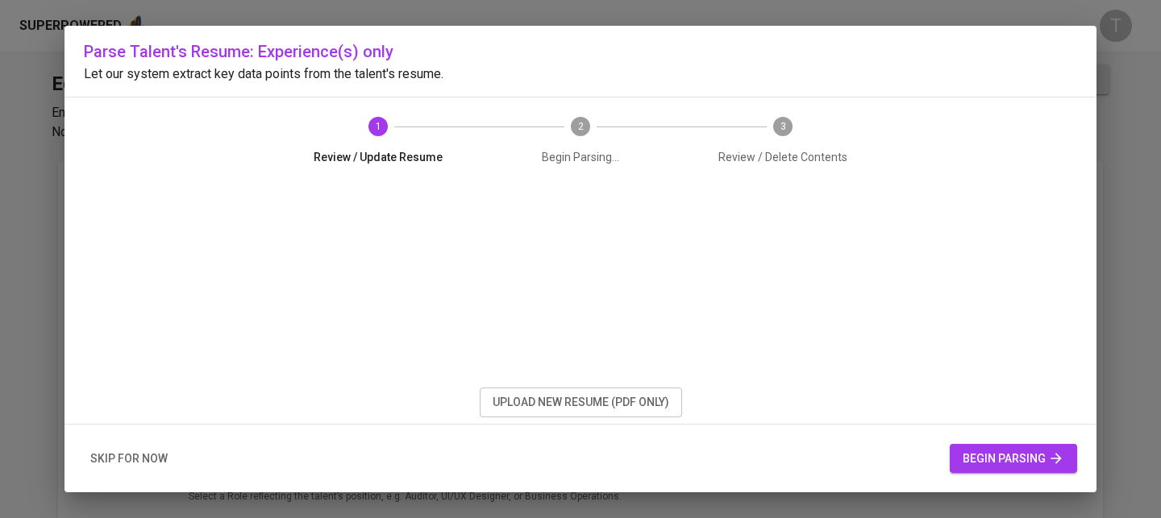
click at [986, 462] on span "begin parsing" at bounding box center [1013, 459] width 102 height 20
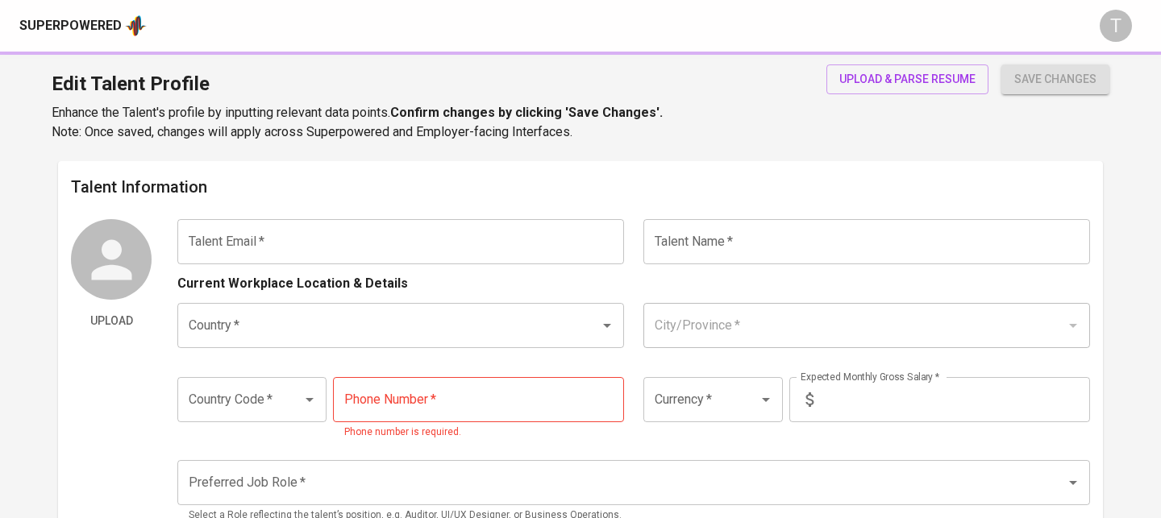
type input "[EMAIL_ADDRESS][DOMAIN_NAME]"
type input "Anh Thư Trần"
type input "[GEOGRAPHIC_DATA]"
type input "+84"
type input "[PHONE_NUMBER]"
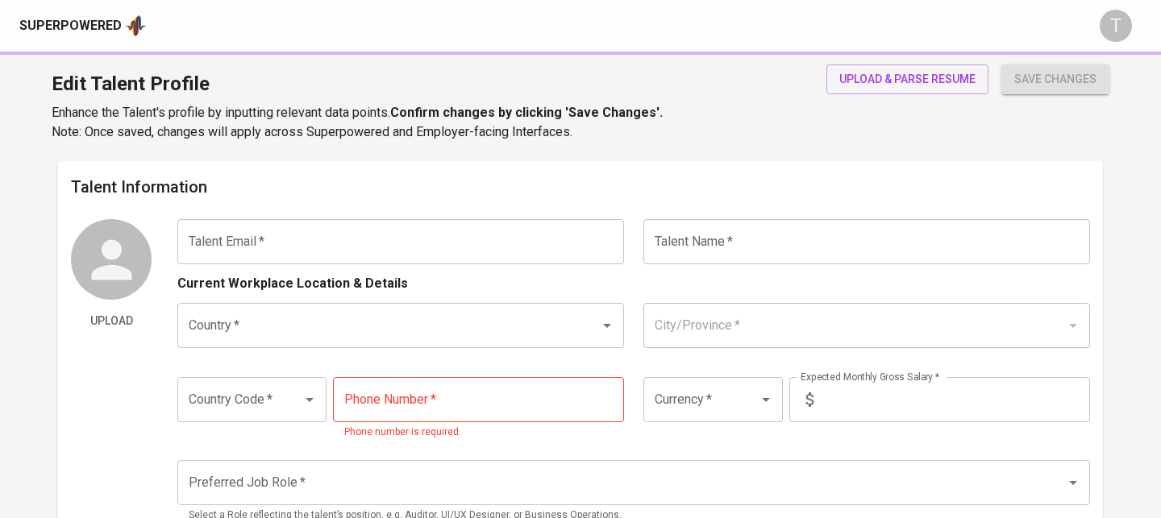
type input "SGD"
radio input "true"
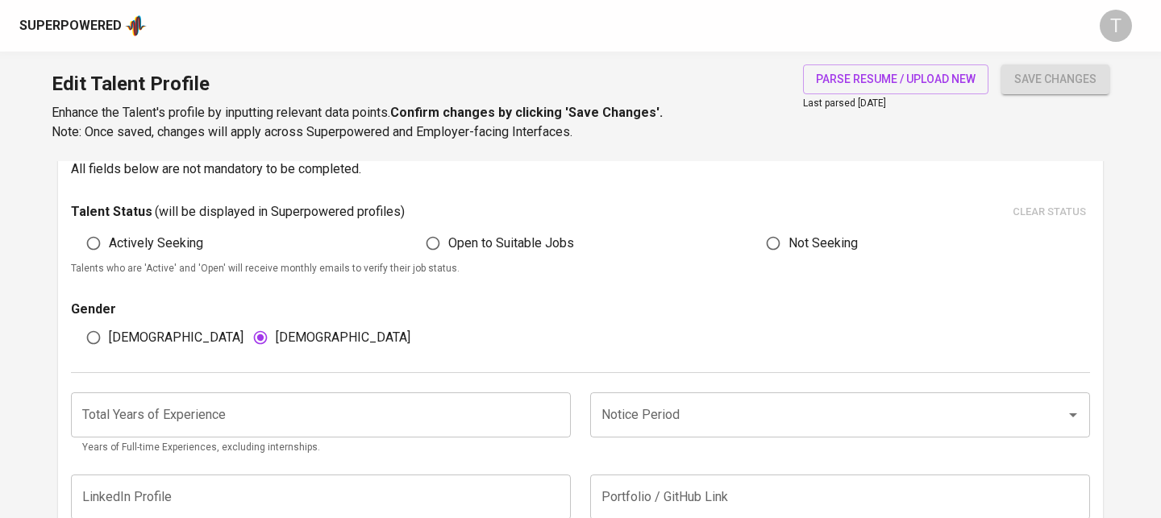
click at [1020, 92] on button "save changes" at bounding box center [1055, 79] width 108 height 30
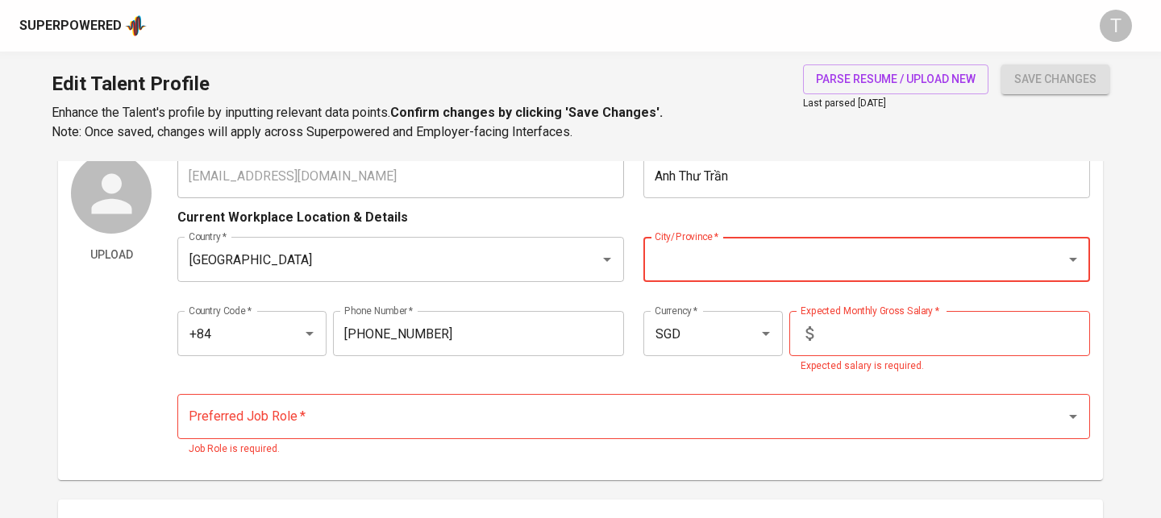
scroll to position [44, 0]
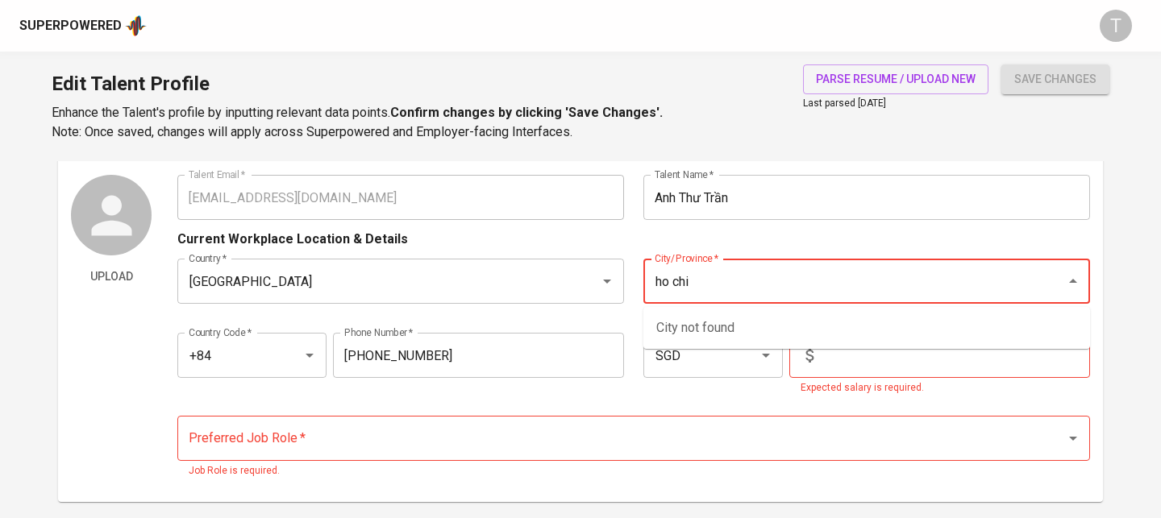
type input "ho chi"
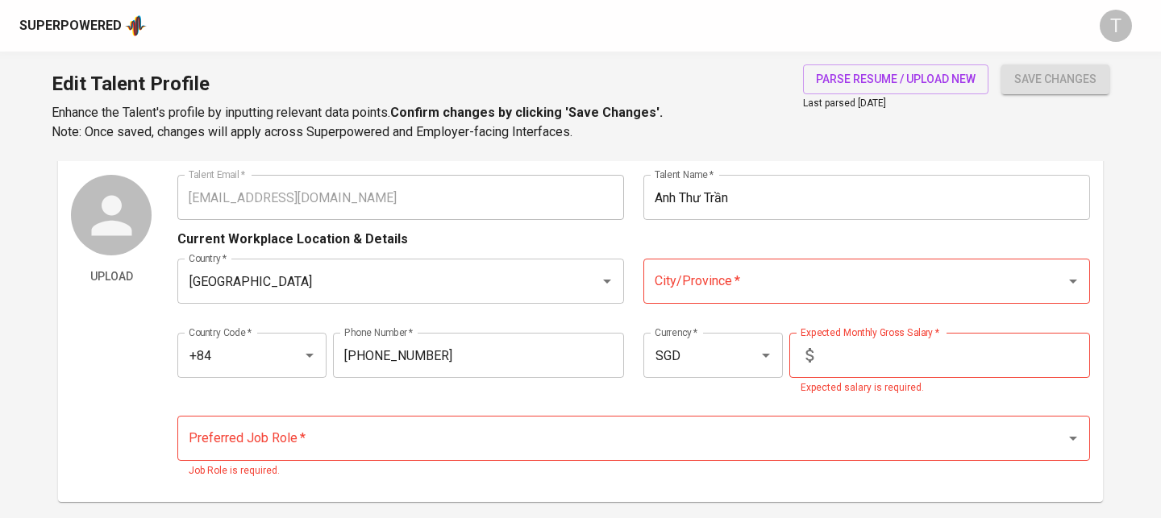
click at [716, 273] on input "City/Province   *" at bounding box center [843, 281] width 387 height 31
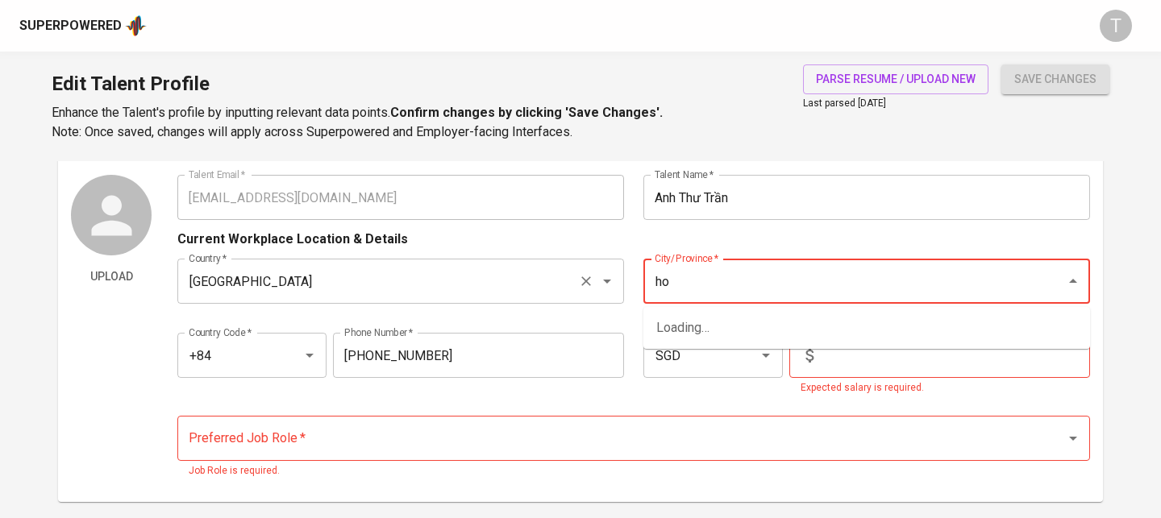
type input "ho"
click at [404, 276] on input "[GEOGRAPHIC_DATA]" at bounding box center [378, 281] width 387 height 31
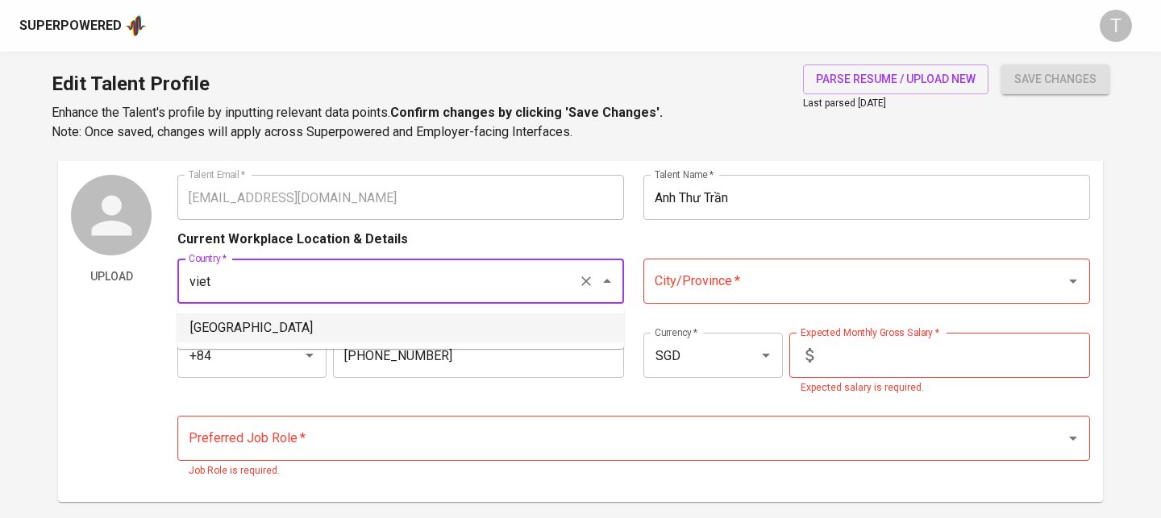
click at [364, 322] on li "[GEOGRAPHIC_DATA]" at bounding box center [400, 328] width 446 height 29
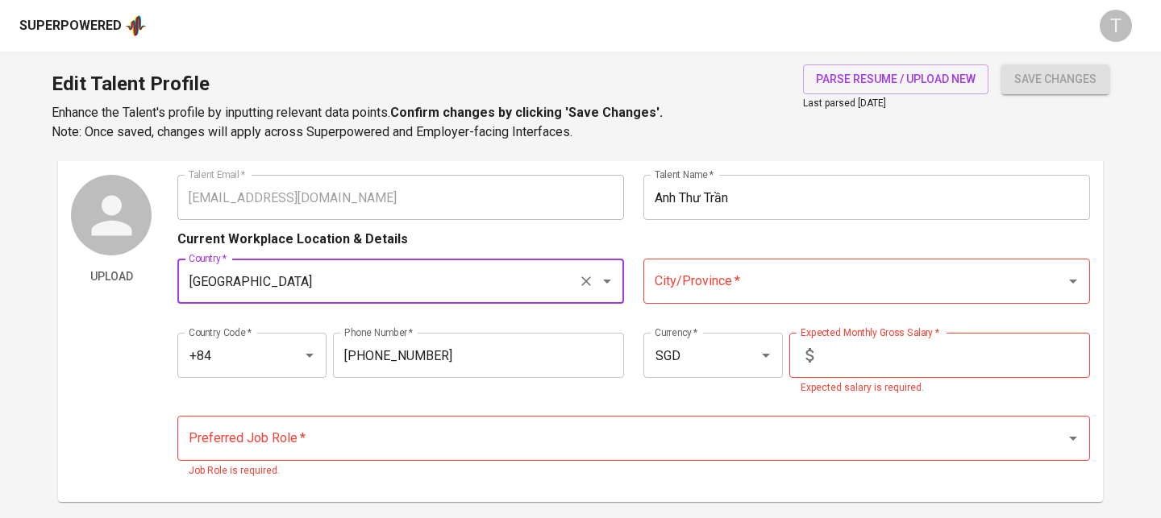
type input "[GEOGRAPHIC_DATA]"
click at [702, 271] on input "City/Province   *" at bounding box center [843, 281] width 387 height 31
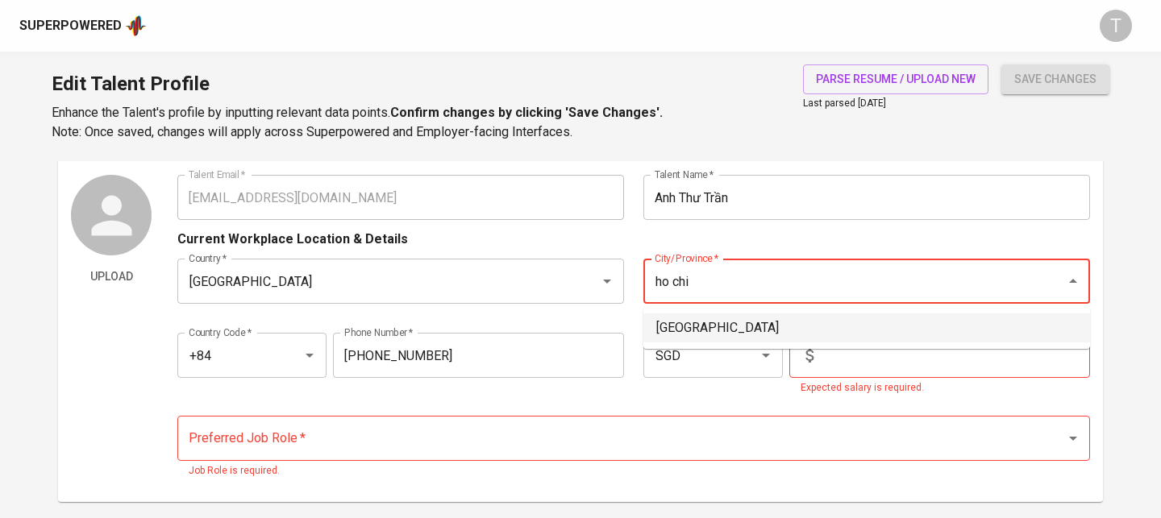
click at [706, 325] on li "[GEOGRAPHIC_DATA]" at bounding box center [866, 328] width 446 height 29
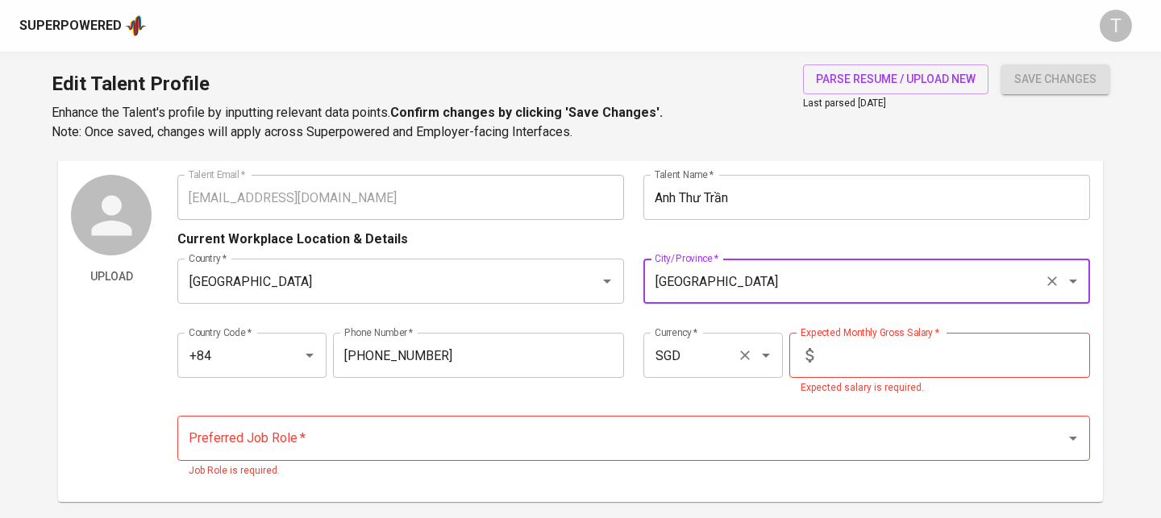
type input "[GEOGRAPHIC_DATA]"
click at [716, 367] on input "SGD" at bounding box center [690, 355] width 80 height 31
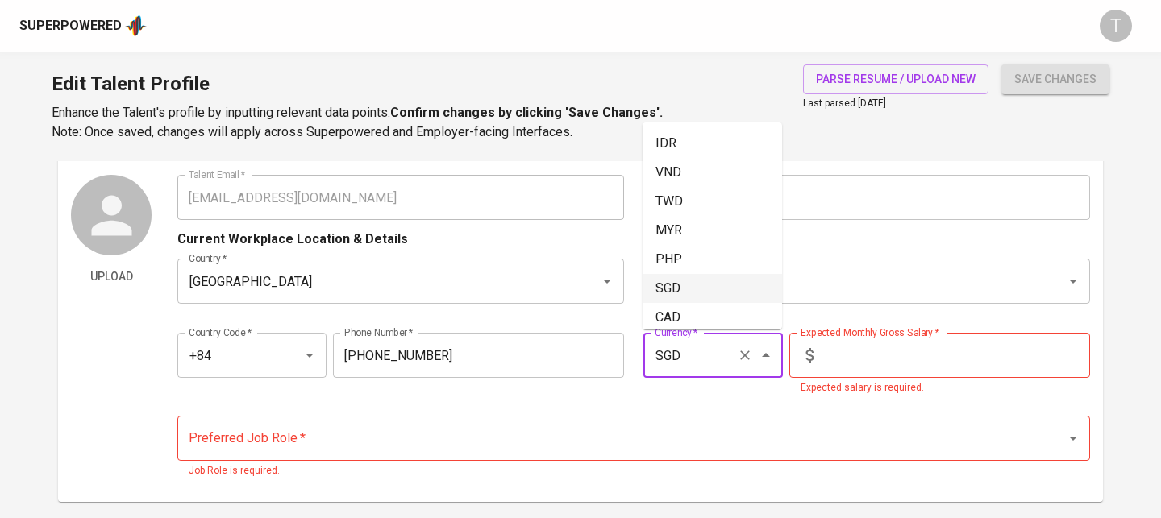
click at [907, 353] on input "text" at bounding box center [955, 355] width 270 height 45
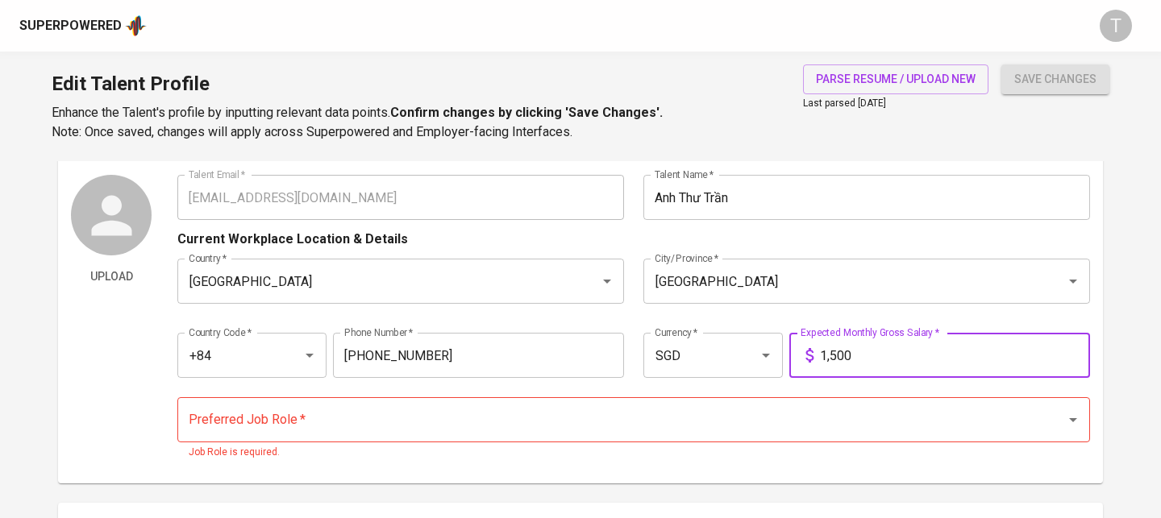
type input "1,500"
click at [884, 422] on input "Preferred Job Role   *" at bounding box center [611, 420] width 853 height 31
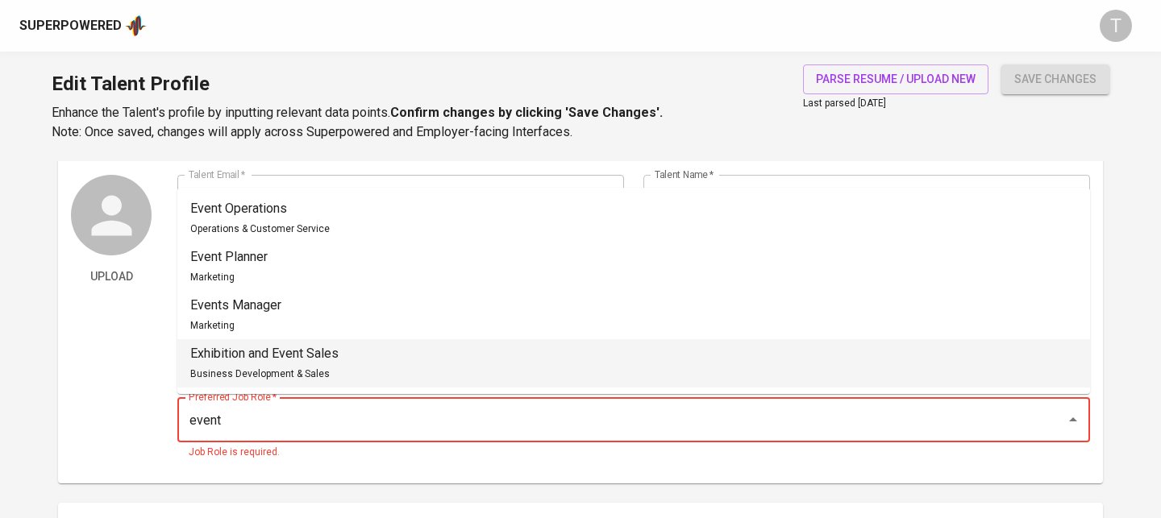
click at [559, 360] on li "Exhibition and Event Sales Business Development & Sales" at bounding box center [633, 363] width 912 height 48
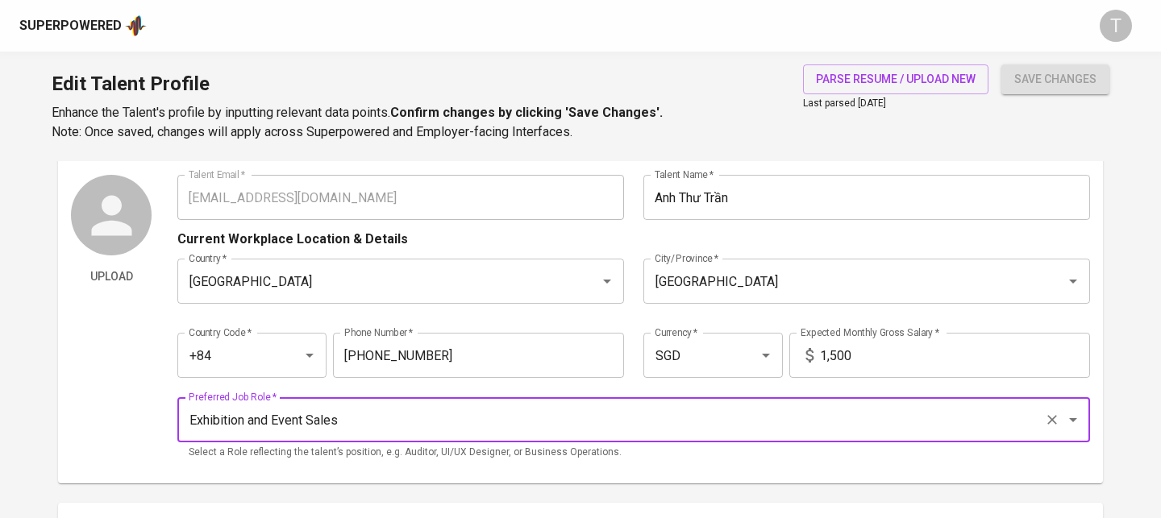
scroll to position [156, 0]
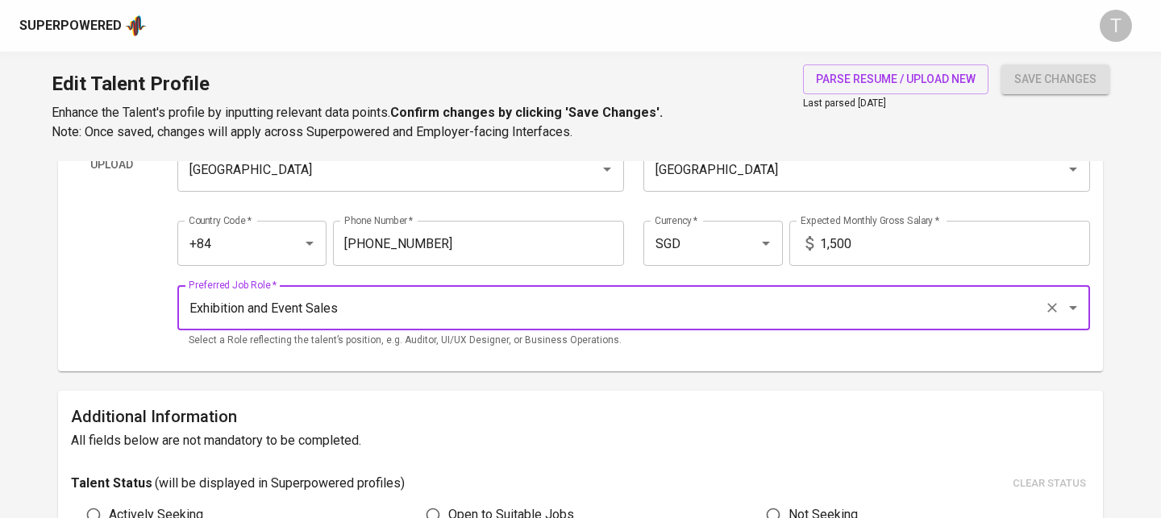
type input "Exhibition and Event Sales"
click at [1051, 85] on span "save changes" at bounding box center [1055, 79] width 82 height 20
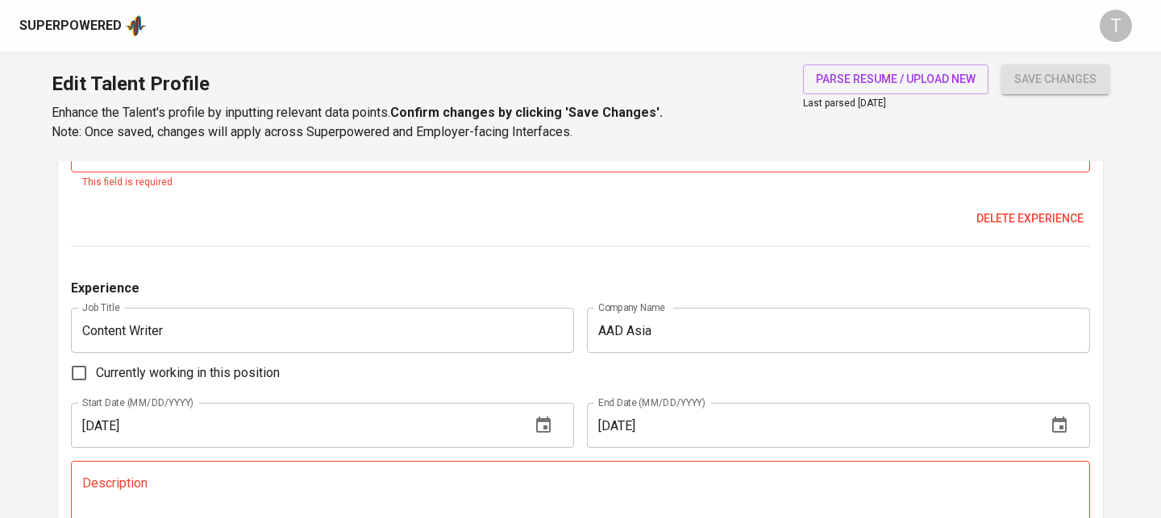
scroll to position [2982, 0]
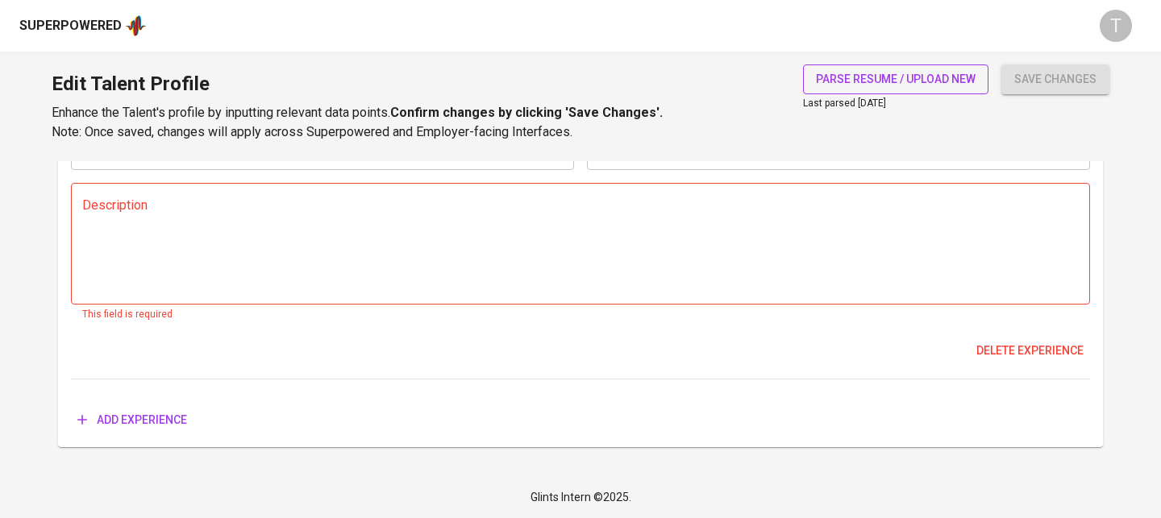
click at [958, 85] on span "parse resume / upload new" at bounding box center [896, 79] width 160 height 20
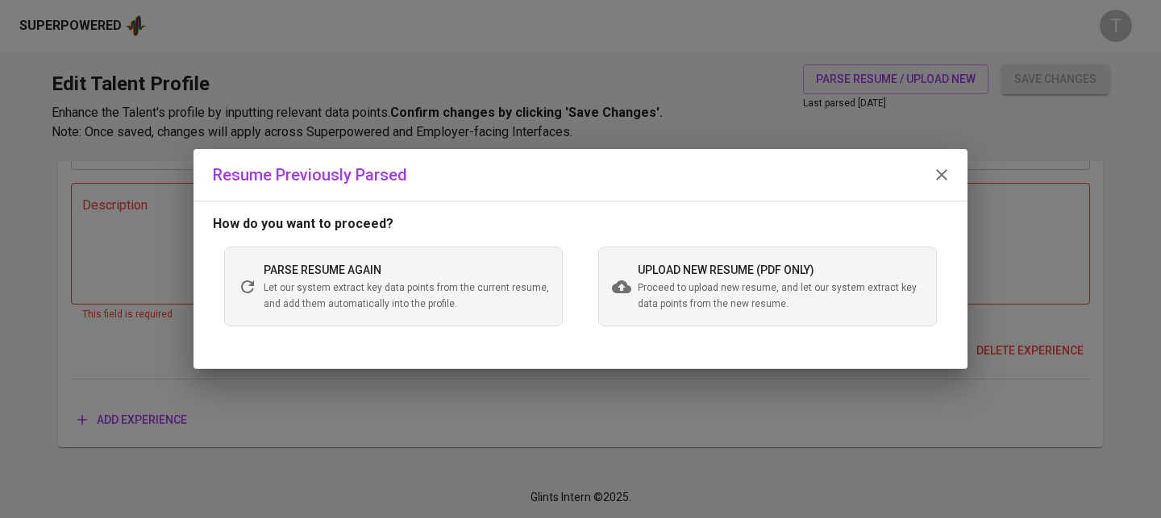
click at [331, 320] on div "parse resume again Let our system extract key data points from the current resu…" at bounding box center [393, 286] width 338 height 79
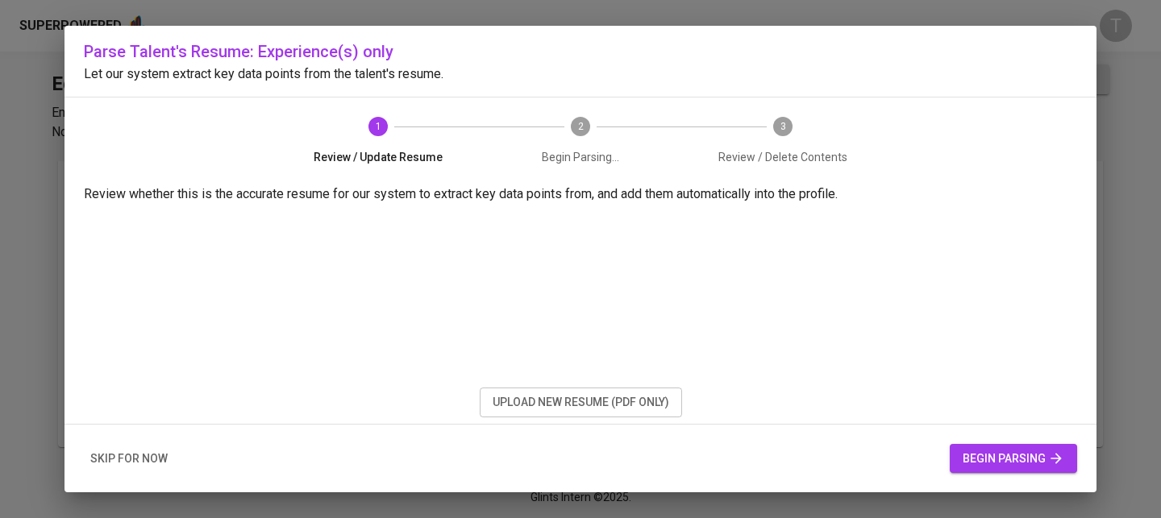
click at [1040, 470] on button "begin parsing" at bounding box center [1012, 459] width 127 height 30
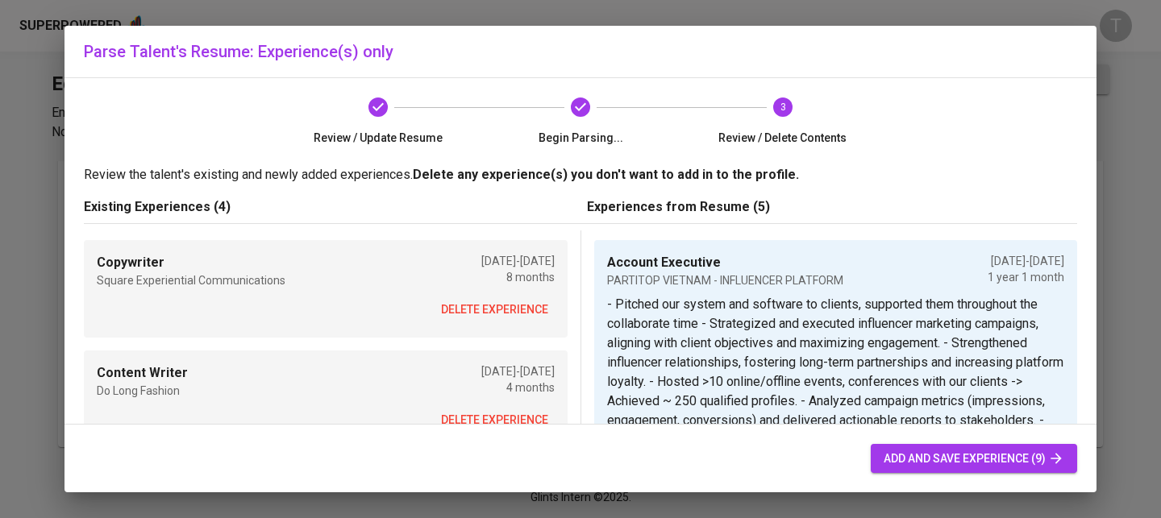
click at [525, 311] on span "delete experience" at bounding box center [494, 310] width 107 height 20
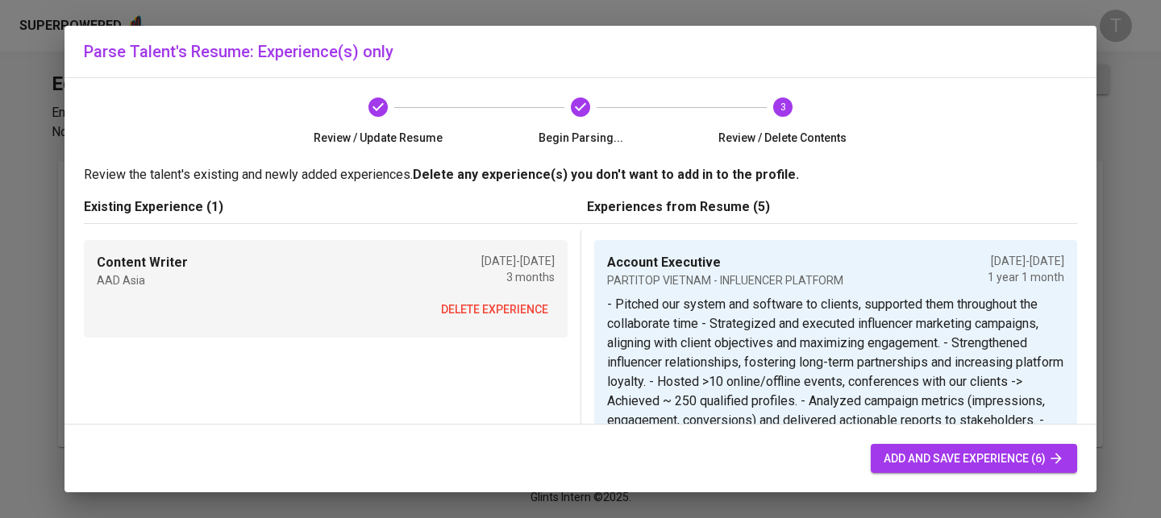
click at [525, 311] on span "delete experience" at bounding box center [494, 310] width 107 height 20
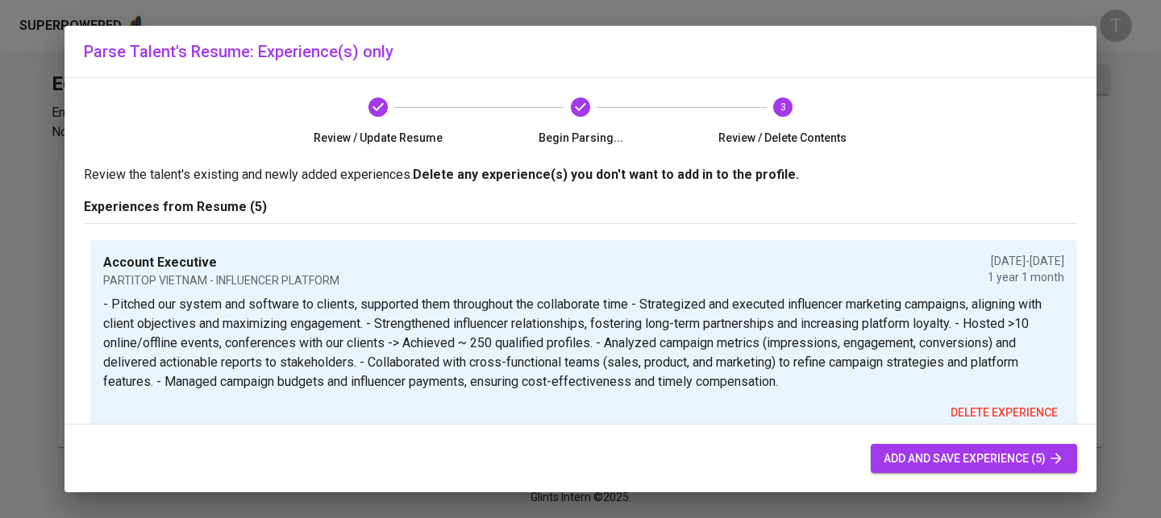
click at [904, 451] on span "add and save experience (5)" at bounding box center [973, 459] width 181 height 20
type input "Singapore"
type input "Account Executive"
type input "PARTITOP VIETNAM - INFLUENCER PLATFORM"
type input "05/01/2024"
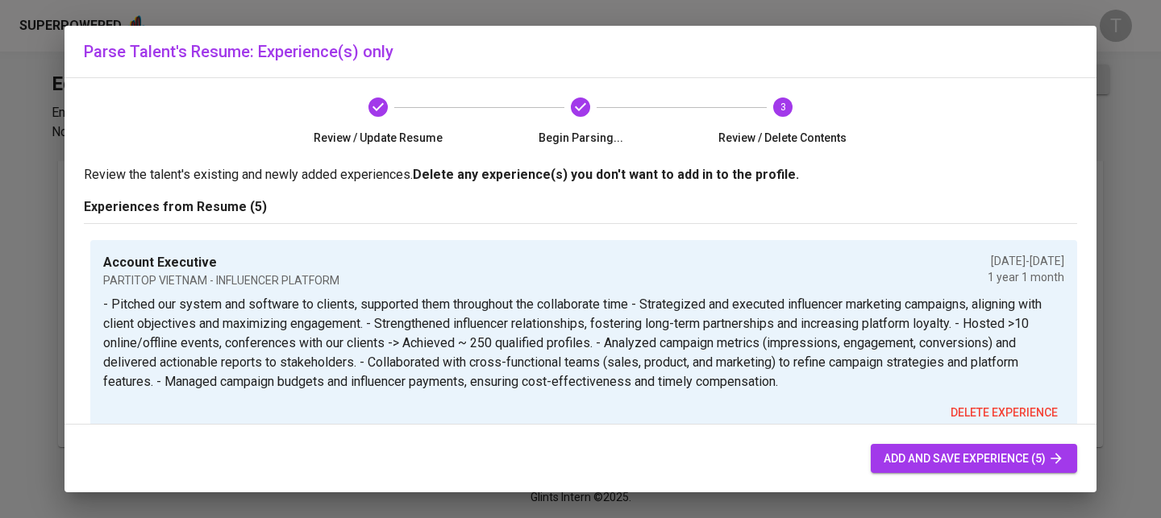
type input "06/01/2025"
type textarea "- Pitched our system and software to clients, supported them throughout the col…"
type input "Senior Marketing Executive - Business Development"
type input "PIPBOX EVENTS - AGENCY"
type input "01/01/2023"
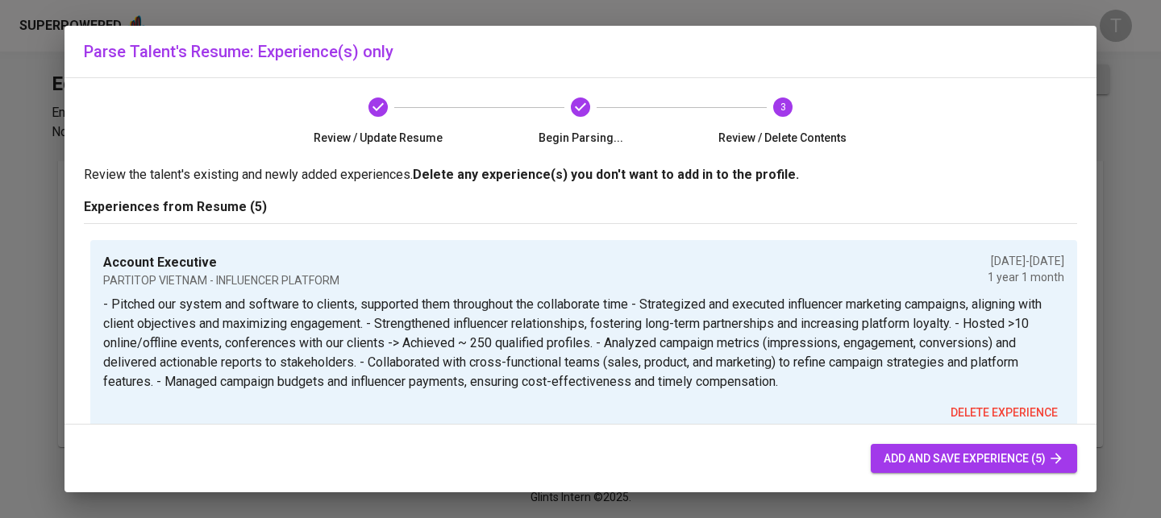
type input "04/01/2024"
type textarea "- Planned and implement content creation process including planning, translatin…"
type input "Brand Executive cum Social Content Specialist"
type input "BE GROUP JSC - RIDEHAILING PLATFORM"
type input "08/01/2020"
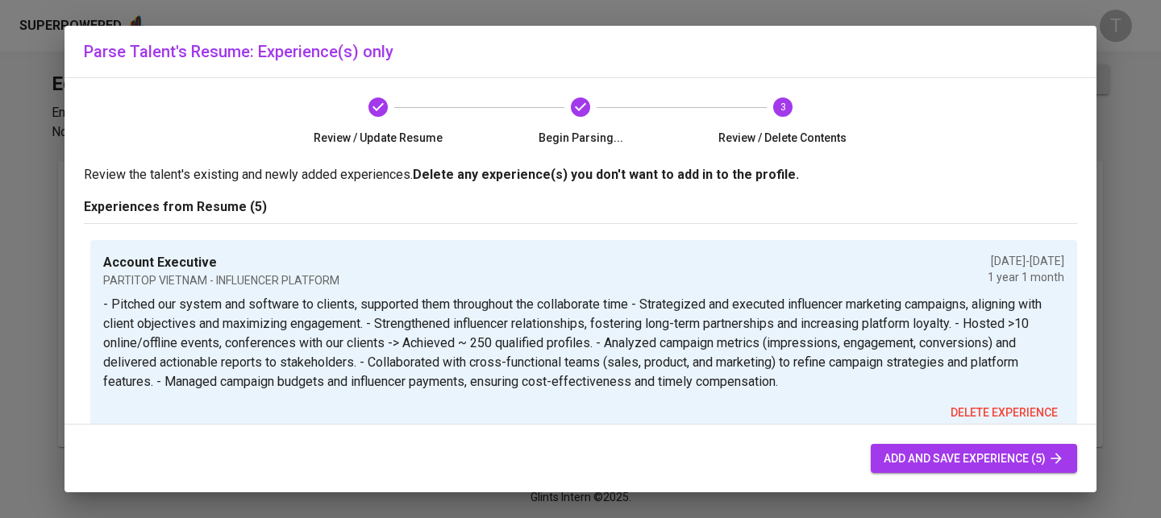
type input "10/01/2022"
type textarea "- Responsible for [PERSON_NAME]'s communication in various channels (Social, Em…"
type input "Copywriter"
type input "SQUARE EXPERIENTIAL COMMUNICATIONS (SQUARE GROUP) - ADVERTISING AGENCY"
type input "09/01/2019"
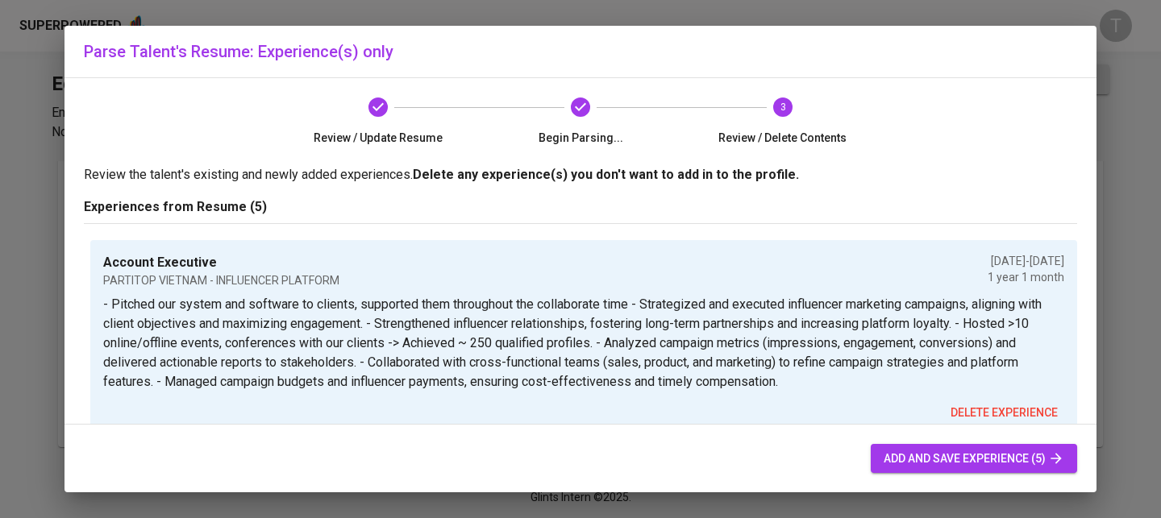
type input "05/01/2020"
type textarea "- Responsible for projects’ content and messages as campaign name, advertising …"
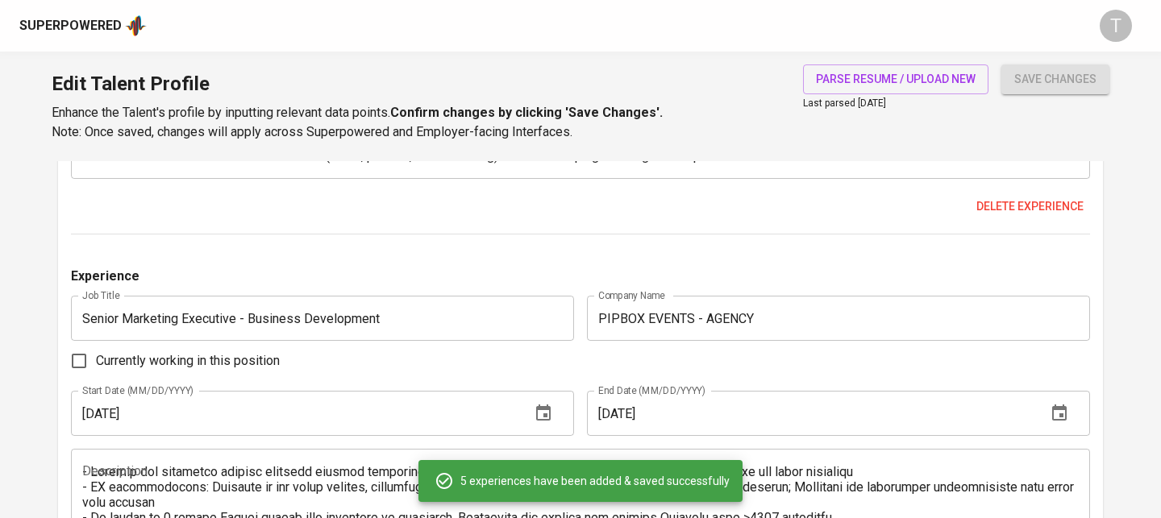
scroll to position [1577, 0]
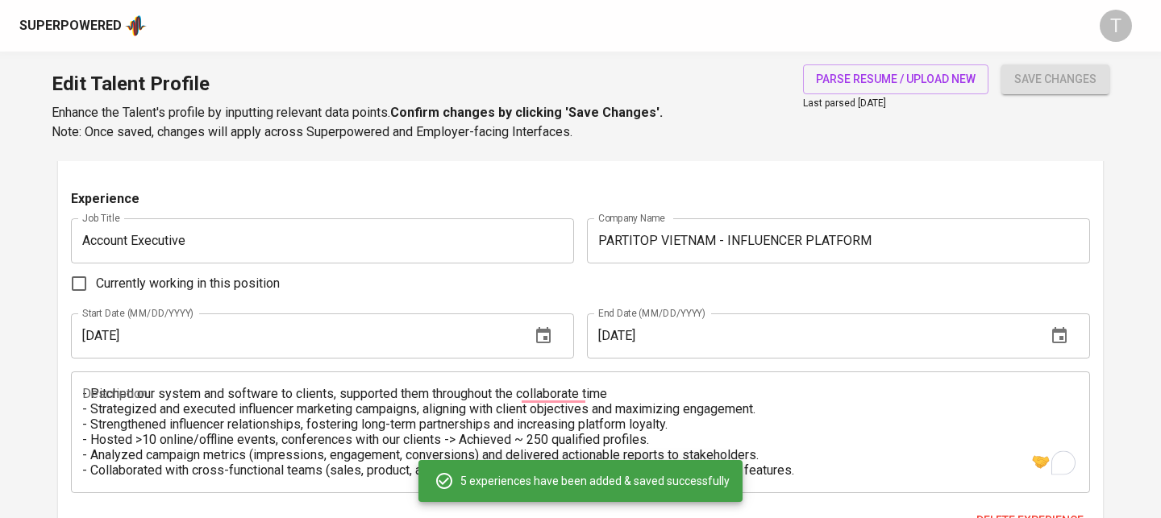
click at [1011, 97] on div "save changes" at bounding box center [1055, 102] width 108 height 77
click at [1042, 81] on span "save changes" at bounding box center [1055, 79] width 82 height 20
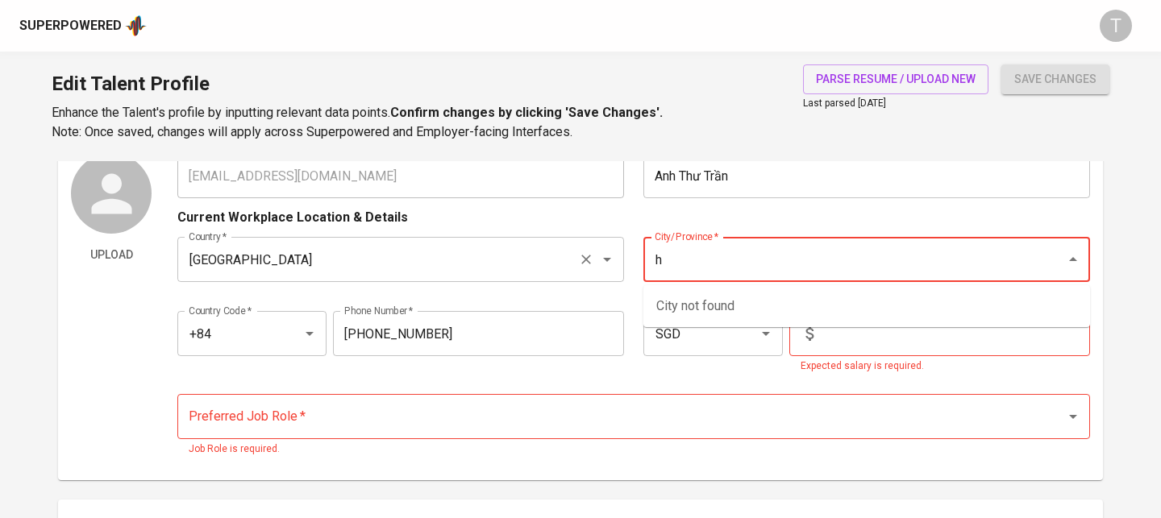
type input "h"
click at [517, 255] on input "Singapore" at bounding box center [378, 259] width 387 height 31
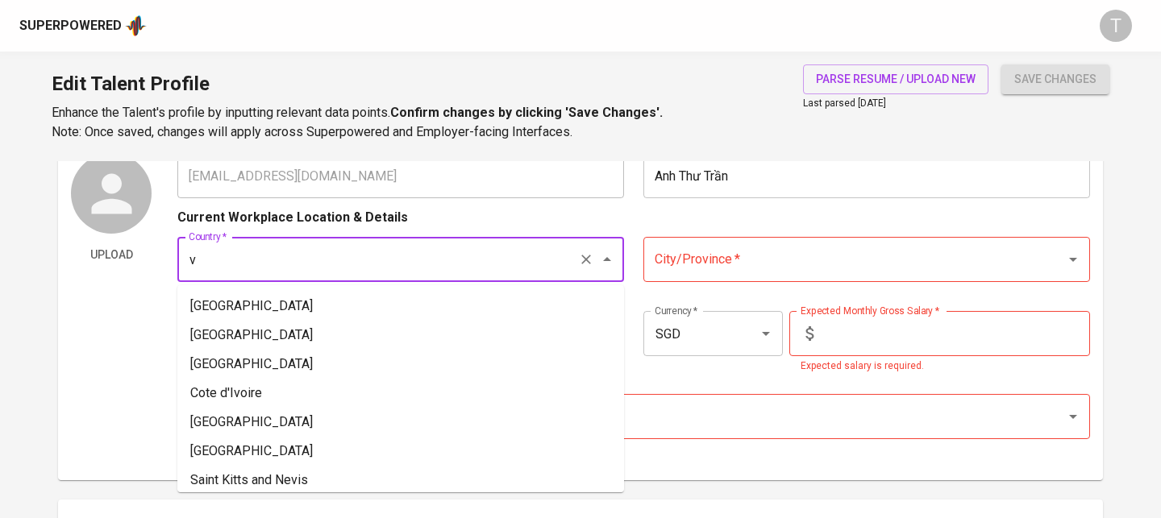
click at [488, 289] on ul "Vietnam Bosnia and Herzegovina Bolivia Cote d'Ivoire Congo - Brazzaville Cape V…" at bounding box center [400, 388] width 446 height 207
click at [488, 301] on li "[GEOGRAPHIC_DATA]" at bounding box center [400, 306] width 446 height 29
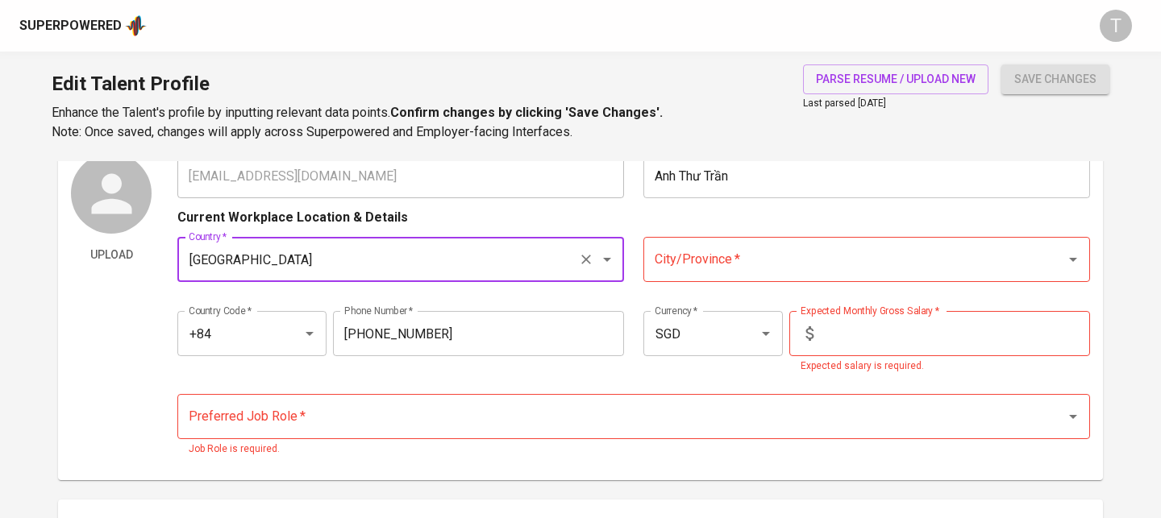
type input "[GEOGRAPHIC_DATA]"
click at [759, 249] on input "City/Province   *" at bounding box center [843, 259] width 387 height 31
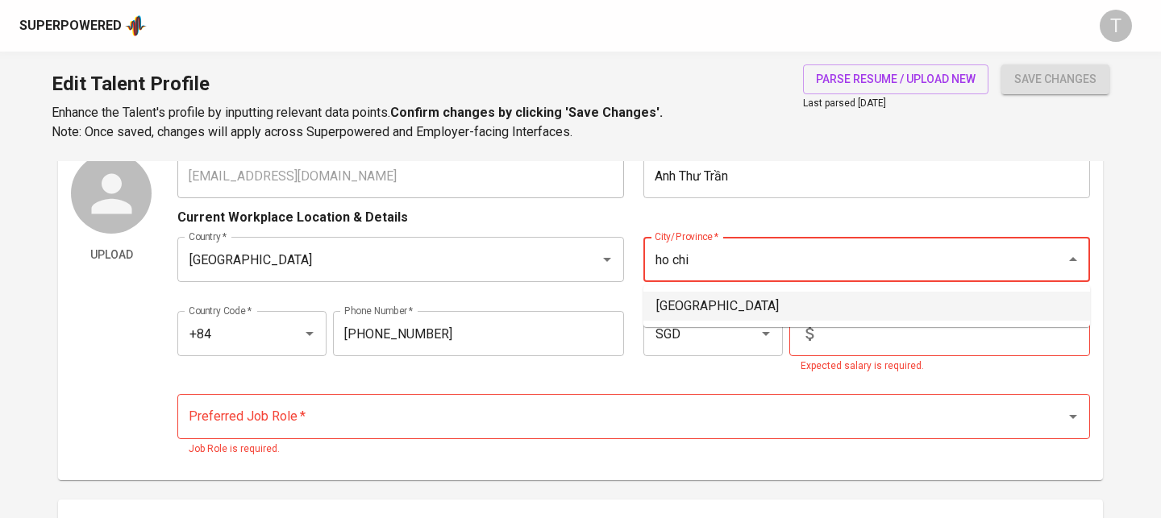
click at [748, 304] on li "[GEOGRAPHIC_DATA]" at bounding box center [866, 306] width 446 height 29
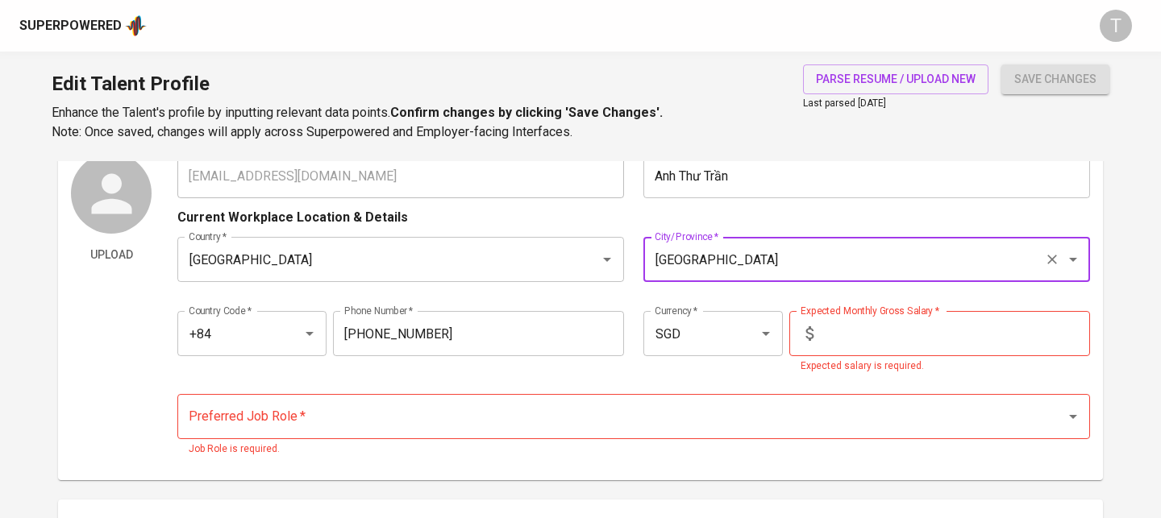
type input "[GEOGRAPHIC_DATA]"
click at [874, 343] on input "text" at bounding box center [955, 333] width 270 height 45
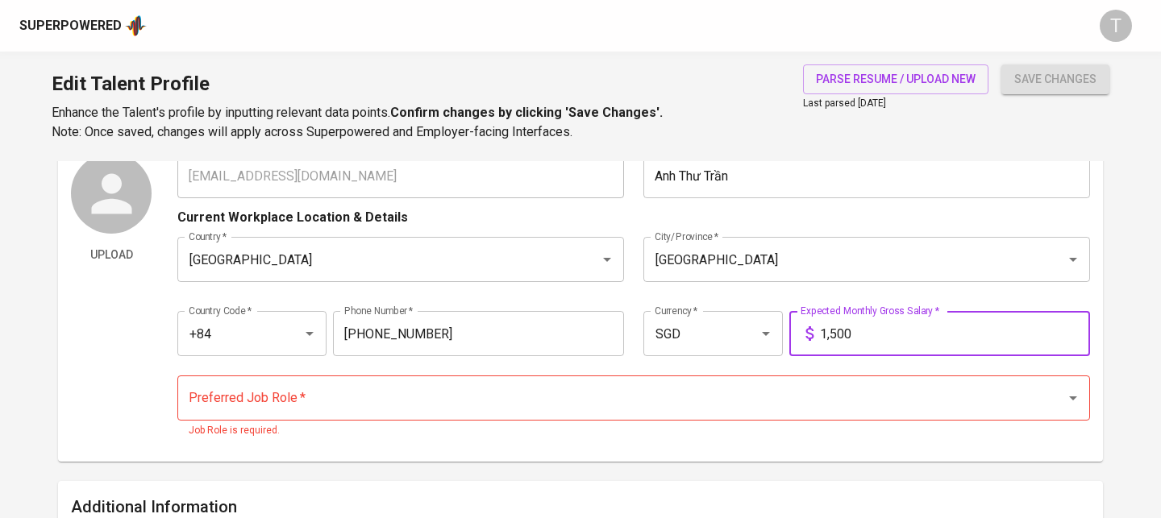
click at [831, 416] on div "Preferred Job Role *" at bounding box center [633, 398] width 912 height 45
type input "1,500"
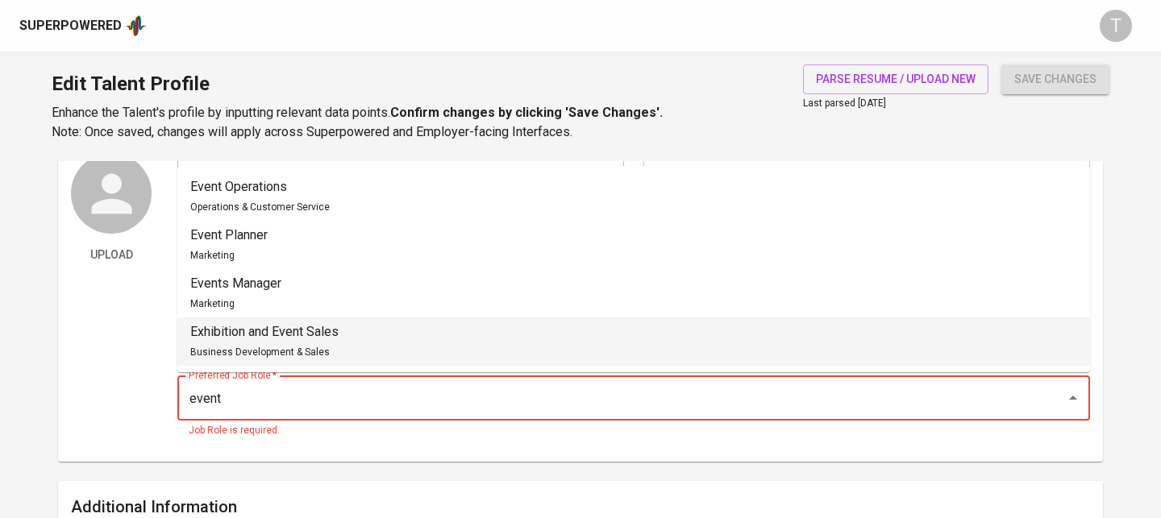
click at [734, 328] on li "Exhibition and Event Sales Business Development & Sales" at bounding box center [633, 342] width 912 height 48
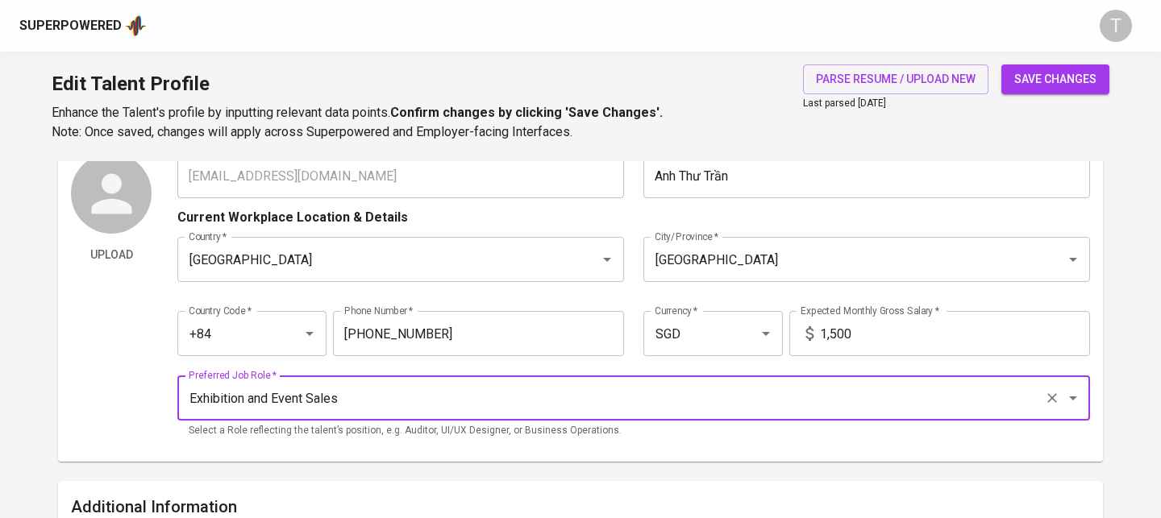
type input "Exhibition and Event Sales"
click at [1086, 77] on span "save changes" at bounding box center [1055, 79] width 82 height 20
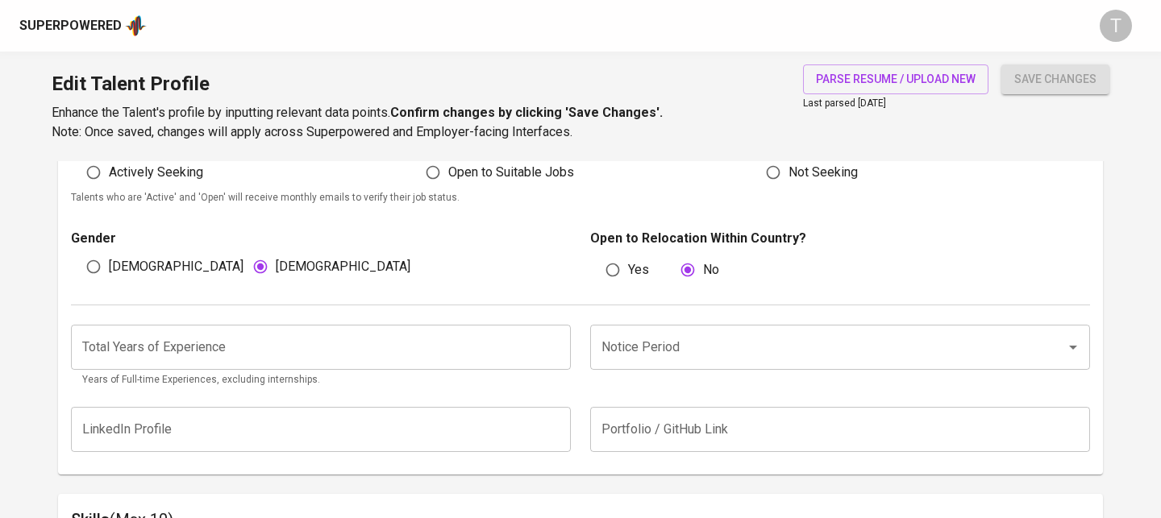
scroll to position [475, 0]
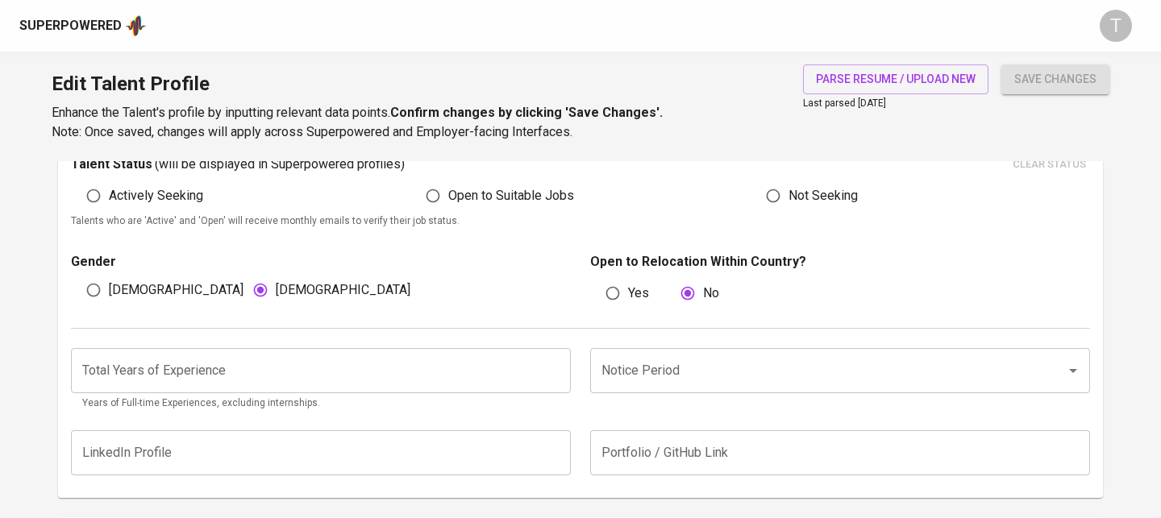
click at [691, 362] on input "Notice Period" at bounding box center [817, 370] width 440 height 31
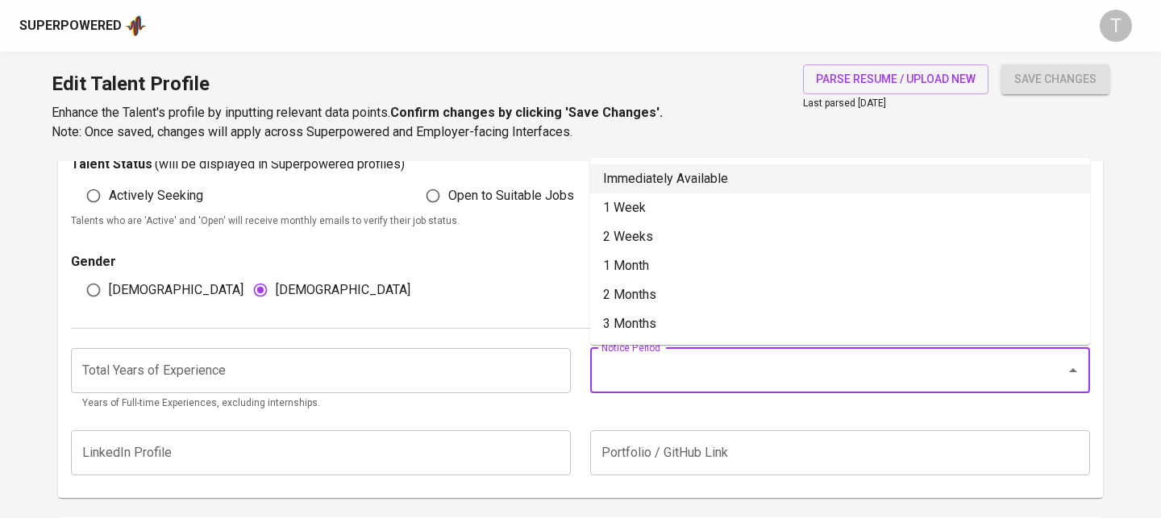
click at [679, 180] on li "Immediately Available" at bounding box center [840, 178] width 500 height 29
type input "Immediately Available"
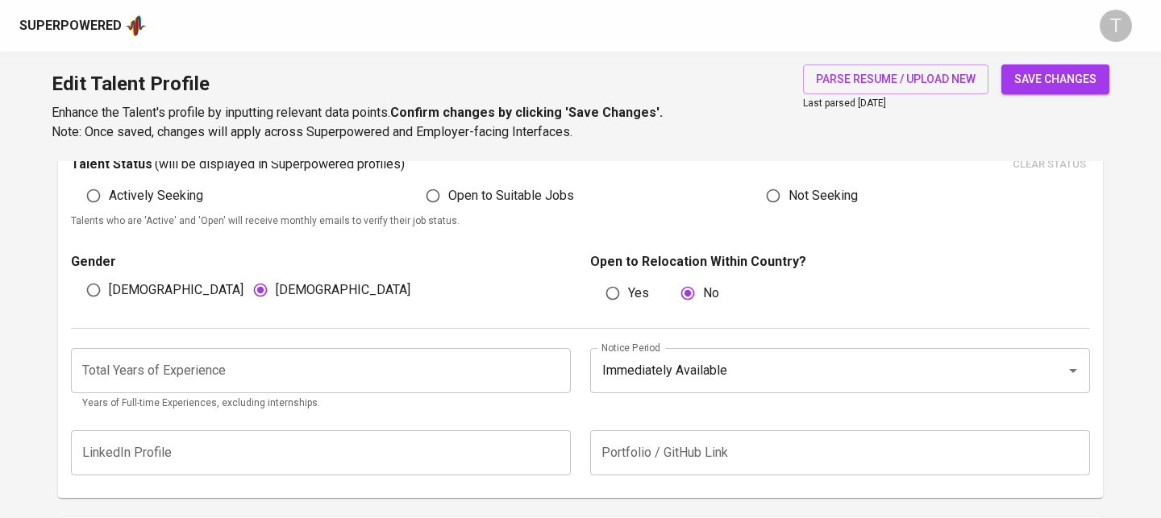
click at [351, 386] on input "number" at bounding box center [321, 370] width 500 height 45
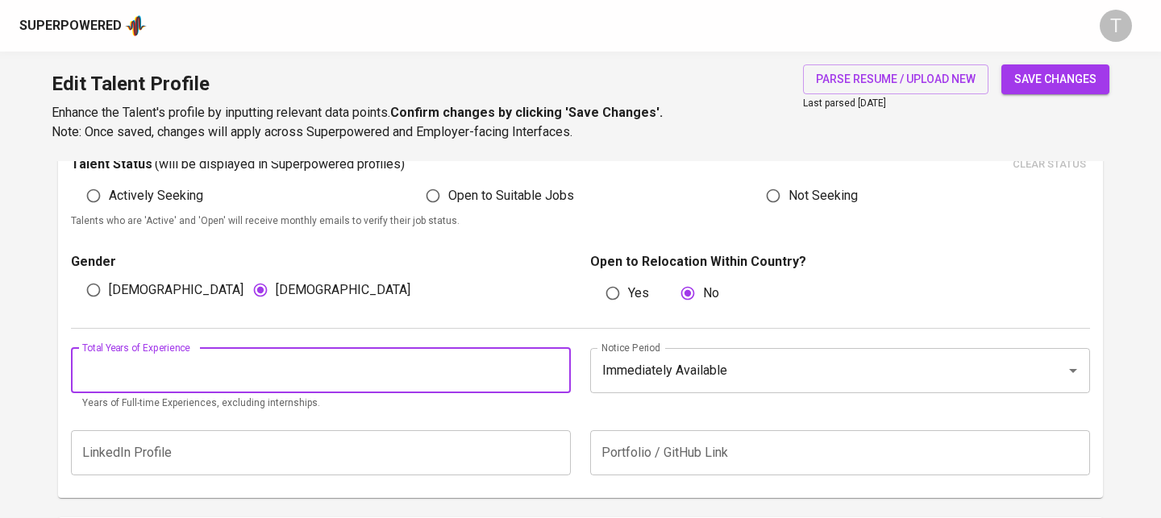
scroll to position [509, 0]
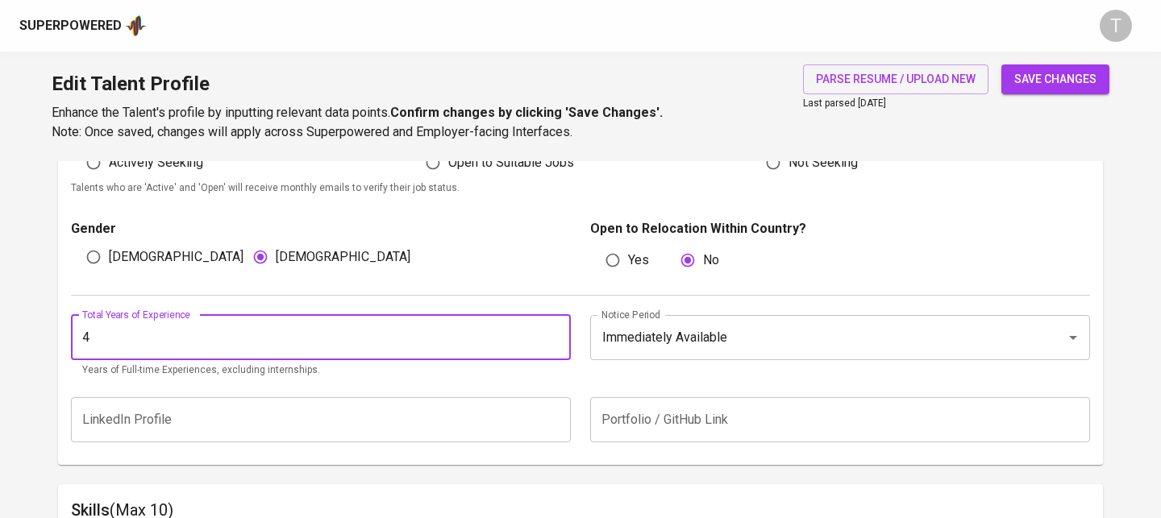
type input "4"
click at [393, 426] on input "text" at bounding box center [321, 419] width 500 height 45
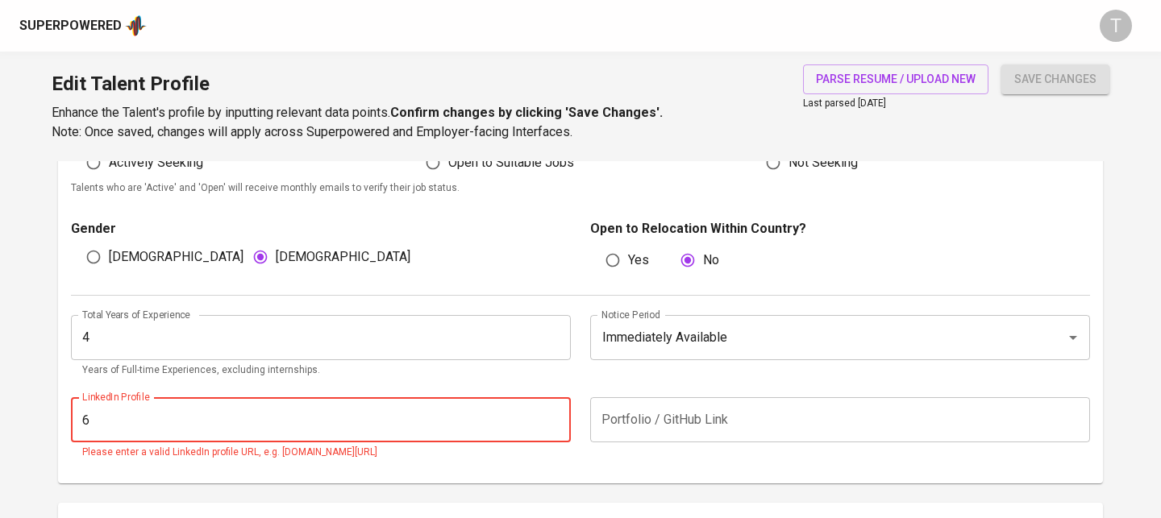
type input "6"
click at [385, 333] on input "4" at bounding box center [321, 337] width 500 height 45
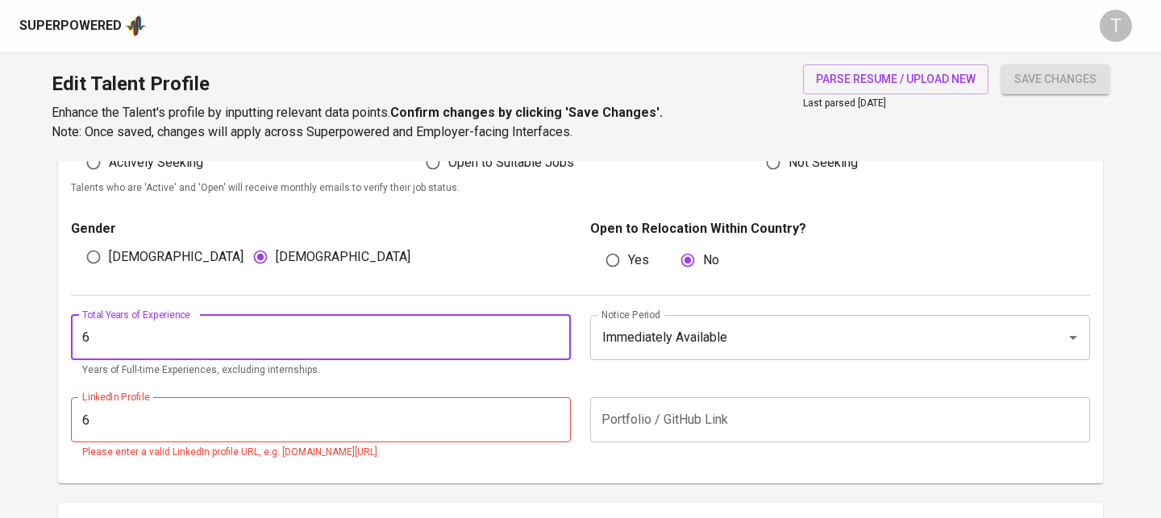
type input "6"
click at [322, 429] on input "6" at bounding box center [321, 419] width 500 height 45
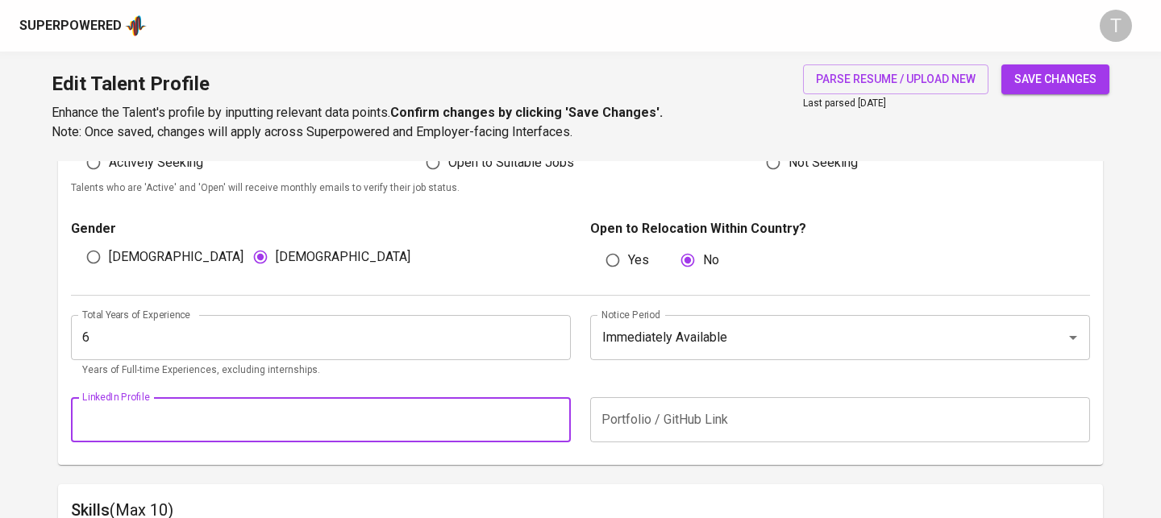
click at [1034, 84] on span "save changes" at bounding box center [1055, 79] width 82 height 20
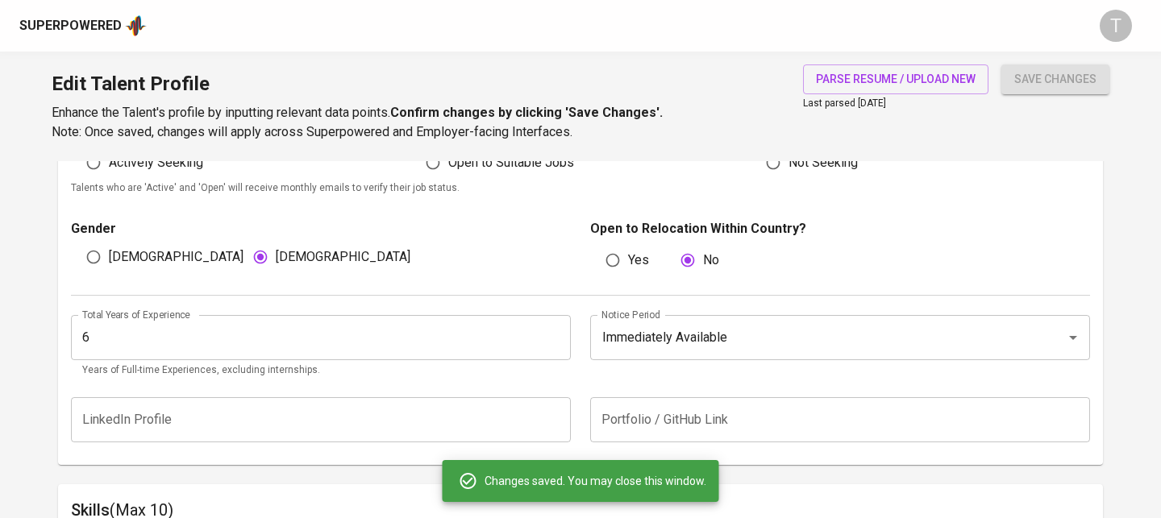
scroll to position [0, 0]
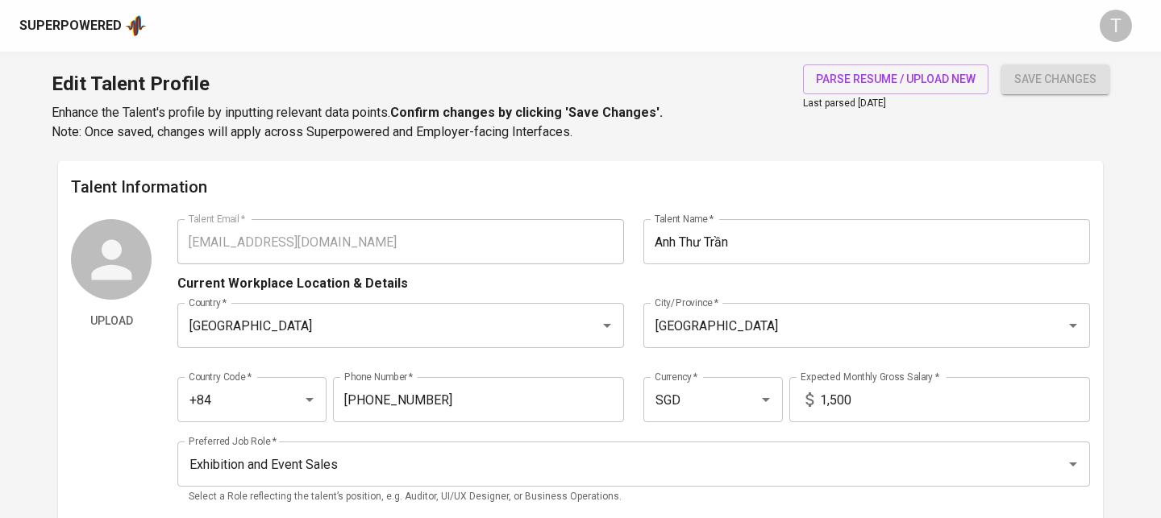
click at [151, 230] on div "Upload Talent Email   * anhthutrandinh@gmail.com Talent Email * Talent Name   *…" at bounding box center [580, 367] width 1019 height 296
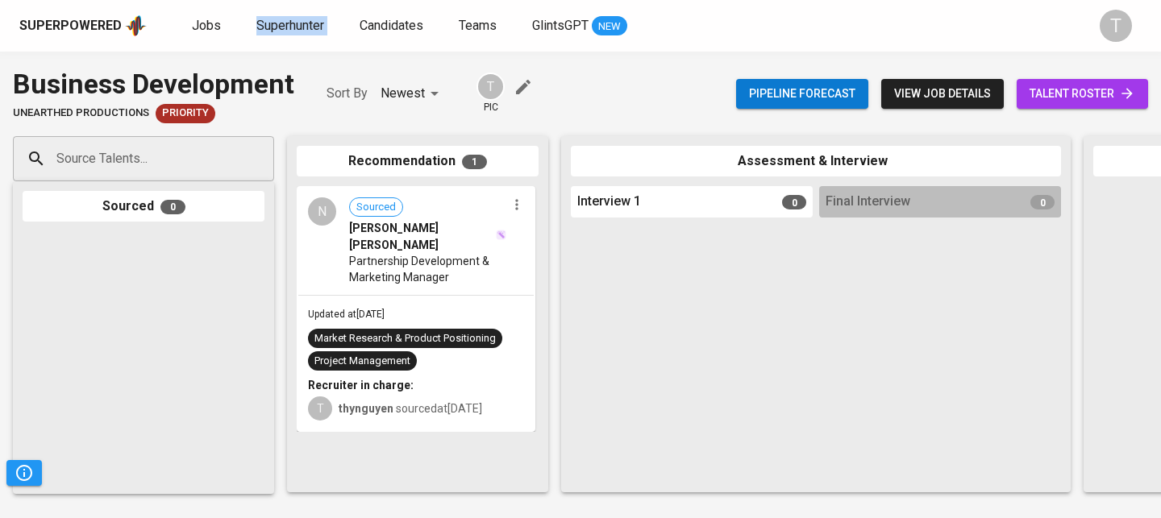
click at [184, 167] on input "Source Talents..." at bounding box center [136, 158] width 169 height 31
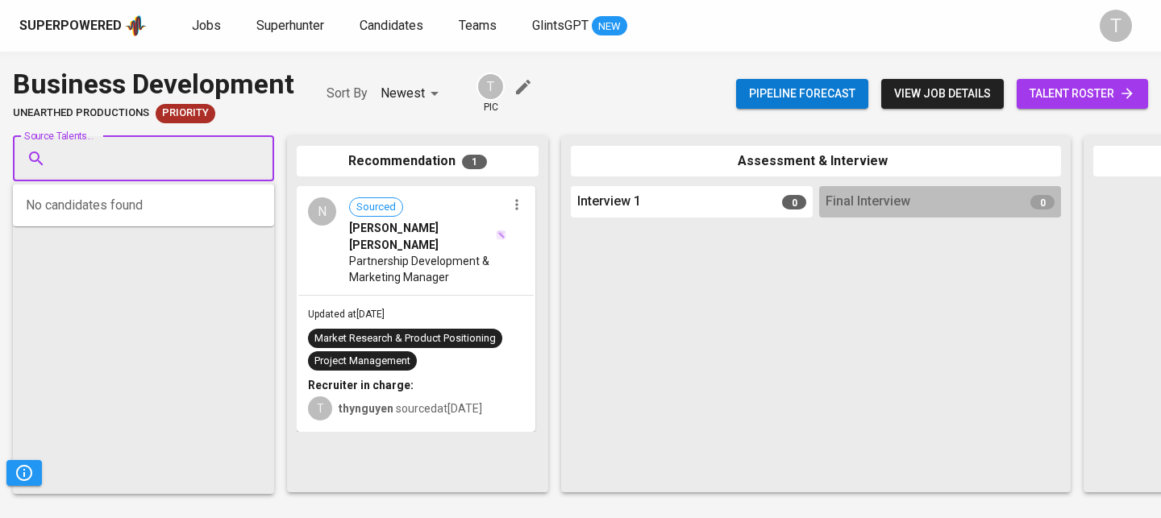
paste input "[EMAIL_ADDRESS][DOMAIN_NAME]"
type input "[EMAIL_ADDRESS][DOMAIN_NAME]"
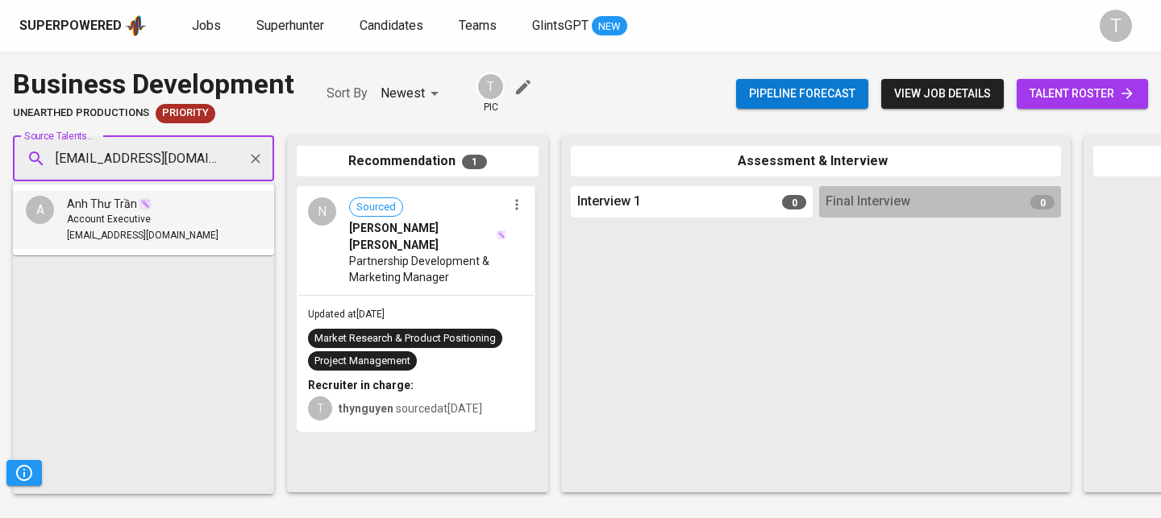
click at [177, 207] on div "Anh Thư Trần" at bounding box center [143, 204] width 152 height 16
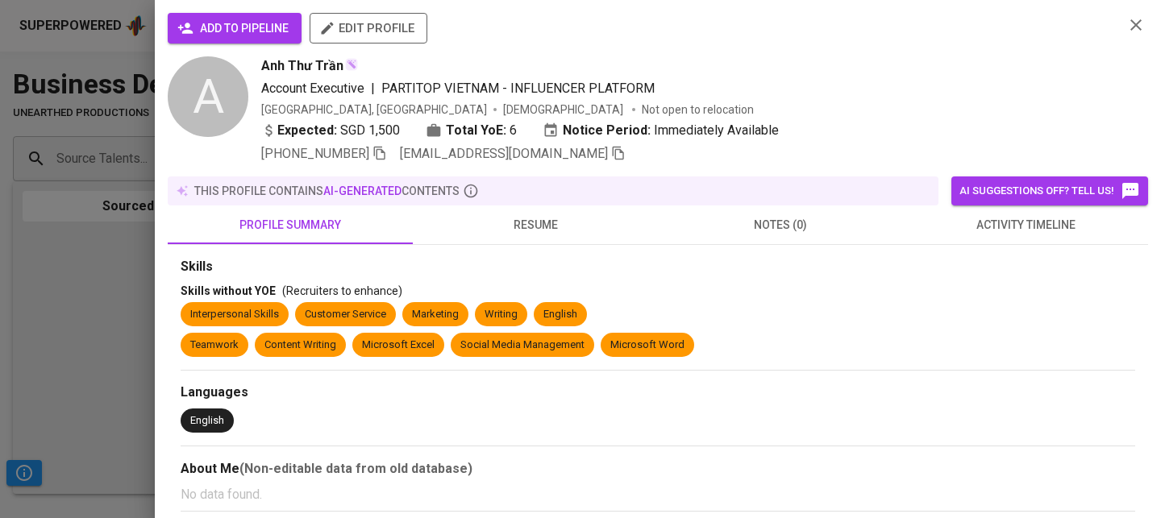
click at [222, 19] on span "add to pipeline" at bounding box center [235, 29] width 108 height 20
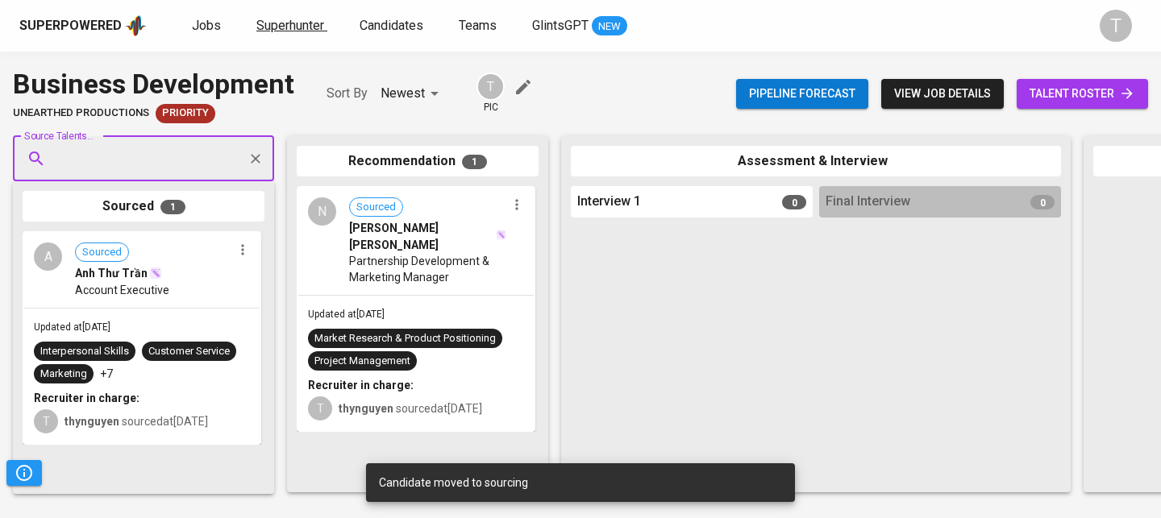
click at [325, 25] on link "Superhunter" at bounding box center [291, 26] width 71 height 20
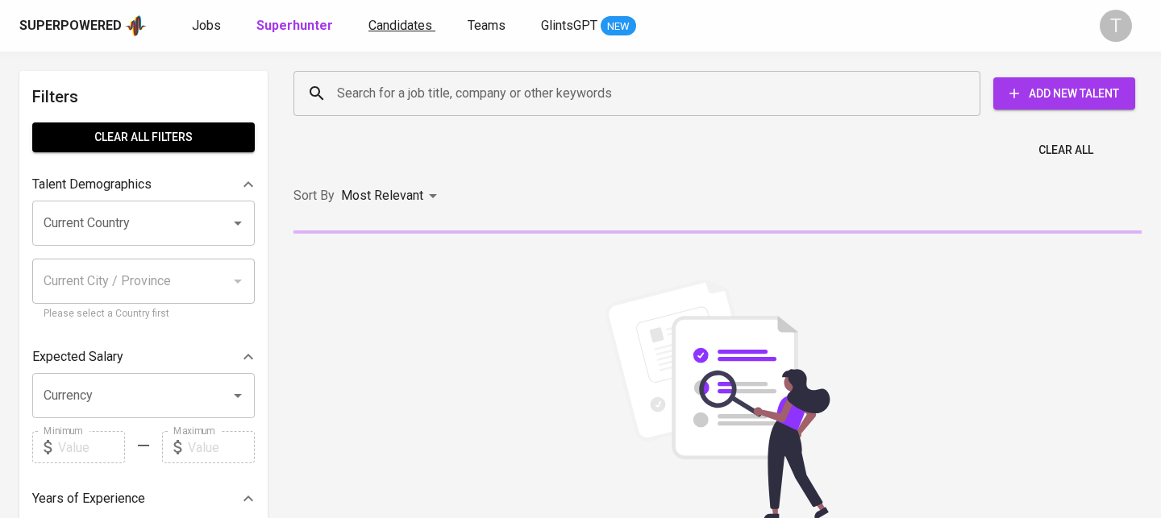
click at [401, 32] on span "Candidates" at bounding box center [400, 25] width 64 height 15
click at [516, 107] on input "Search for a job title, company or other keywords" at bounding box center [641, 93] width 616 height 31
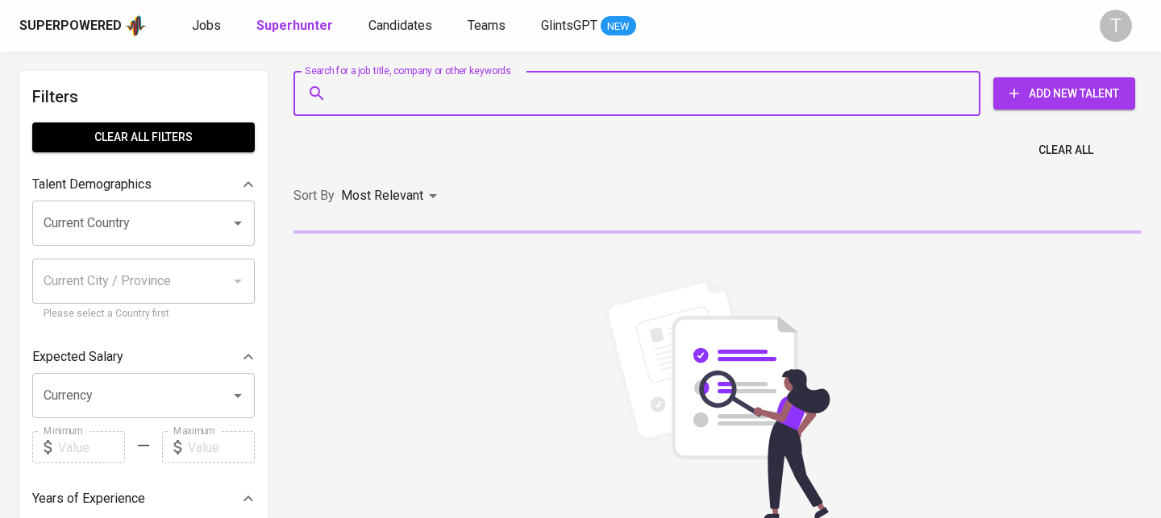
paste input "[EMAIL_ADDRESS][DOMAIN_NAME]"
type input "[EMAIL_ADDRESS][DOMAIN_NAME]"
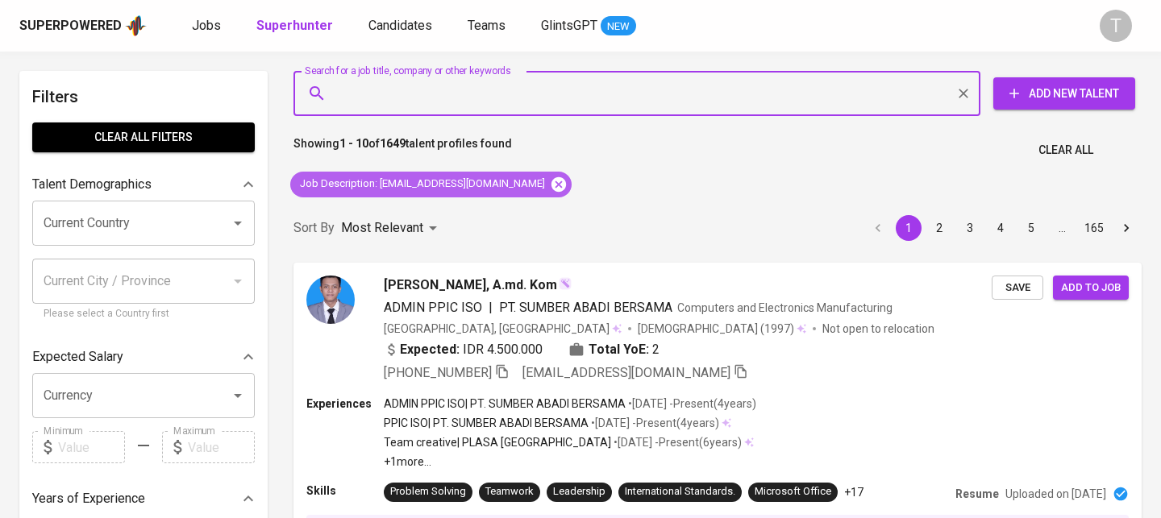
click at [550, 193] on icon at bounding box center [559, 185] width 18 height 18
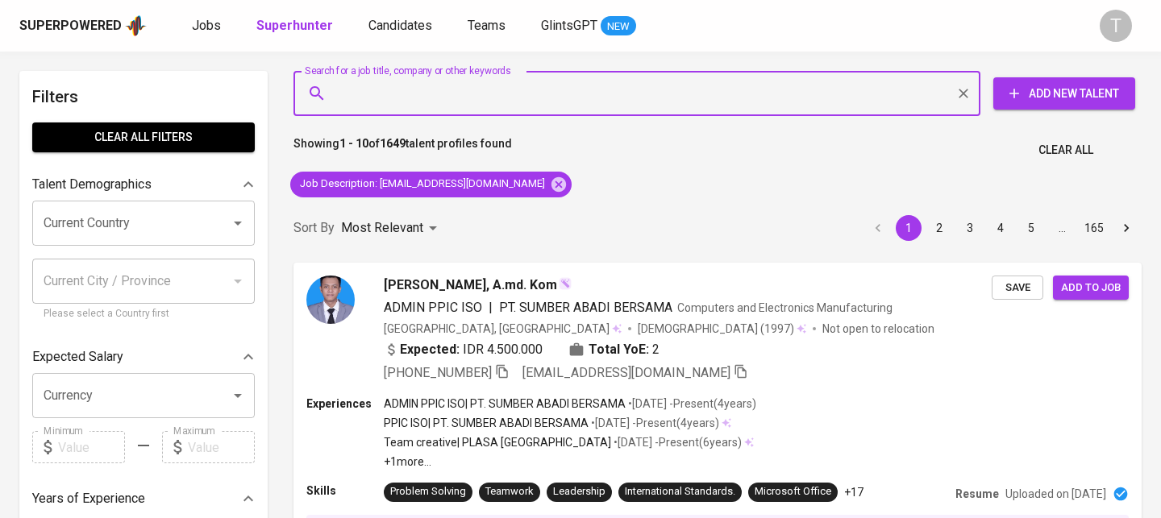
click at [525, 204] on div "Sort By Most Relevant MOST_RELEVANT 1 2 3 4 5 … 165" at bounding box center [717, 228] width 867 height 49
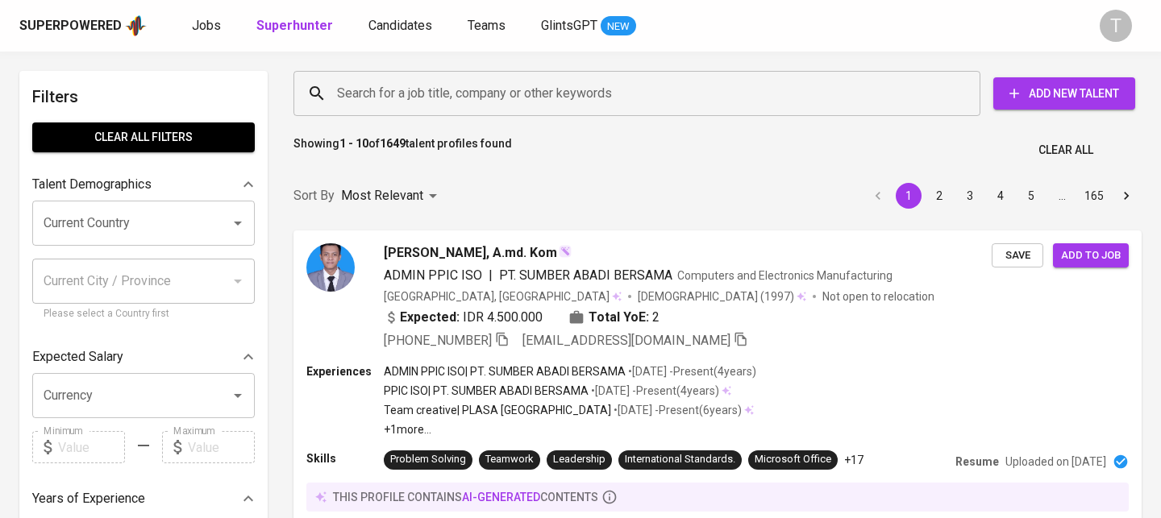
click at [526, 106] on input "Search for a job title, company or other keywords" at bounding box center [641, 93] width 616 height 31
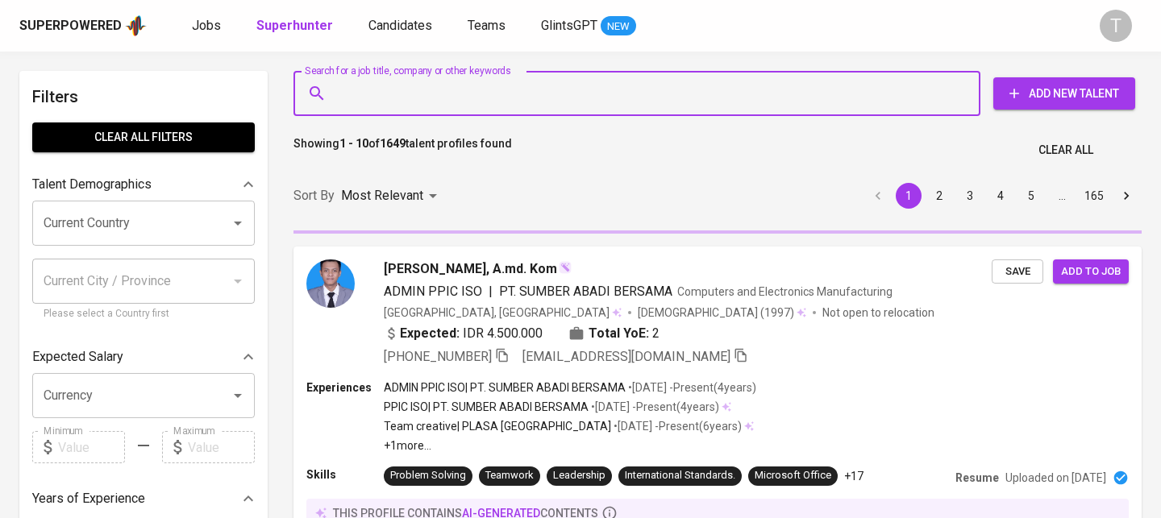
paste input "[EMAIL_ADDRESS][DOMAIN_NAME]"
type input "[EMAIL_ADDRESS][DOMAIN_NAME]"
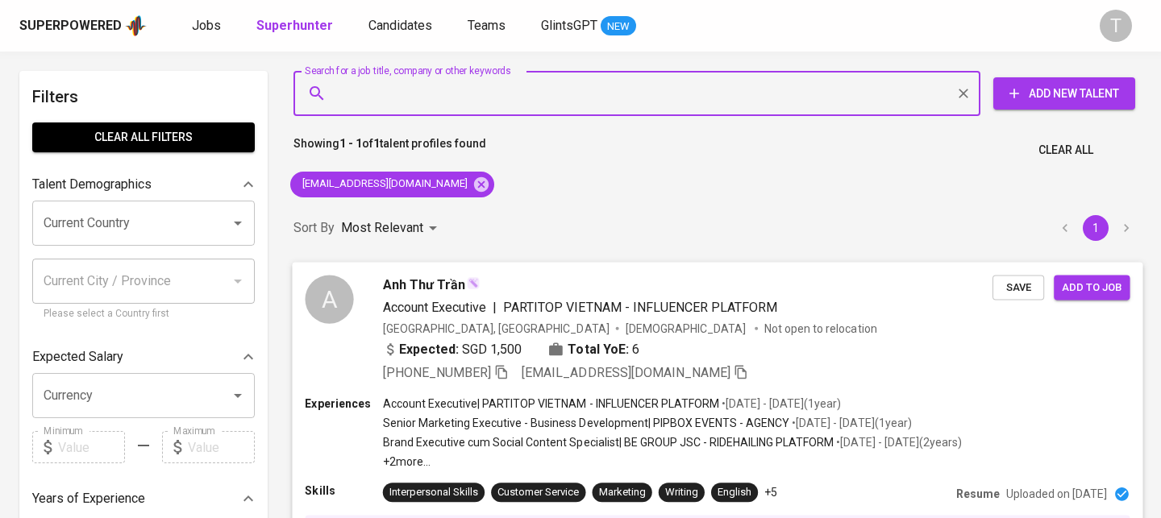
click at [1087, 288] on span "Add to job" at bounding box center [1091, 287] width 60 height 19
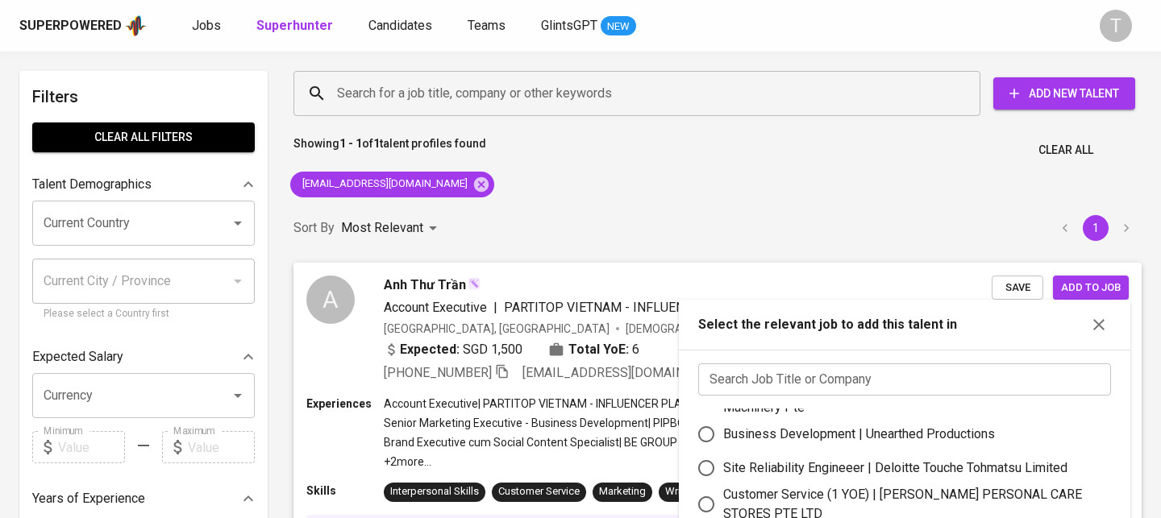
scroll to position [94, 0]
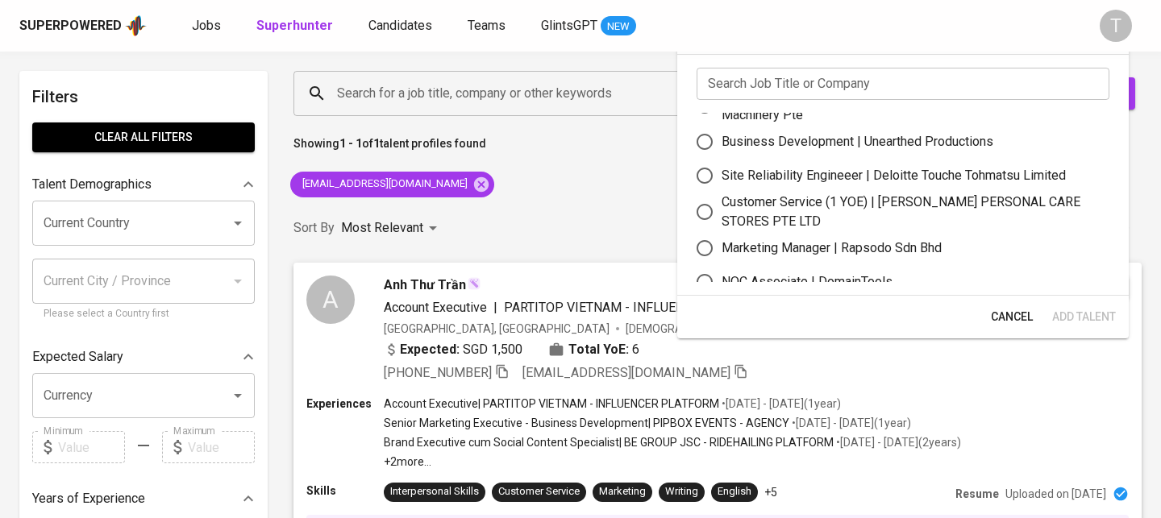
click at [810, 245] on div "Marketing Manager | Rapsodo Sdn Bhd" at bounding box center [831, 248] width 220 height 19
click at [721, 245] on input "Marketing Manager | Rapsodo Sdn Bhd" at bounding box center [704, 248] width 34 height 34
radio input "true"
click at [1004, 319] on span "Cancel" at bounding box center [1011, 317] width 42 height 20
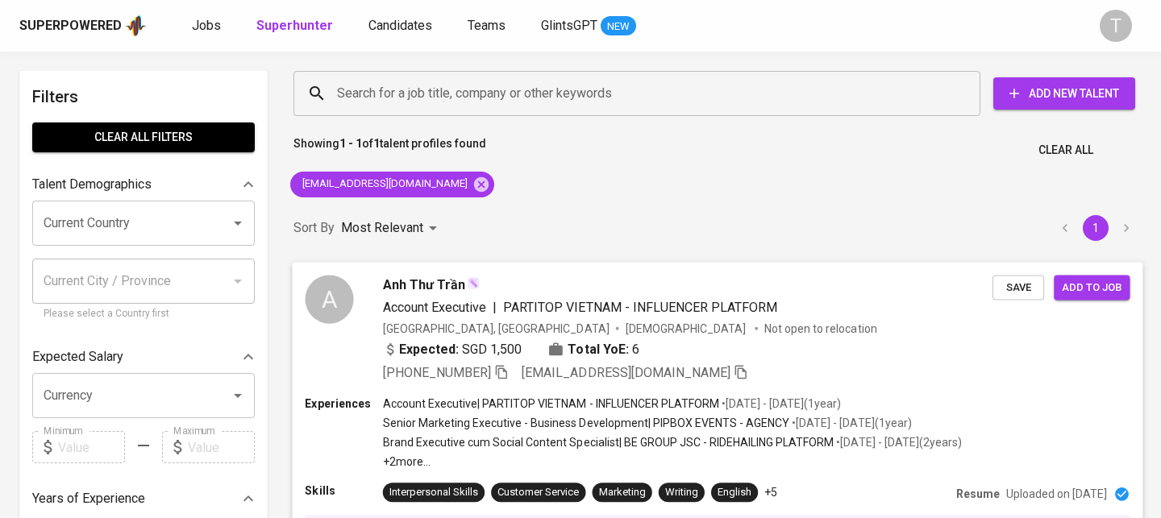
click at [1017, 291] on span "Save" at bounding box center [1017, 287] width 35 height 19
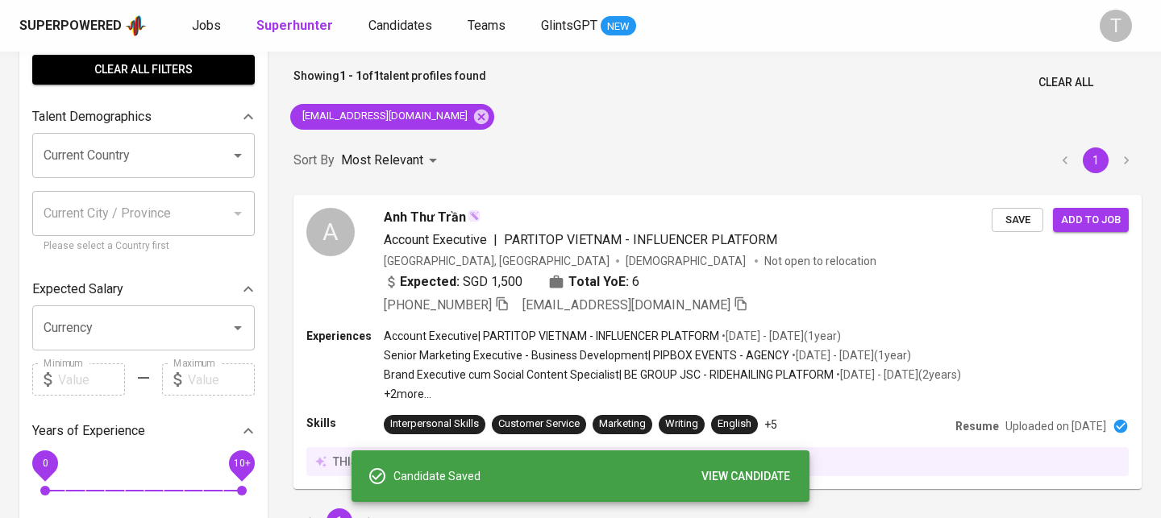
scroll to position [110, 0]
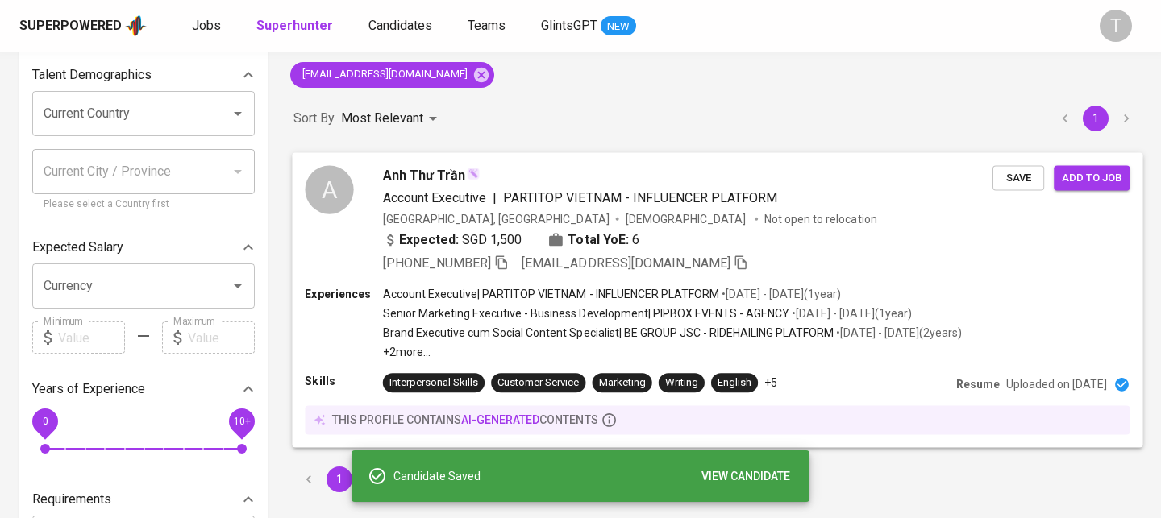
click at [1087, 174] on span "Add to job" at bounding box center [1091, 177] width 60 height 19
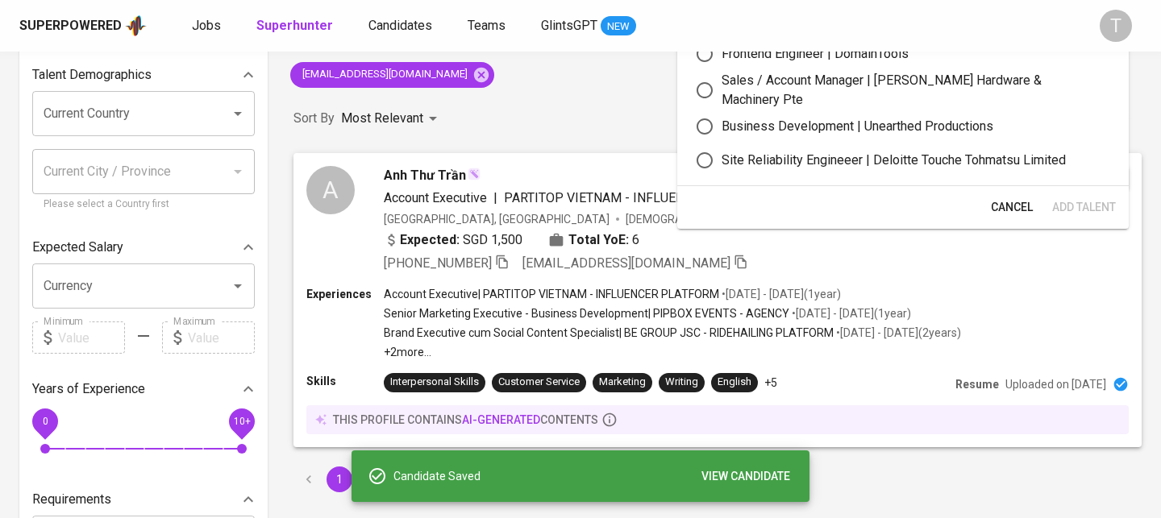
click at [809, 110] on label "Business Development | Unearthed Productions" at bounding box center [891, 127] width 409 height 34
click at [721, 110] on input "Business Development | Unearthed Productions" at bounding box center [704, 127] width 34 height 34
radio input "true"
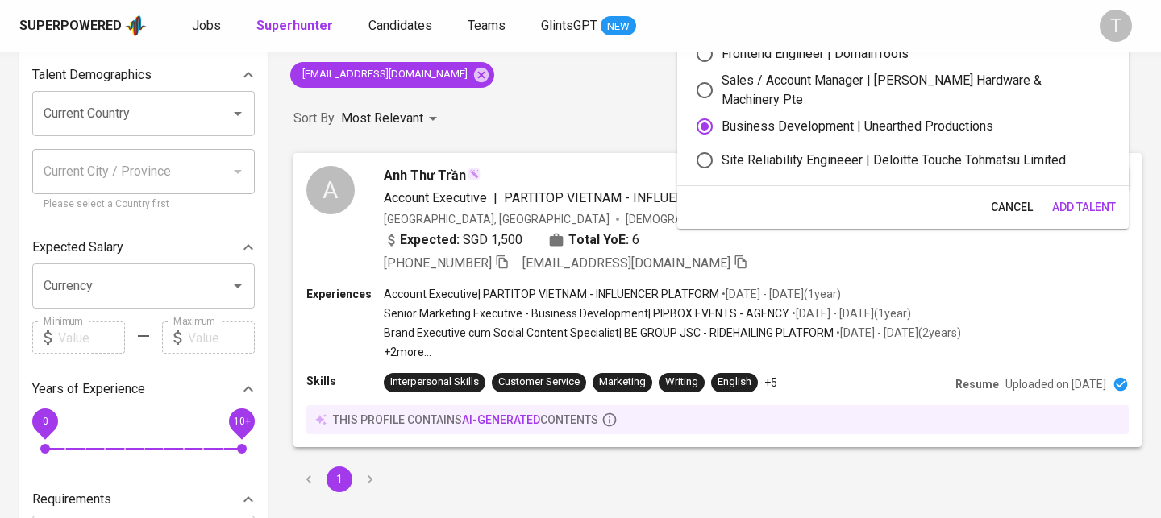
click at [1067, 203] on span "Add Talent" at bounding box center [1084, 207] width 64 height 20
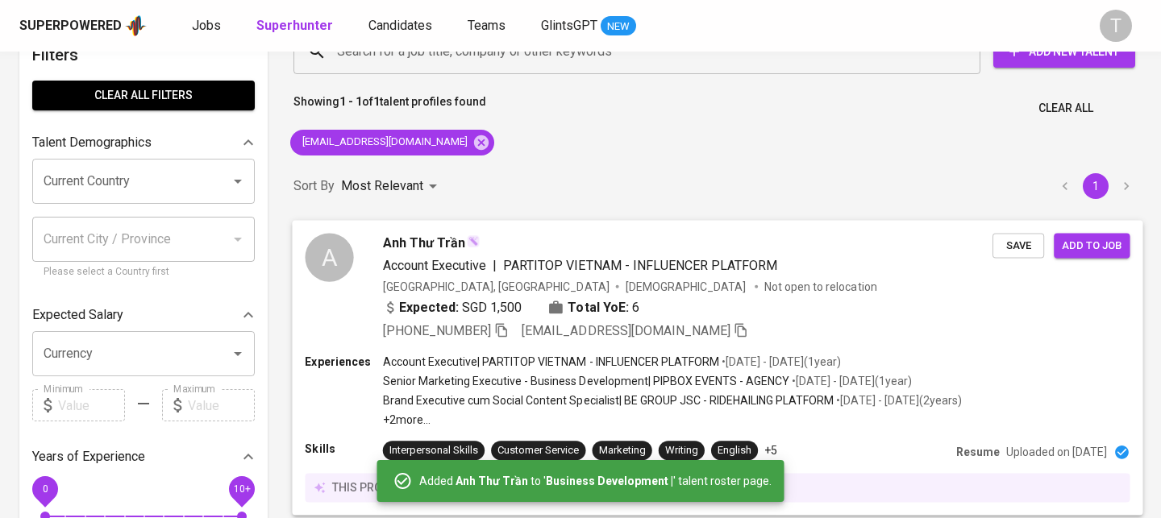
scroll to position [0, 0]
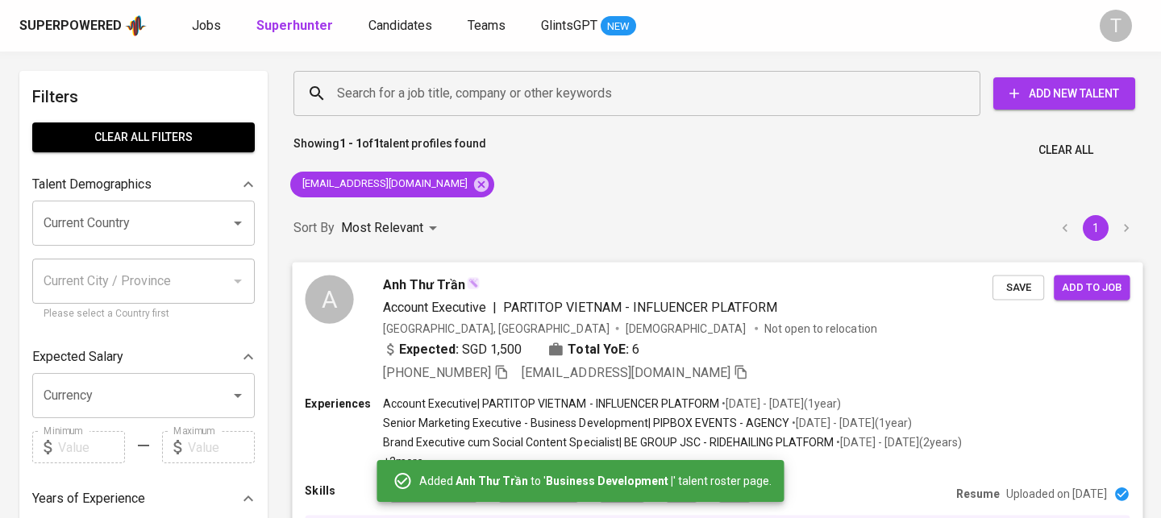
click at [688, 370] on div "+84 394-179-527 anhthutrandinh@gmail.com" at bounding box center [687, 372] width 609 height 19
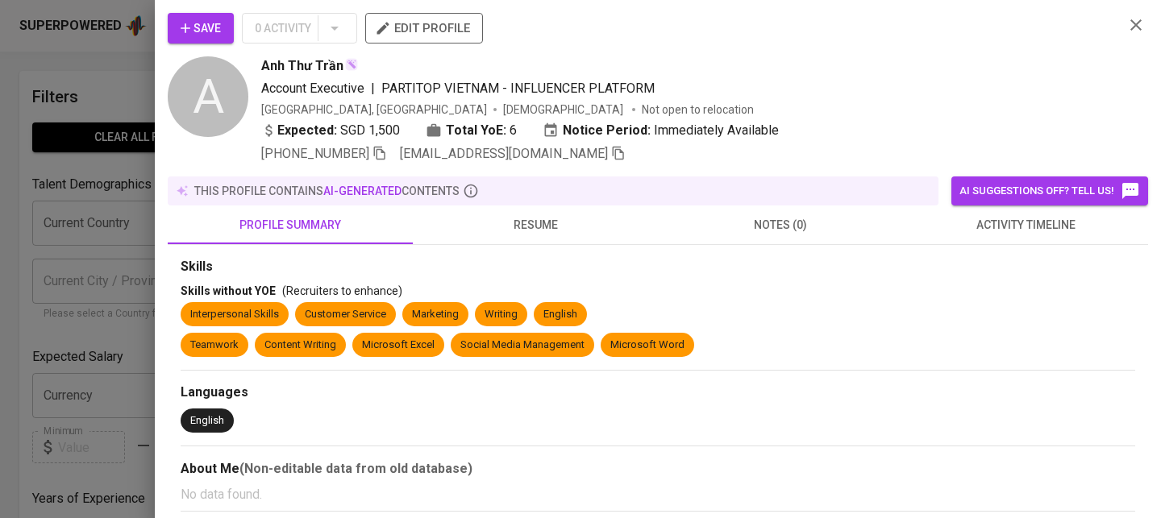
click at [28, 233] on div at bounding box center [580, 259] width 1161 height 518
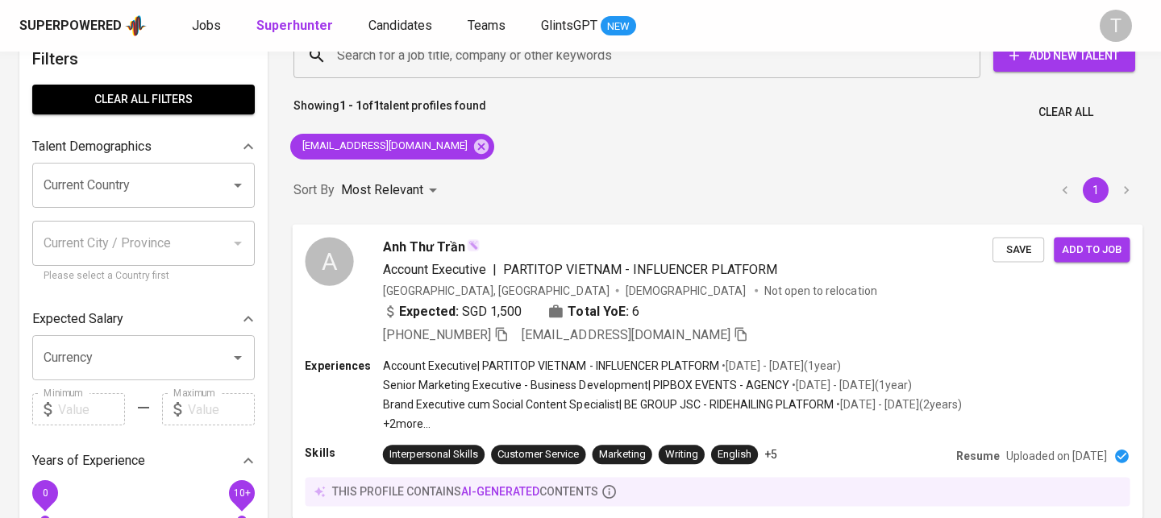
click at [733, 335] on icon "button" at bounding box center [740, 333] width 15 height 15
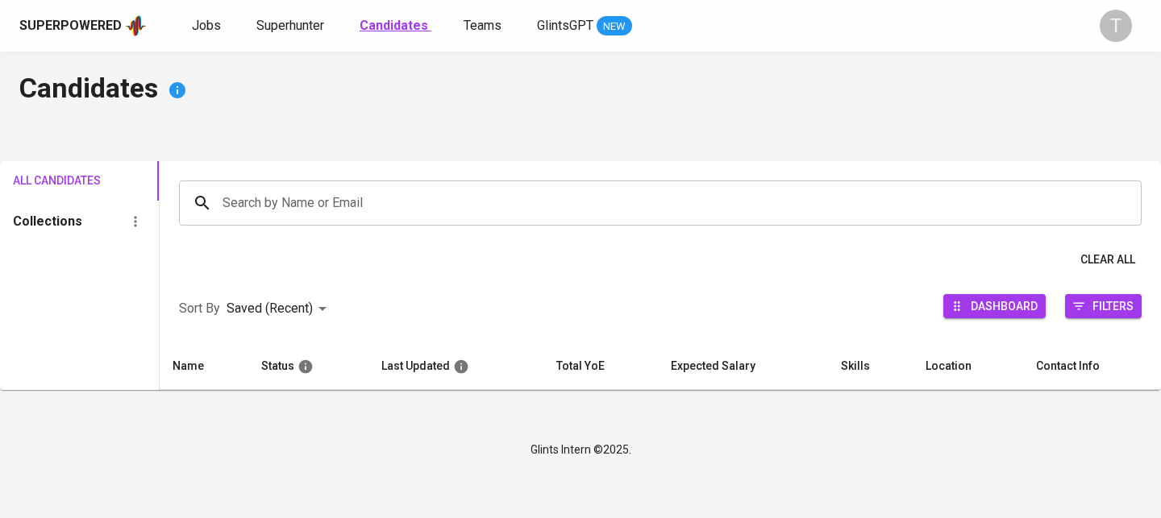
click at [360, 22] on b "Candidates" at bounding box center [393, 25] width 69 height 15
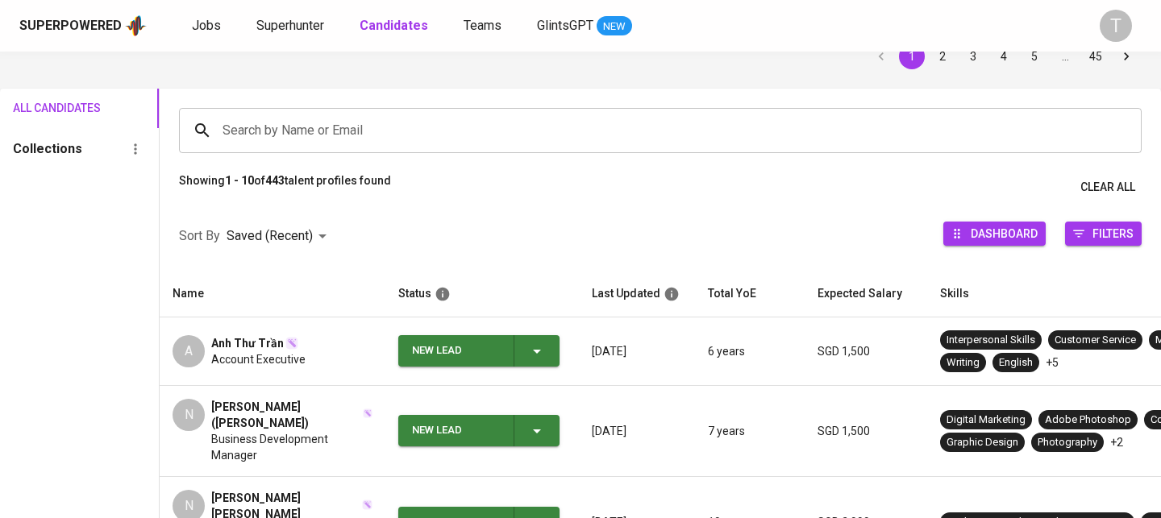
scroll to position [90, 0]
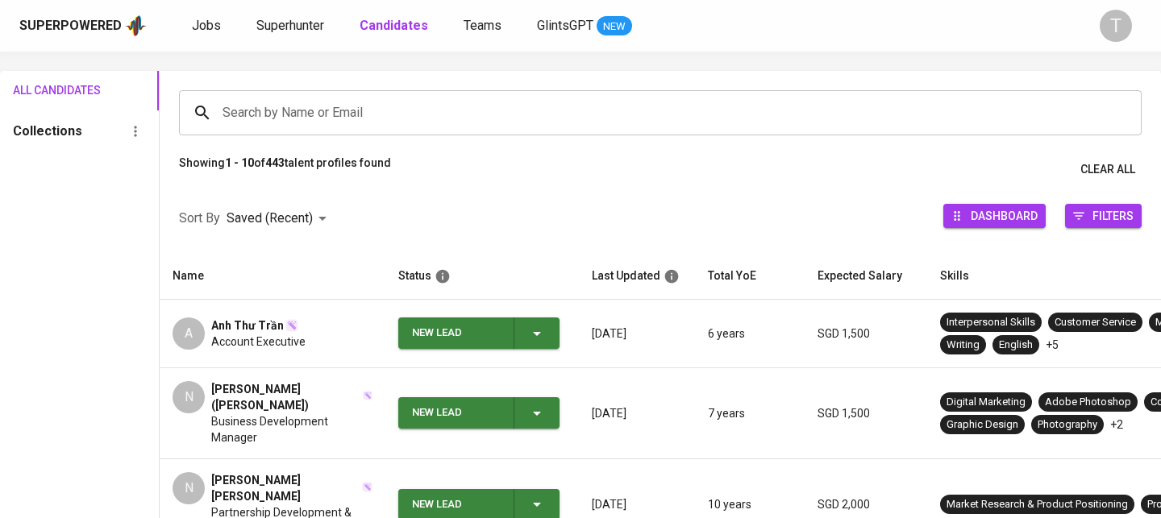
click at [372, 395] on div "[PERSON_NAME] ([PERSON_NAME])" at bounding box center [291, 397] width 161 height 32
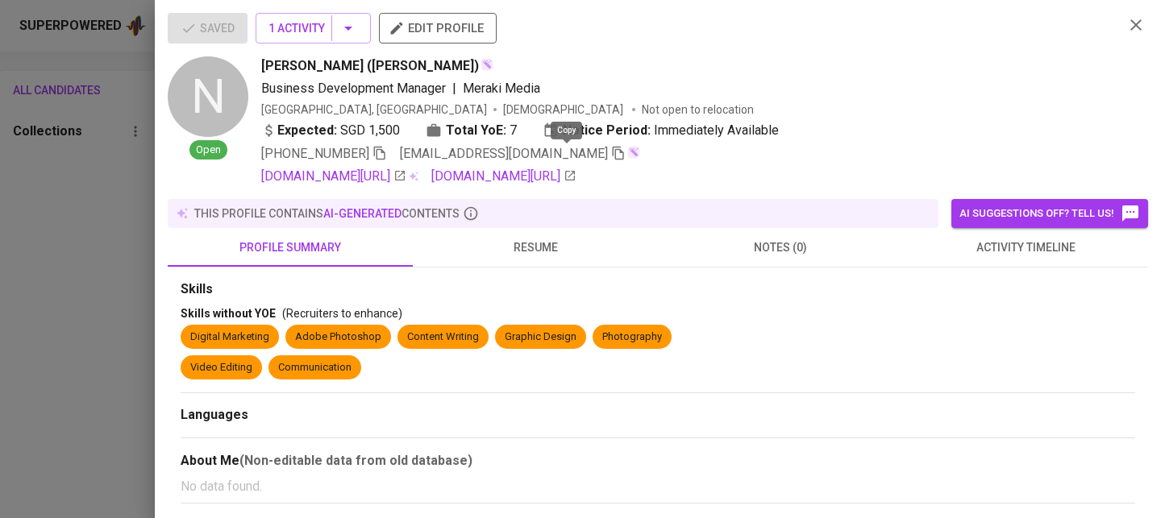
click at [611, 153] on icon "button" at bounding box center [618, 153] width 15 height 15
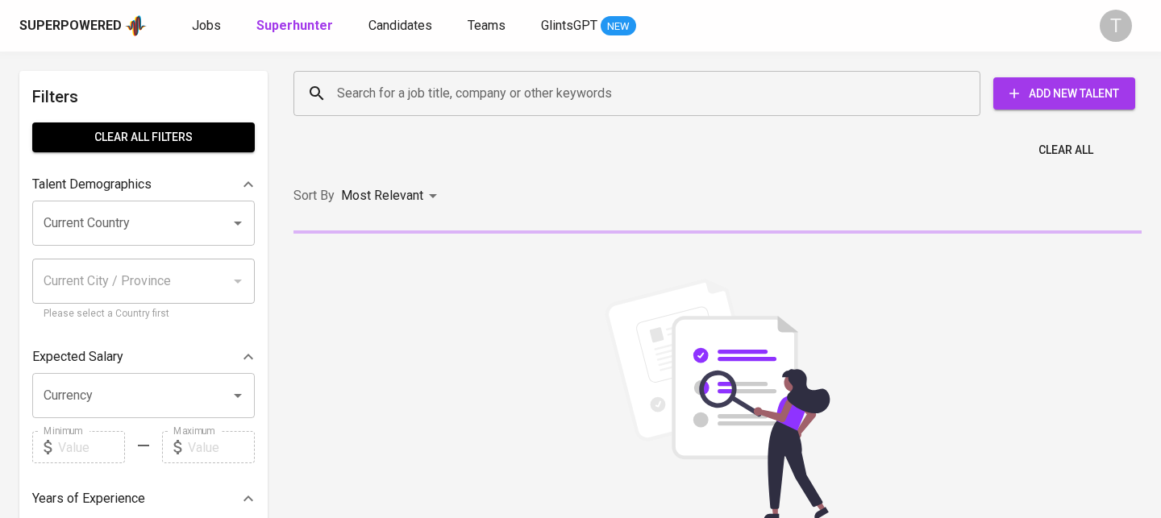
click at [203, 13] on div "Superpowered Jobs Superhunter Candidates Teams GlintsGPT NEW T" at bounding box center [580, 26] width 1161 height 52
click at [207, 27] on span "Jobs" at bounding box center [206, 25] width 29 height 15
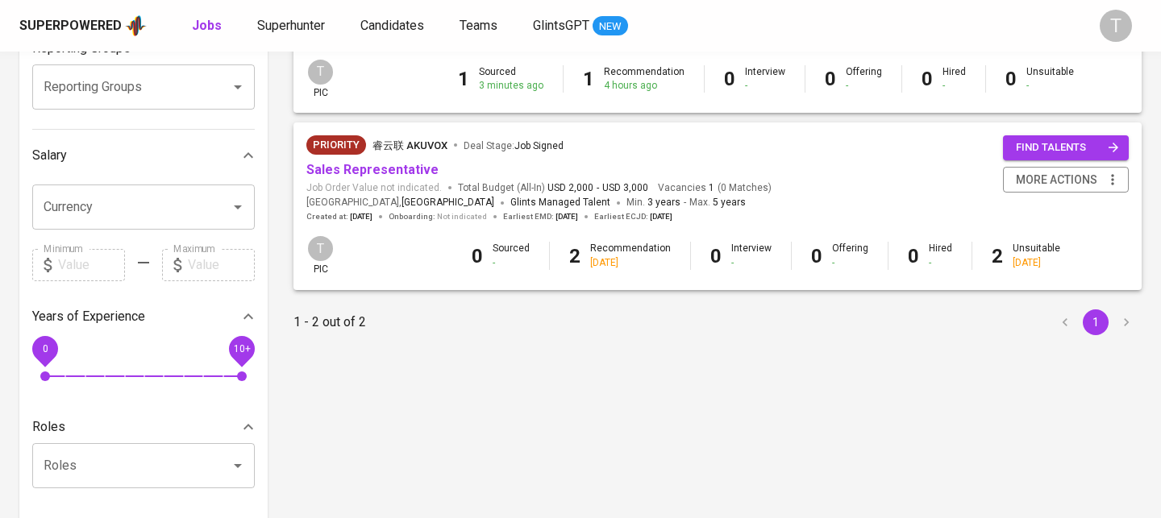
scroll to position [287, 0]
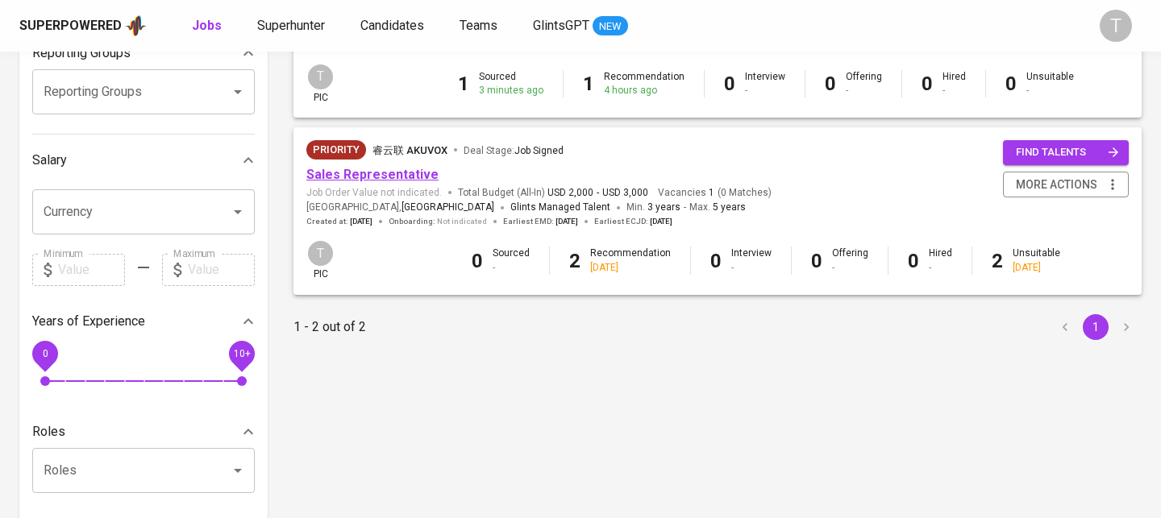
click at [377, 174] on link "Sales Representative" at bounding box center [372, 174] width 132 height 15
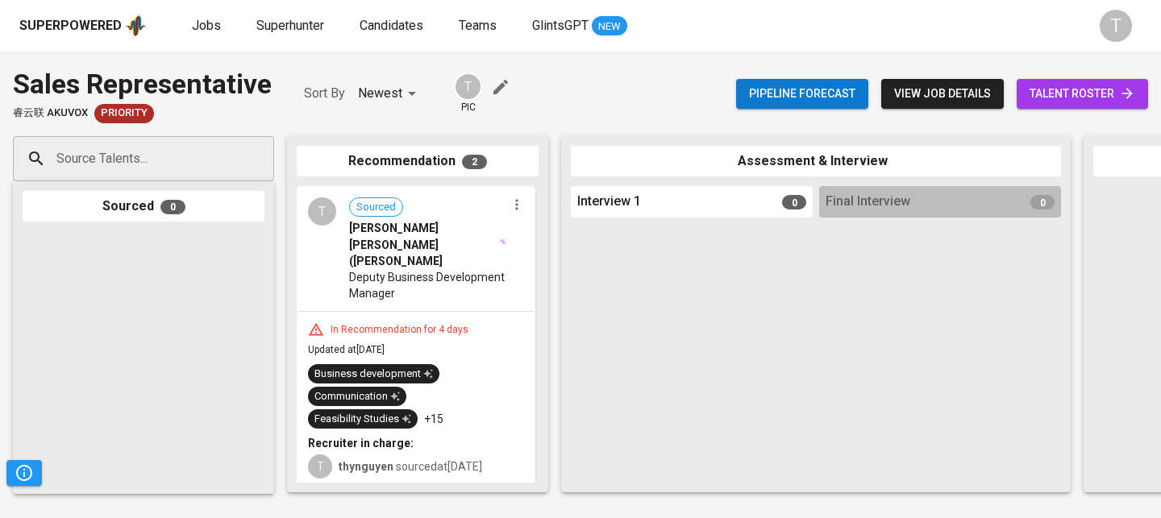
scroll to position [187, 0]
